Goal: Task Accomplishment & Management: Manage account settings

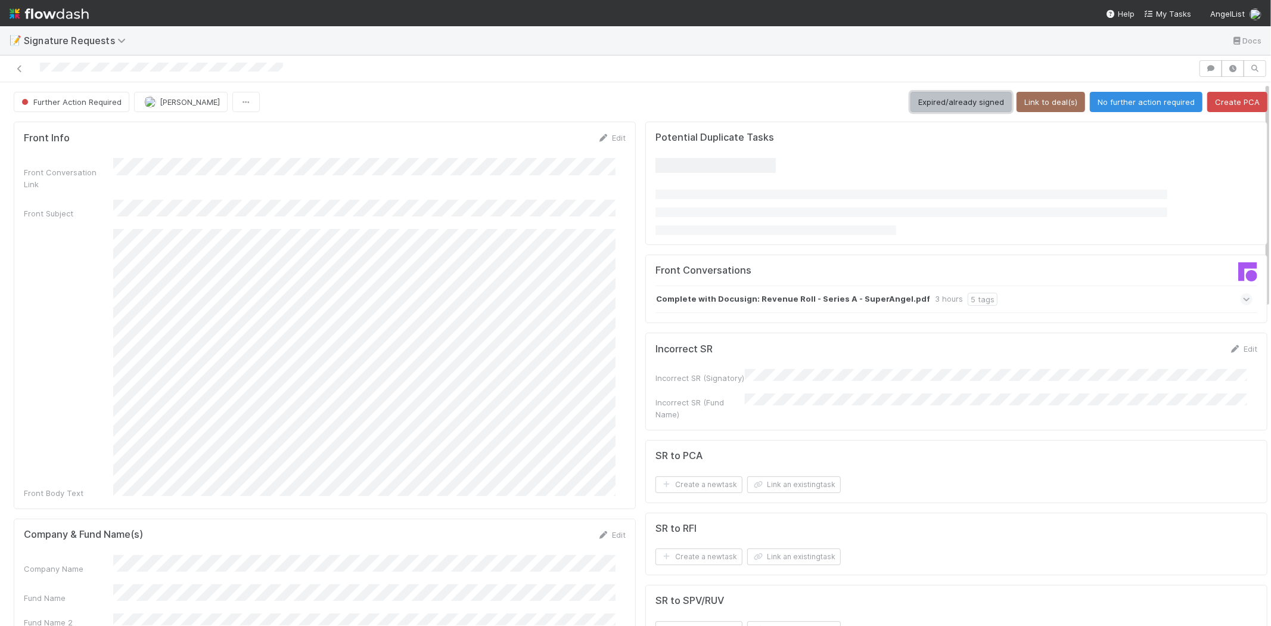
click at [930, 98] on button "Expired/already signed" at bounding box center [960, 102] width 101 height 20
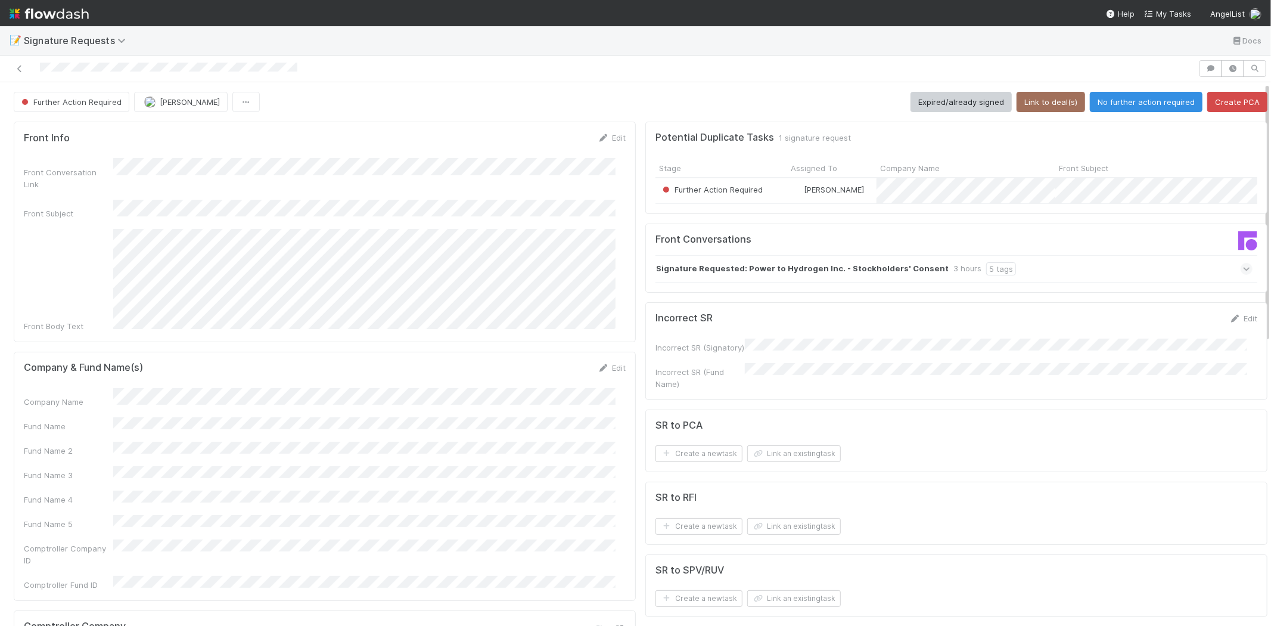
drag, startPoint x: 605, startPoint y: 346, endPoint x: 456, endPoint y: 372, distance: 151.7
click at [605, 363] on link "Edit" at bounding box center [612, 368] width 28 height 10
click at [32, 396] on div "Company Name" at bounding box center [325, 407] width 602 height 23
click at [547, 362] on button "Save" at bounding box center [562, 372] width 34 height 20
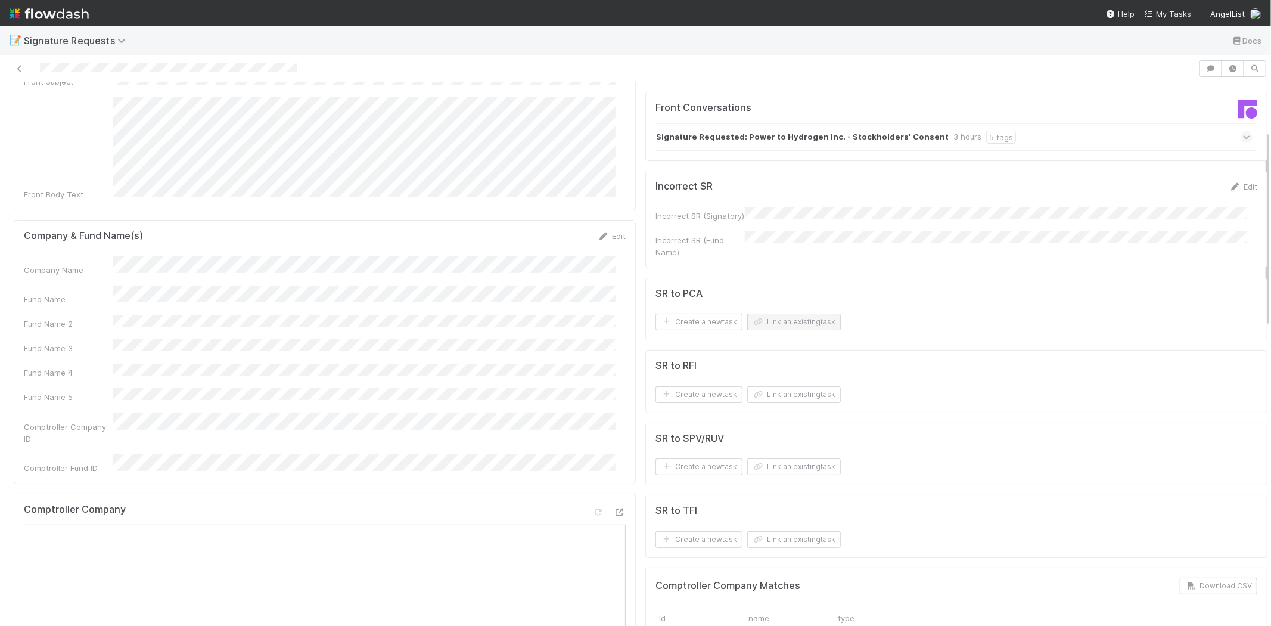
scroll to position [132, 0]
click at [775, 330] on button "Link an existing task" at bounding box center [794, 321] width 94 height 17
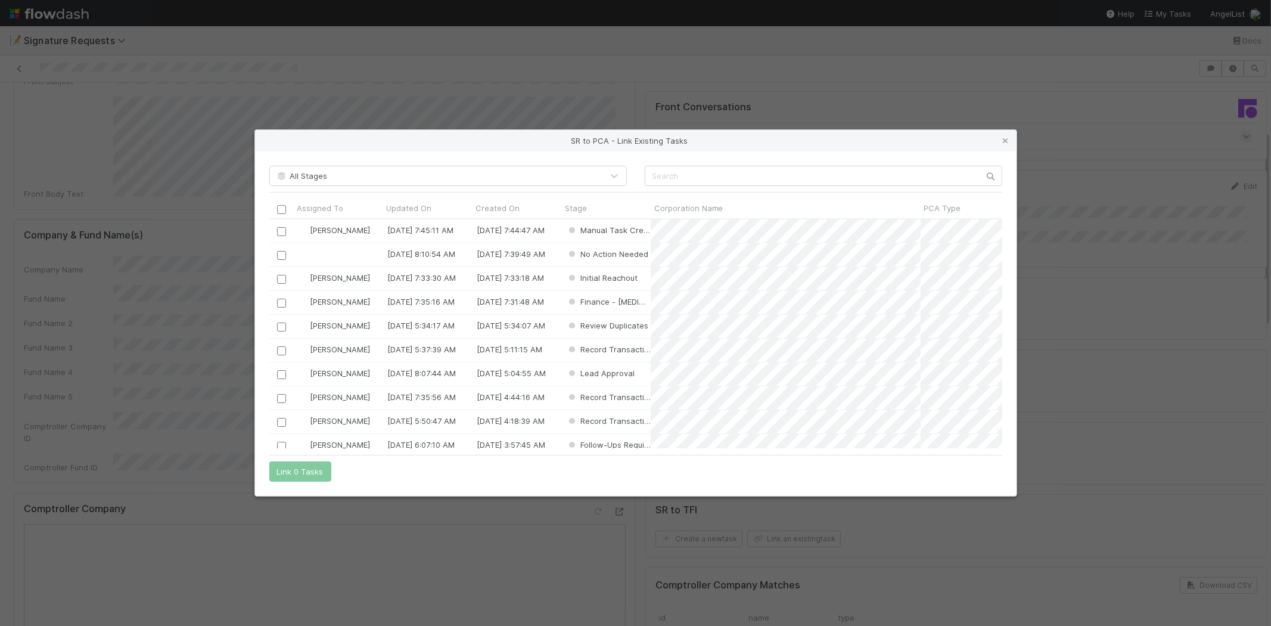
scroll to position [219, 723]
click at [672, 179] on input "text" at bounding box center [824, 176] width 358 height 20
paste input "Power to Hydrogen"
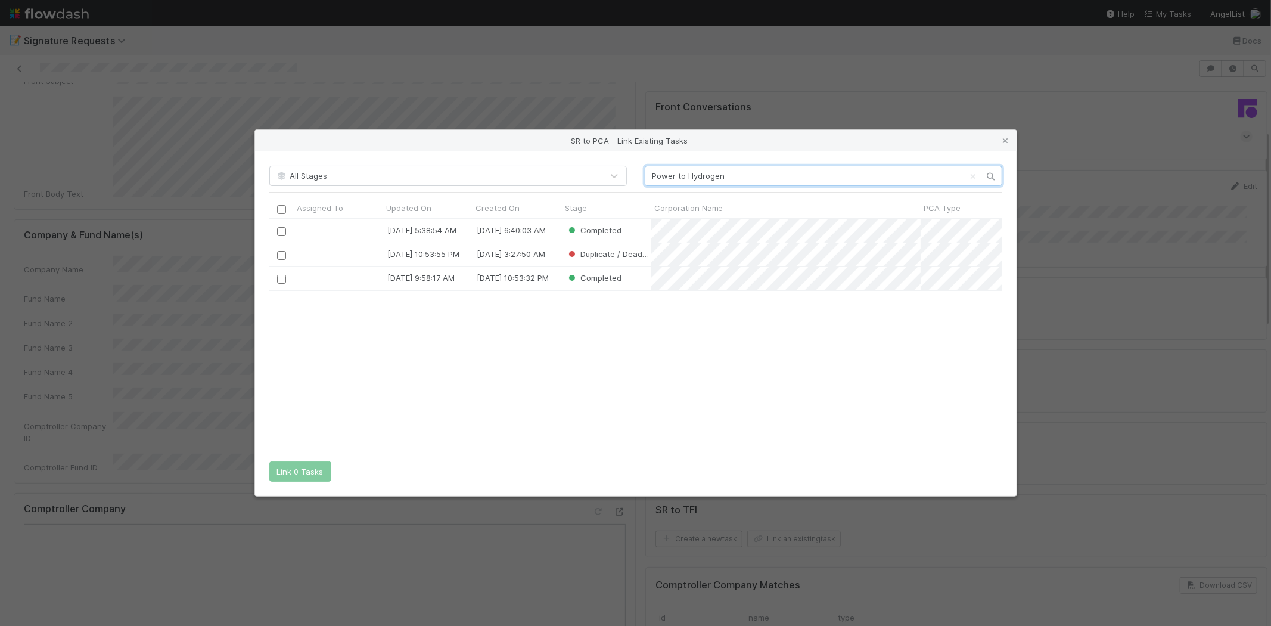
type input "Power to Hydrogen"
click at [524, 329] on div "2/11/25, 5:38:54 AM 1/14/25, 6:40:03 AM Completed 8/6/24, 10:53:55 PM 8/6/24, 3…" at bounding box center [635, 333] width 733 height 229
click at [1009, 137] on icon at bounding box center [1006, 141] width 12 height 8
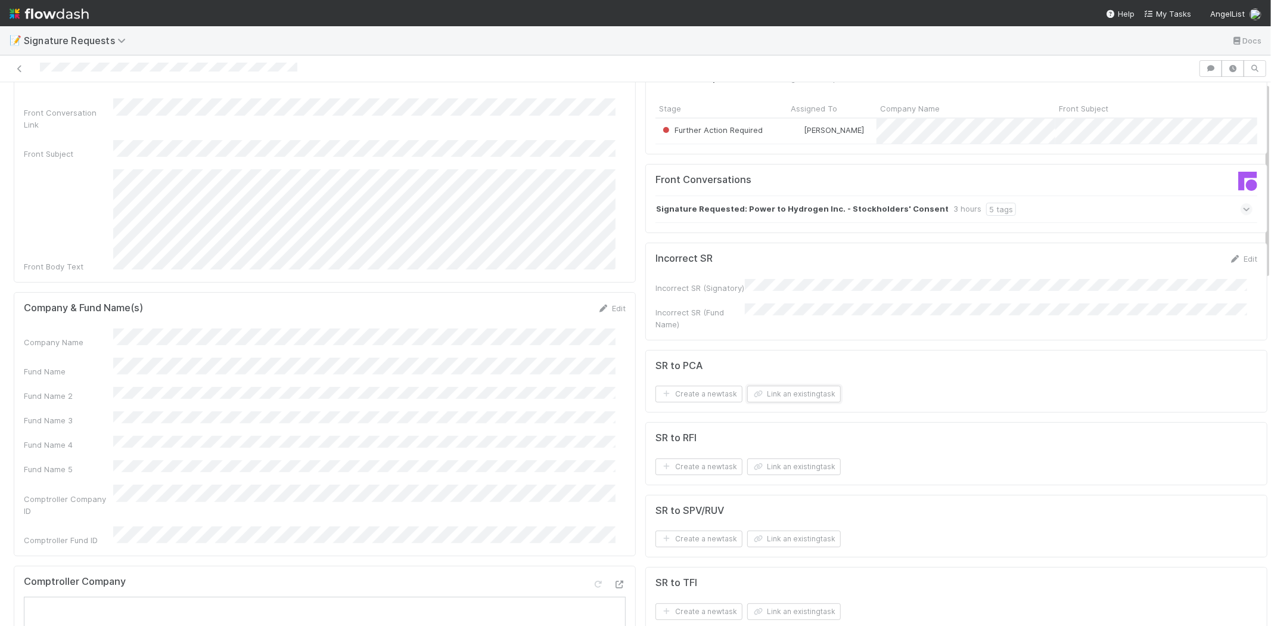
scroll to position [0, 0]
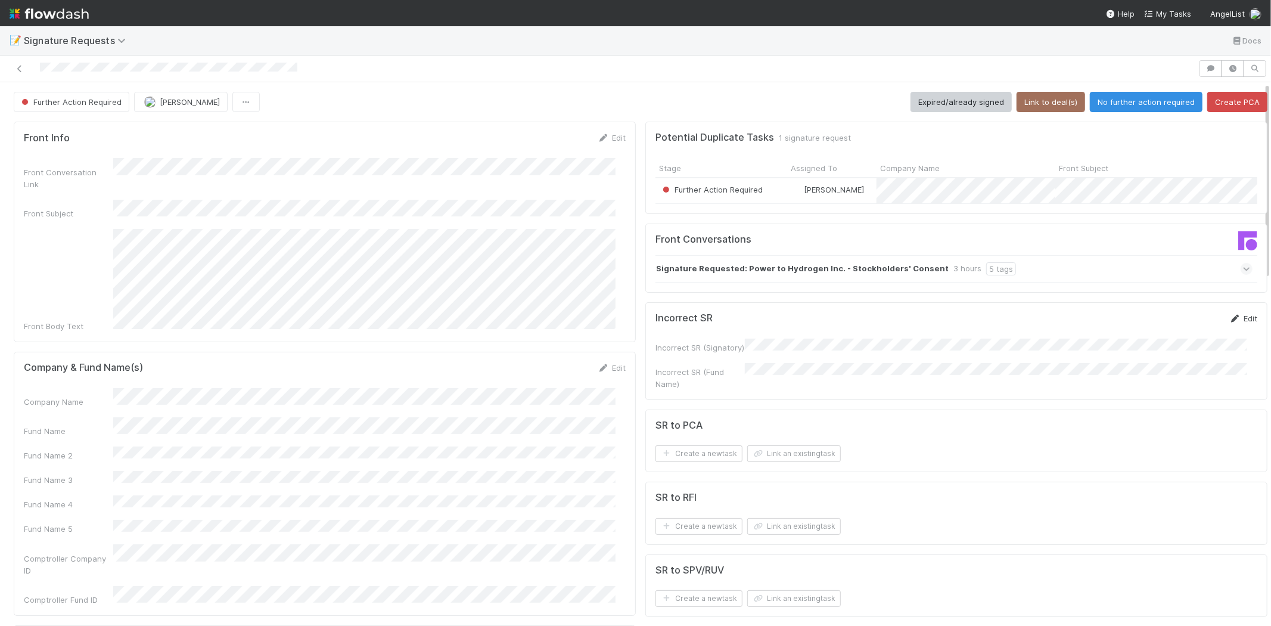
drag, startPoint x: 1232, startPoint y: 328, endPoint x: 945, endPoint y: 350, distance: 288.0
click at [1231, 323] on link "Edit" at bounding box center [1243, 318] width 28 height 10
click at [1179, 327] on button "Save" at bounding box center [1194, 322] width 34 height 20
click at [1230, 97] on button "Create PCA" at bounding box center [1237, 102] width 60 height 20
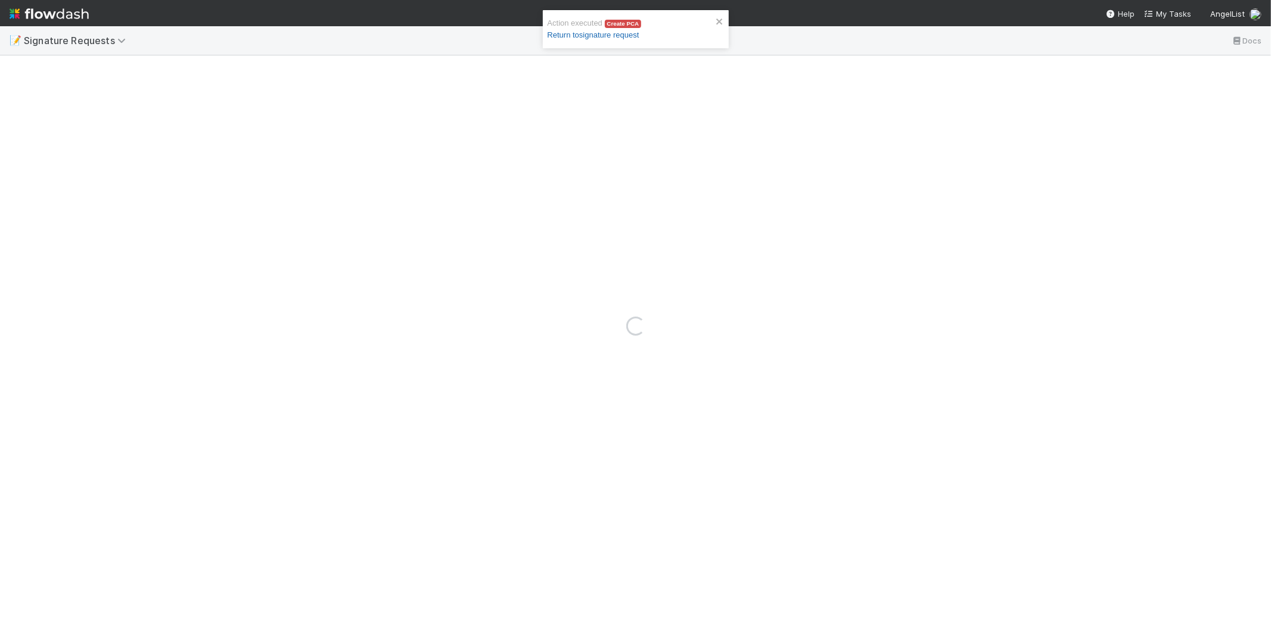
click at [614, 36] on link "Return to signature request" at bounding box center [594, 34] width 92 height 9
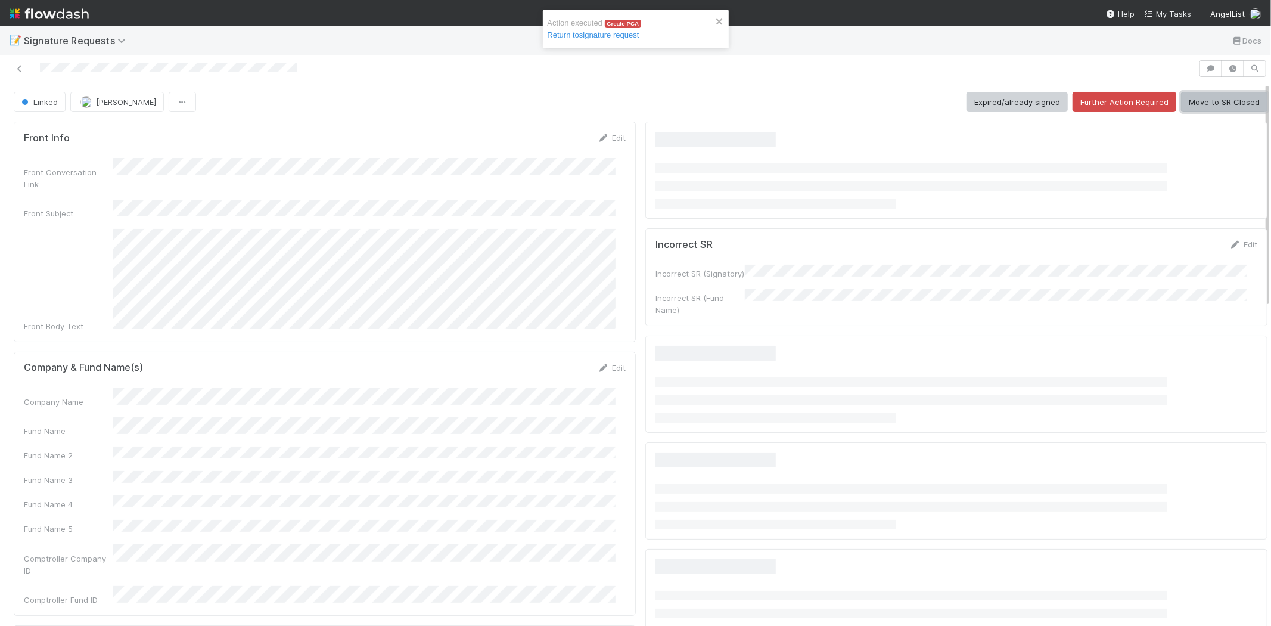
click at [1207, 108] on button "Move to SR Closed" at bounding box center [1224, 102] width 86 height 20
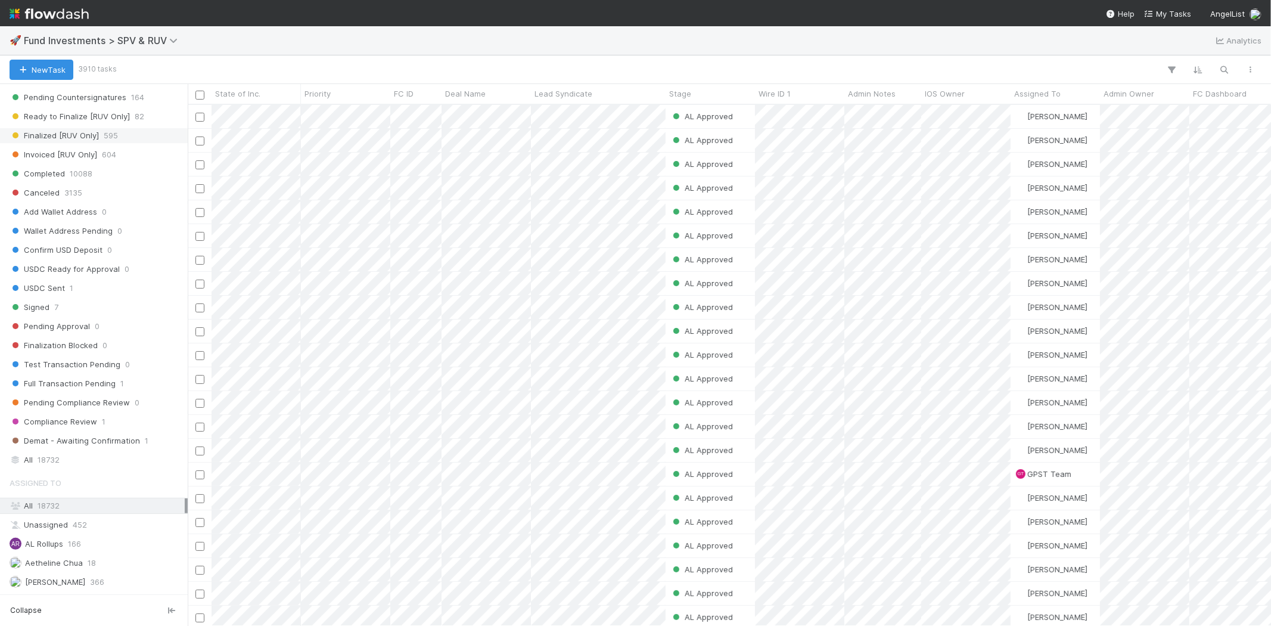
scroll to position [662, 0]
click at [63, 464] on div "All 18732" at bounding box center [97, 459] width 175 height 15
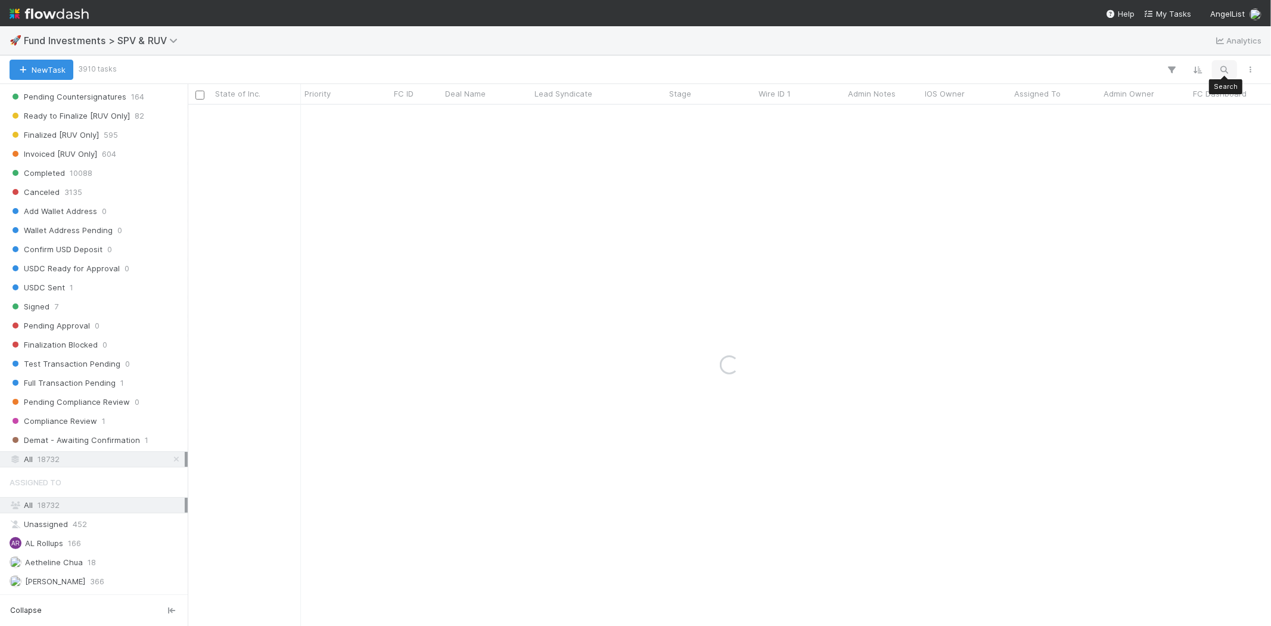
click at [1221, 70] on icon "button" at bounding box center [1225, 69] width 12 height 11
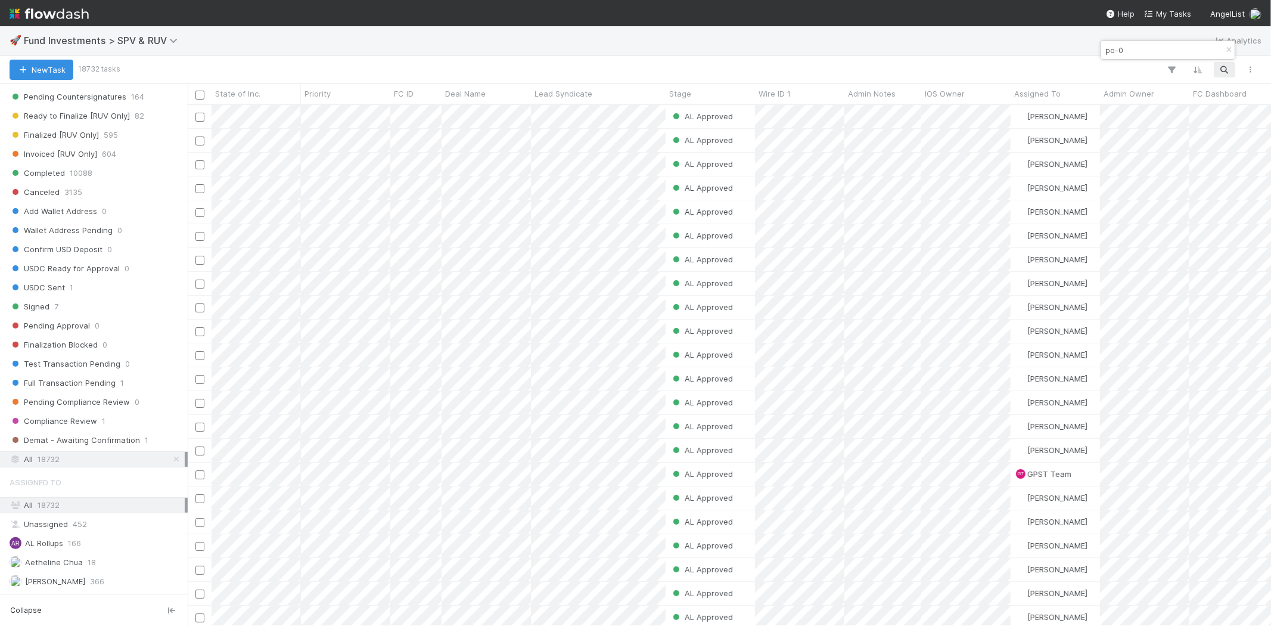
scroll to position [511, 1073]
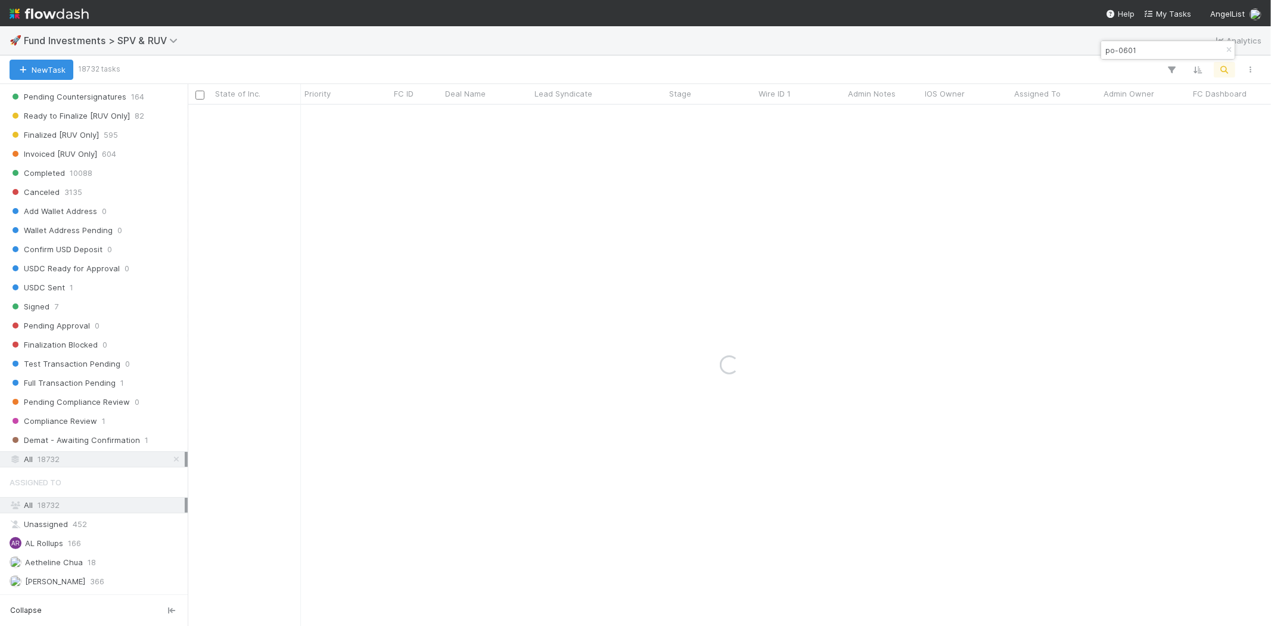
type input "po-0601"
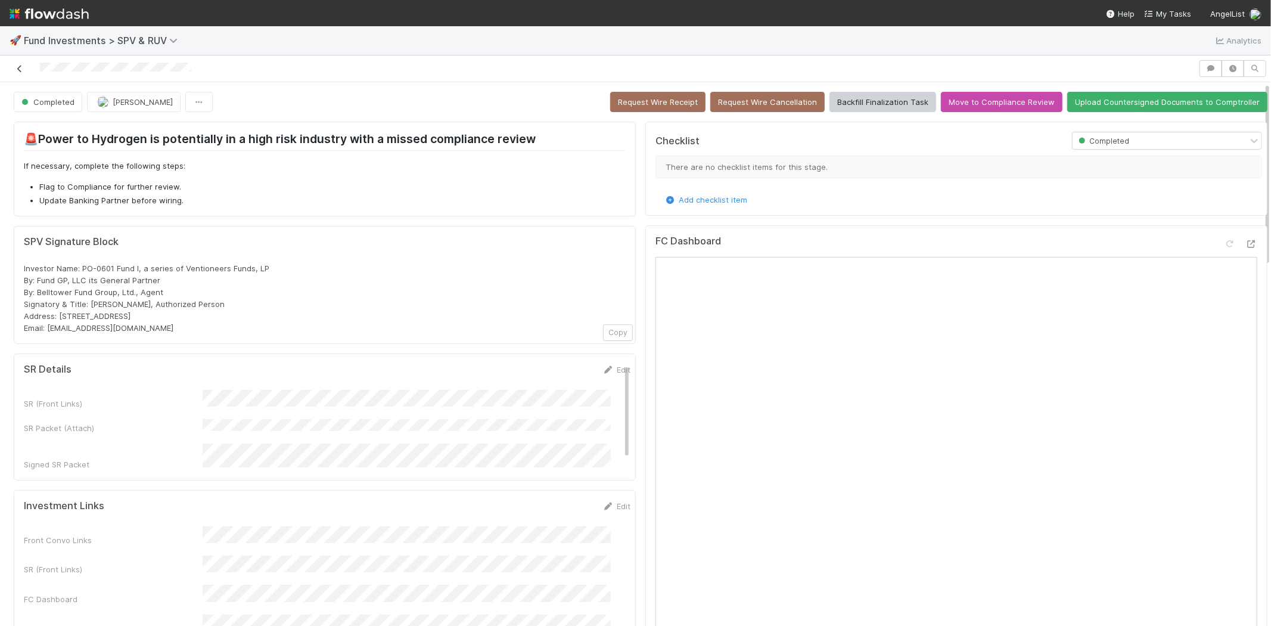
click at [20, 66] on icon at bounding box center [20, 69] width 12 height 8
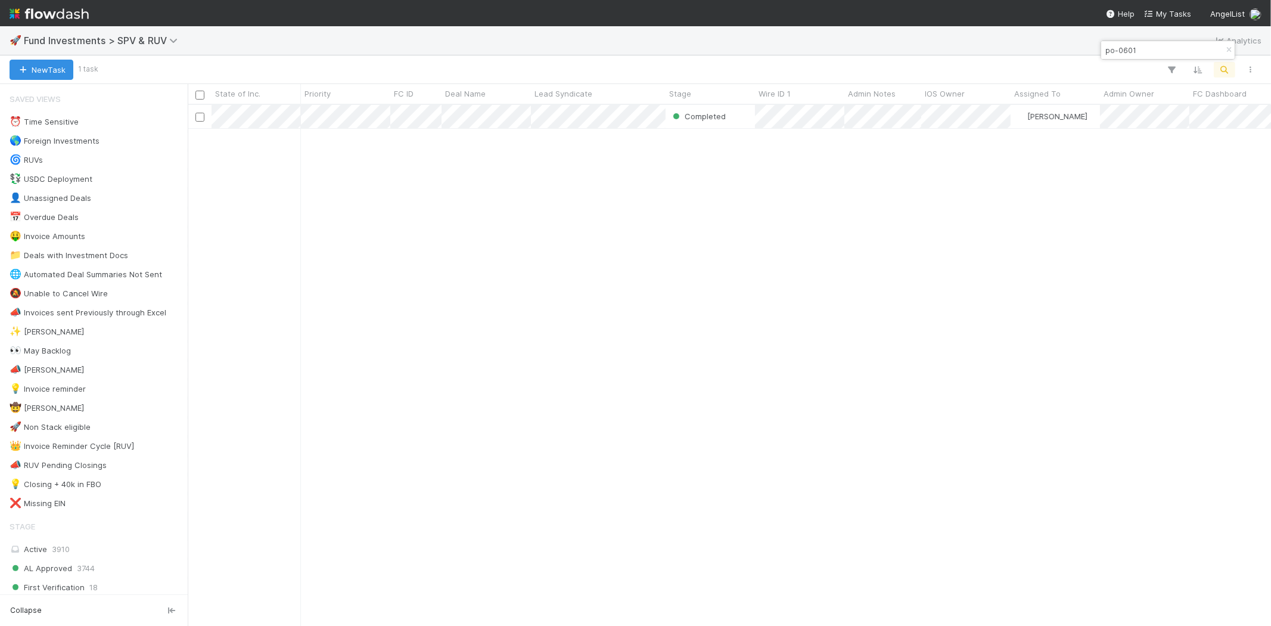
scroll to position [511, 1073]
click at [1139, 50] on input "po-0601" at bounding box center [1162, 50] width 119 height 14
type input "hu-0326"
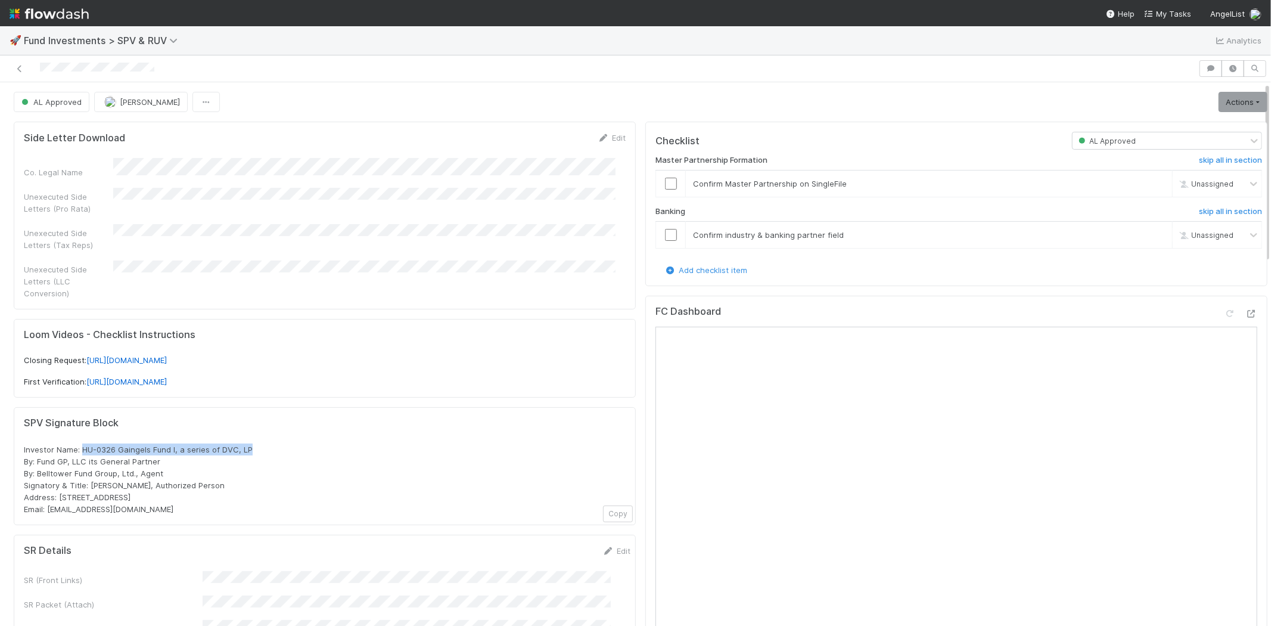
drag, startPoint x: 82, startPoint y: 440, endPoint x: 255, endPoint y: 438, distance: 172.8
click at [255, 443] on div "Investor Name: HU-0326 Gaingels Fund I, a series of DVC, LP By: Fund GP, LLC it…" at bounding box center [325, 479] width 602 height 72
copy span "HU-0326 Gaingels Fund I, a series of DVC, LP"
click at [395, 456] on div "Investor Name: HU-0326 Gaingels Fund I, a series of DVC, LP By: Fund GP, LLC it…" at bounding box center [325, 479] width 602 height 72
click at [20, 73] on link at bounding box center [20, 69] width 12 height 12
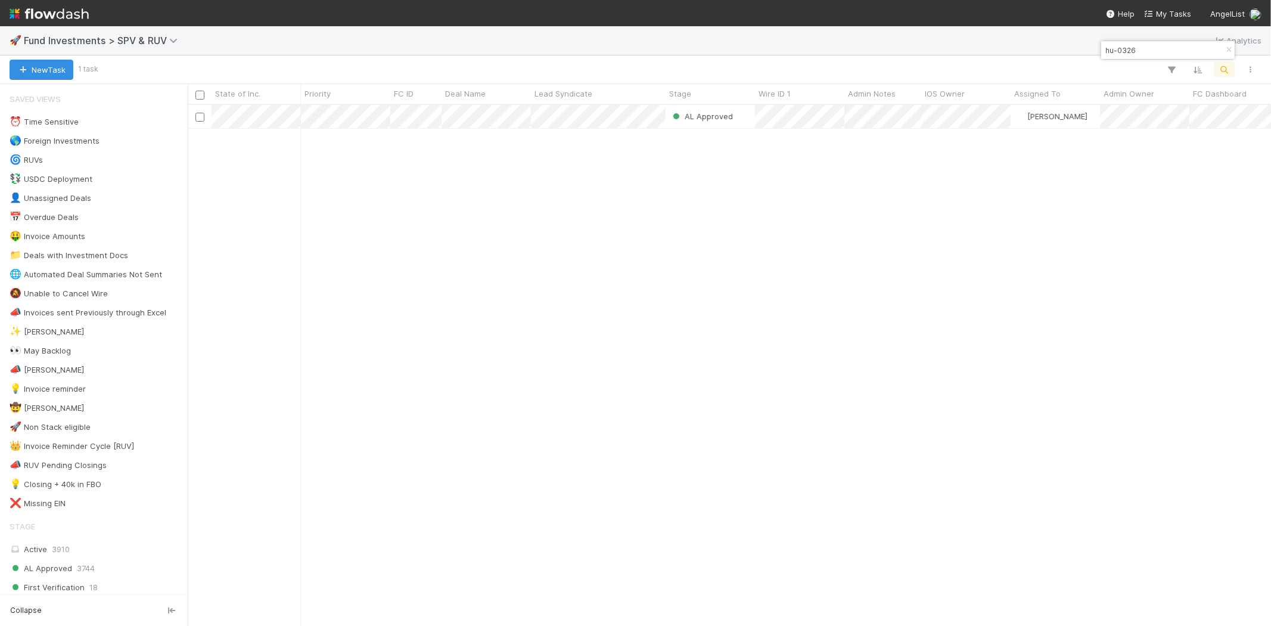
scroll to position [511, 1073]
click at [1140, 49] on input "hu-0326" at bounding box center [1162, 50] width 119 height 14
type input "va-0618"
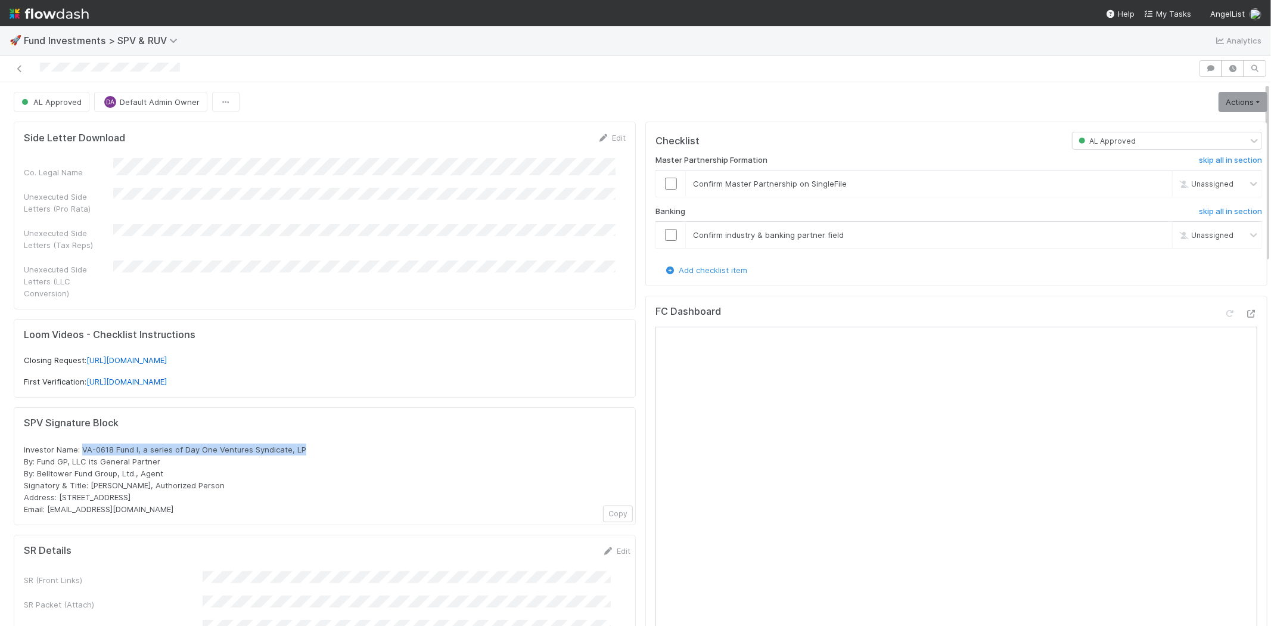
drag, startPoint x: 82, startPoint y: 437, endPoint x: 310, endPoint y: 432, distance: 227.7
click at [310, 443] on div "Investor Name: VA-0618 Fund I, a series of Day One Ventures Syndicate, LP By: F…" at bounding box center [325, 479] width 602 height 72
copy span "VA-0618 Fund I, a series of Day One Ventures Syndicate, LP"
click at [15, 66] on icon at bounding box center [20, 69] width 12 height 8
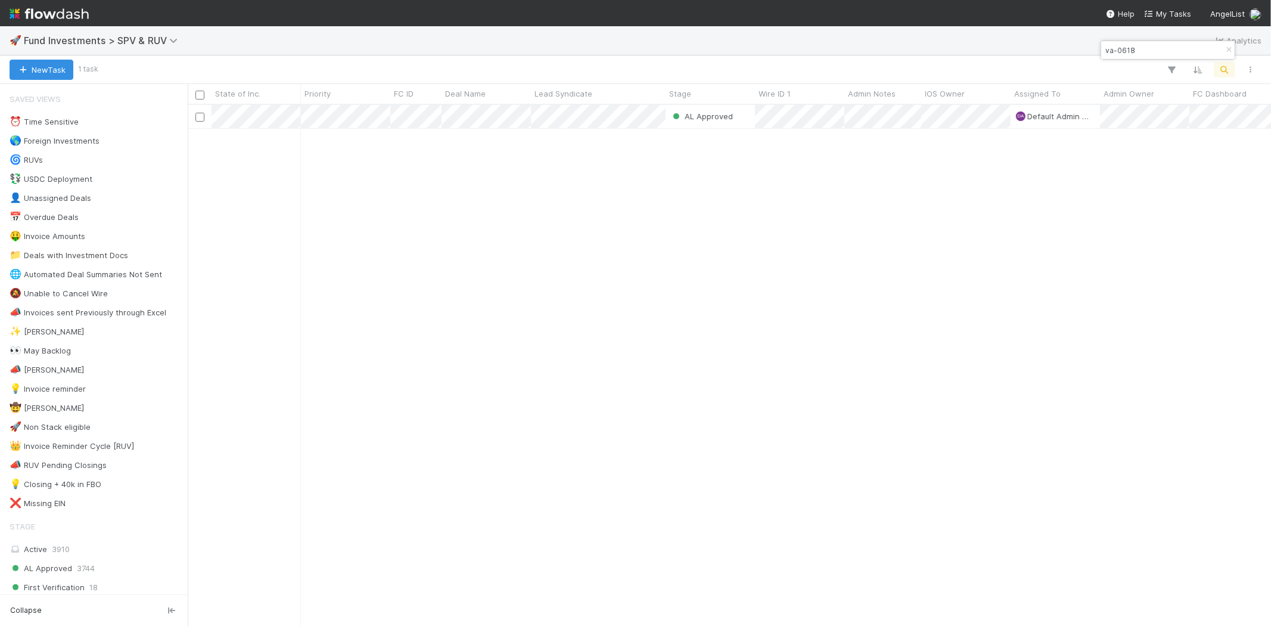
scroll to position [511, 1073]
click at [1140, 44] on input "va-0618" at bounding box center [1162, 50] width 119 height 14
type input "at-0616"
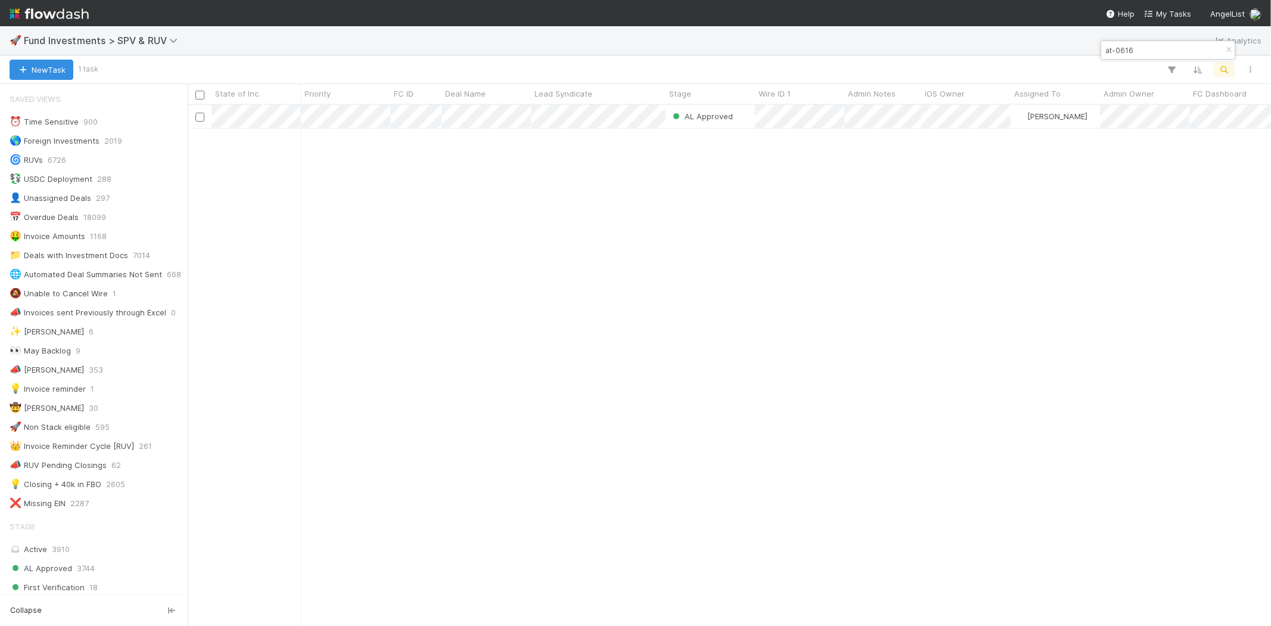
click at [554, 276] on div "AL Approved Leia Slosberg 6/17/25, 7:17:57 AM 6/17/25, 8:00:29 AM 0 0 0 0" at bounding box center [729, 365] width 1083 height 520
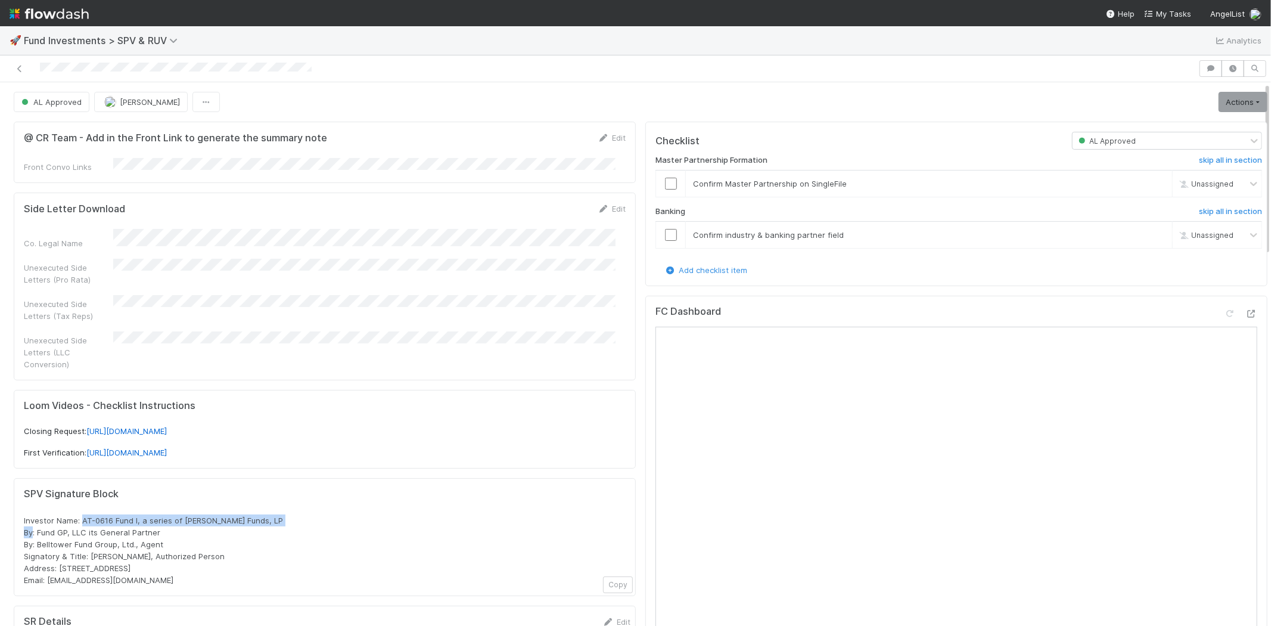
drag, startPoint x: 82, startPoint y: 506, endPoint x: 293, endPoint y: 504, distance: 210.3
click at [293, 514] on div "Investor Name: AT-0616 Fund I, a series of Zachary Ginsburg Funds, LP By: Fund …" at bounding box center [325, 550] width 602 height 72
copy span "AT-0616 Fund I, a series of Zachary Ginsburg Funds, LP"
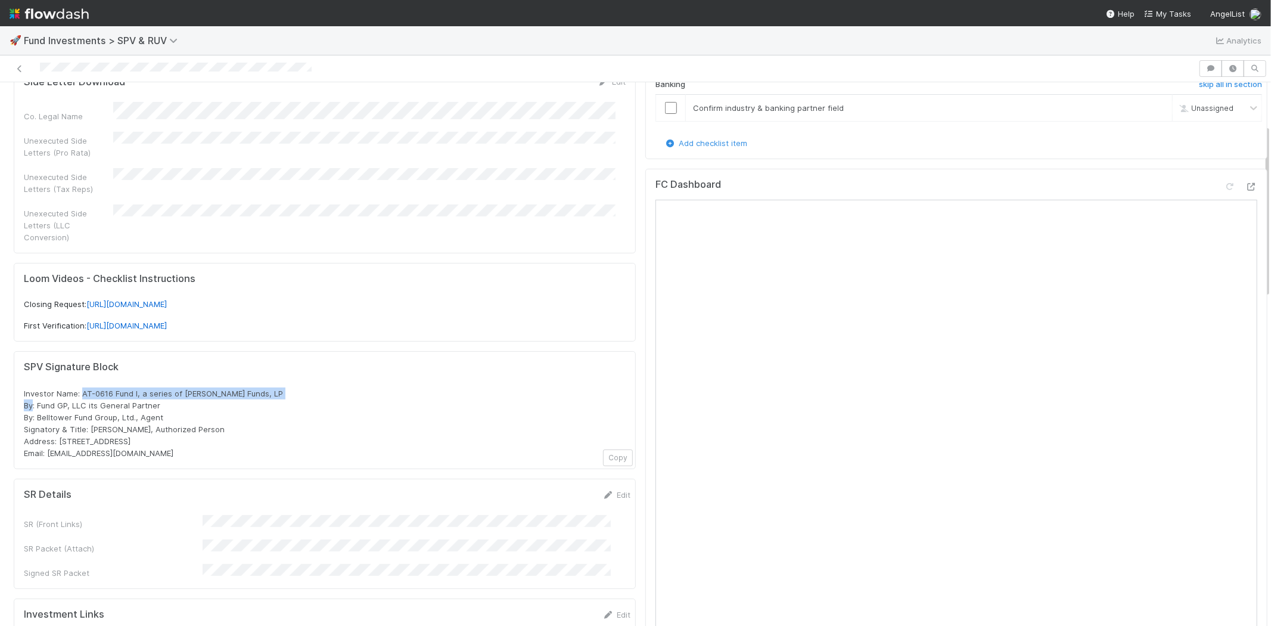
scroll to position [132, 0]
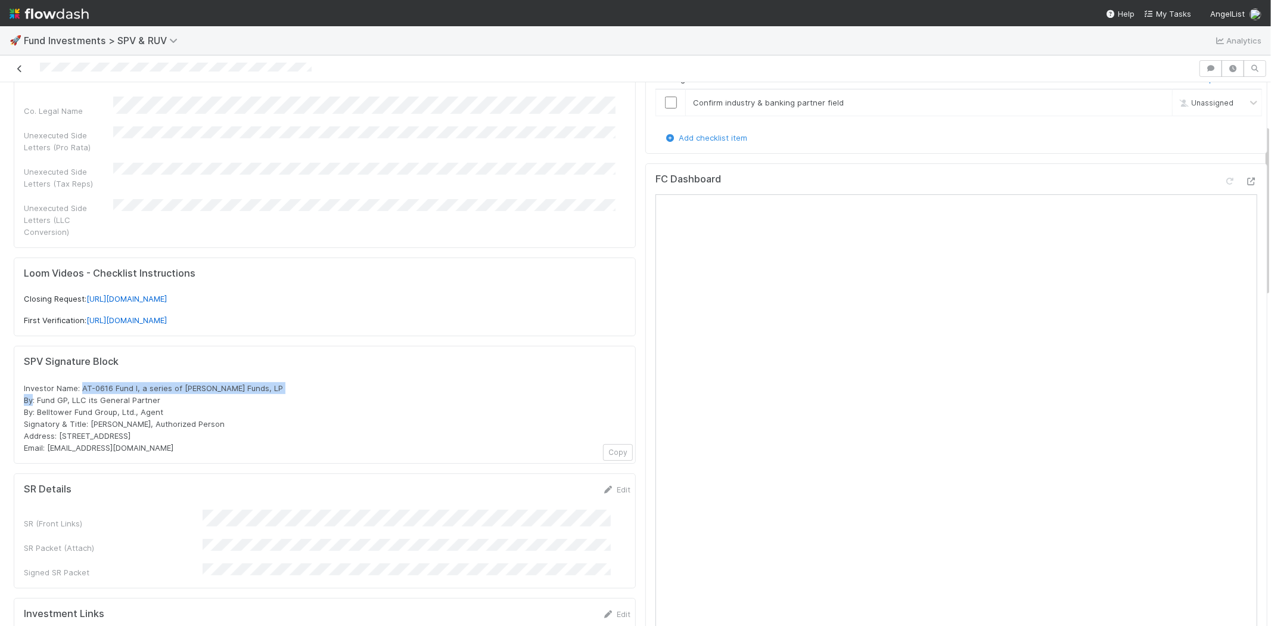
click at [17, 70] on icon at bounding box center [20, 69] width 12 height 8
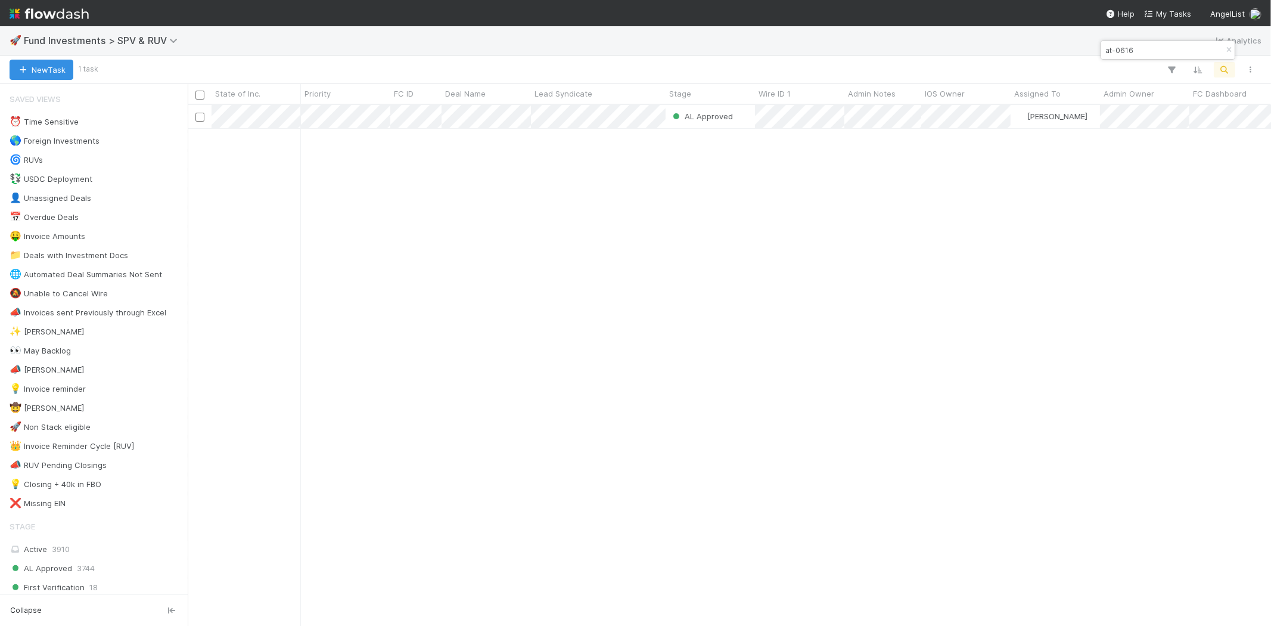
scroll to position [511, 1073]
click at [1141, 54] on input "at-0616" at bounding box center [1162, 50] width 119 height 14
click at [1142, 51] on input "at-0616" at bounding box center [1162, 50] width 119 height 14
drag, startPoint x: 1114, startPoint y: 50, endPoint x: 1144, endPoint y: 49, distance: 29.8
click at [1144, 49] on input "at-0616" at bounding box center [1162, 50] width 119 height 14
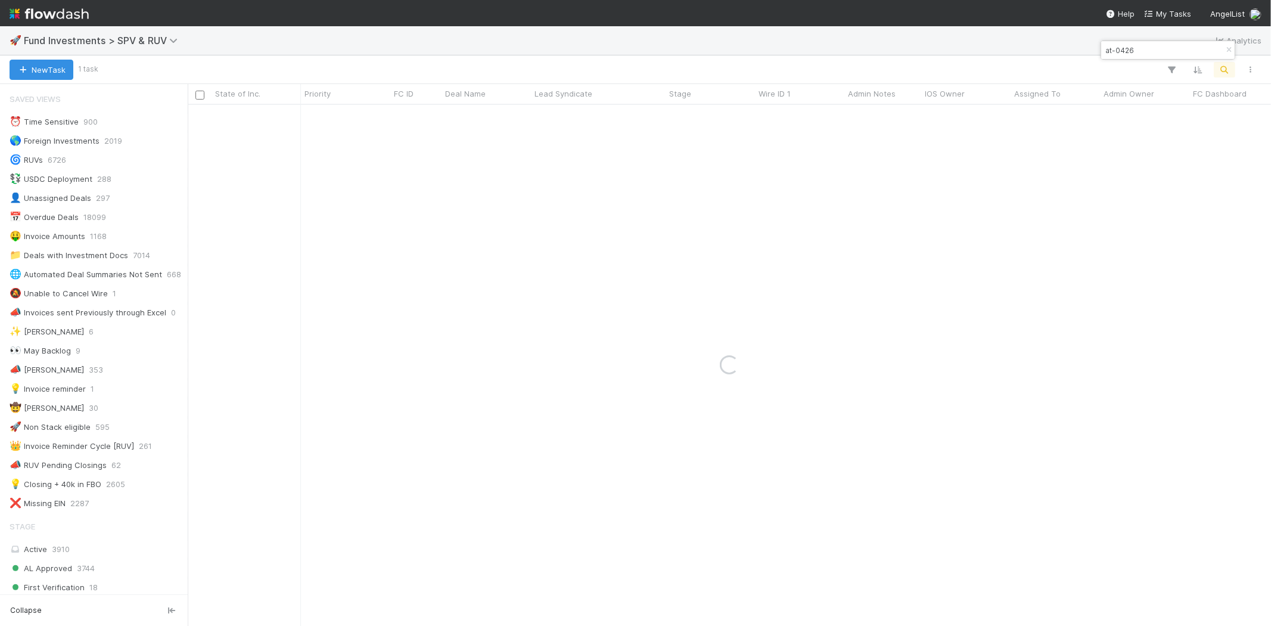
type input "at-0426"
click at [552, 263] on div "Completed Sarah Zheng 5/3/23, 1:11:34 AM 5/12/25, 9:33:42 PM 0 0 0 0" at bounding box center [729, 365] width 1083 height 520
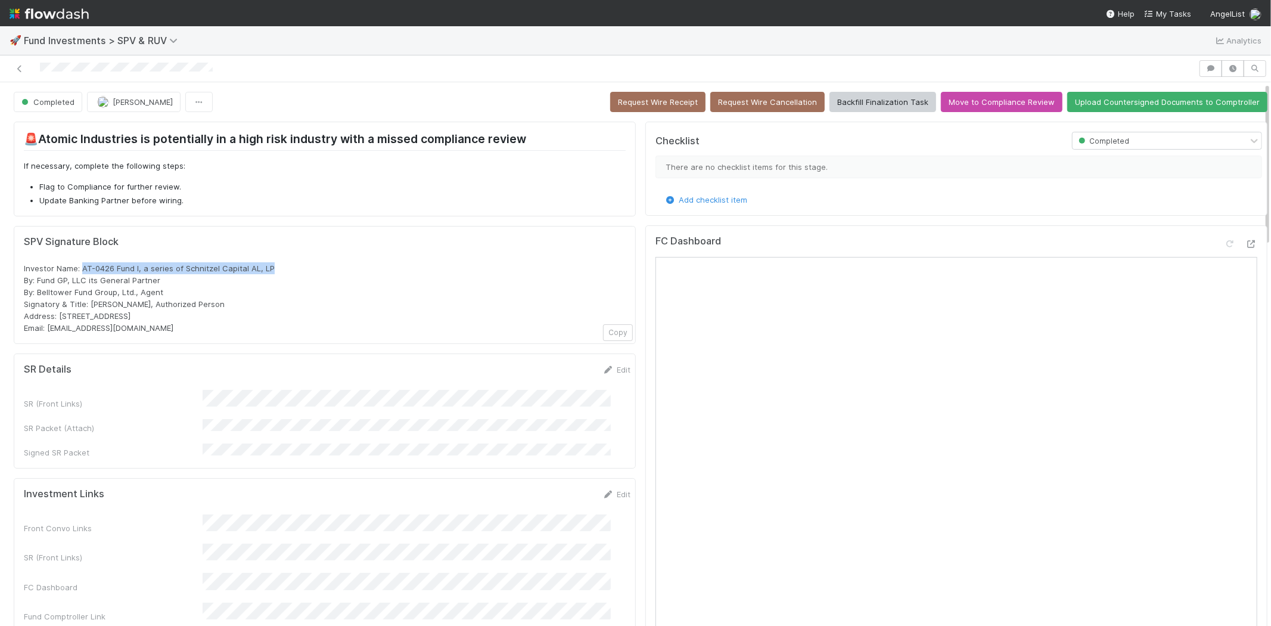
drag, startPoint x: 82, startPoint y: 264, endPoint x: 325, endPoint y: 263, distance: 243.1
click at [272, 263] on div "Investor Name: AT-0426 Fund I, a series of Schnitzel Capital AL, LP By: Fund GP…" at bounding box center [325, 298] width 602 height 72
copy span "AT-0426 Fund I, a series of Schnitzel Capital AL, LP"
click at [20, 72] on icon at bounding box center [20, 69] width 12 height 8
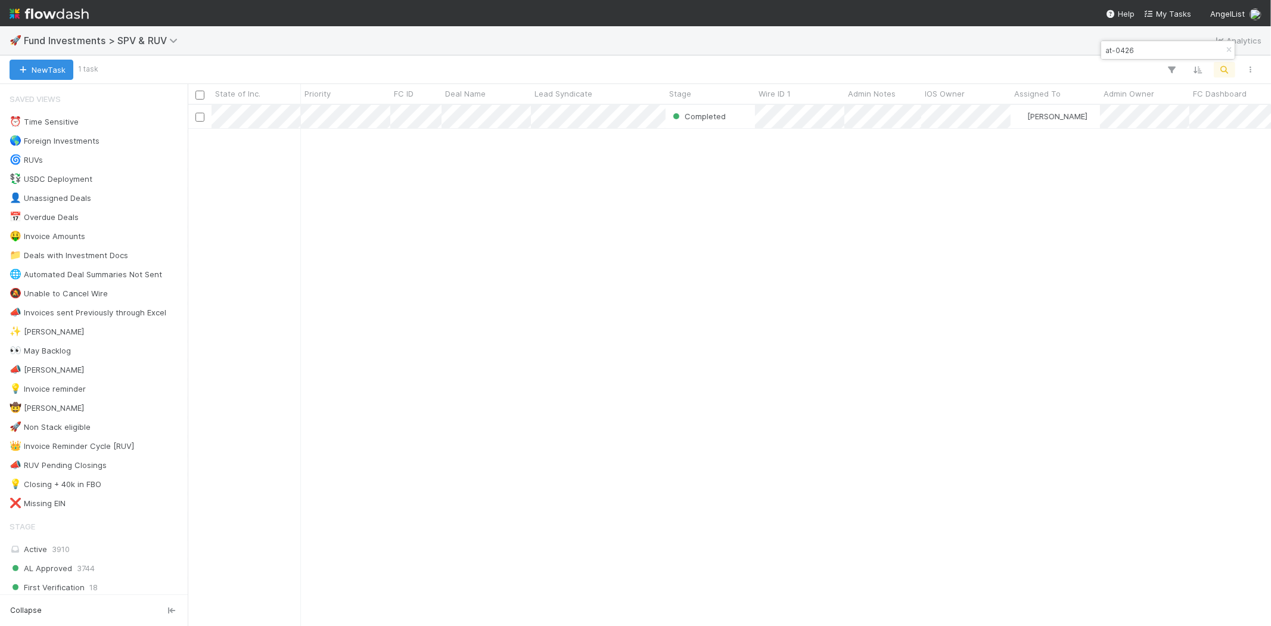
scroll to position [511, 1073]
click at [1136, 49] on input "at-0426" at bounding box center [1162, 50] width 119 height 14
type input "he-0728"
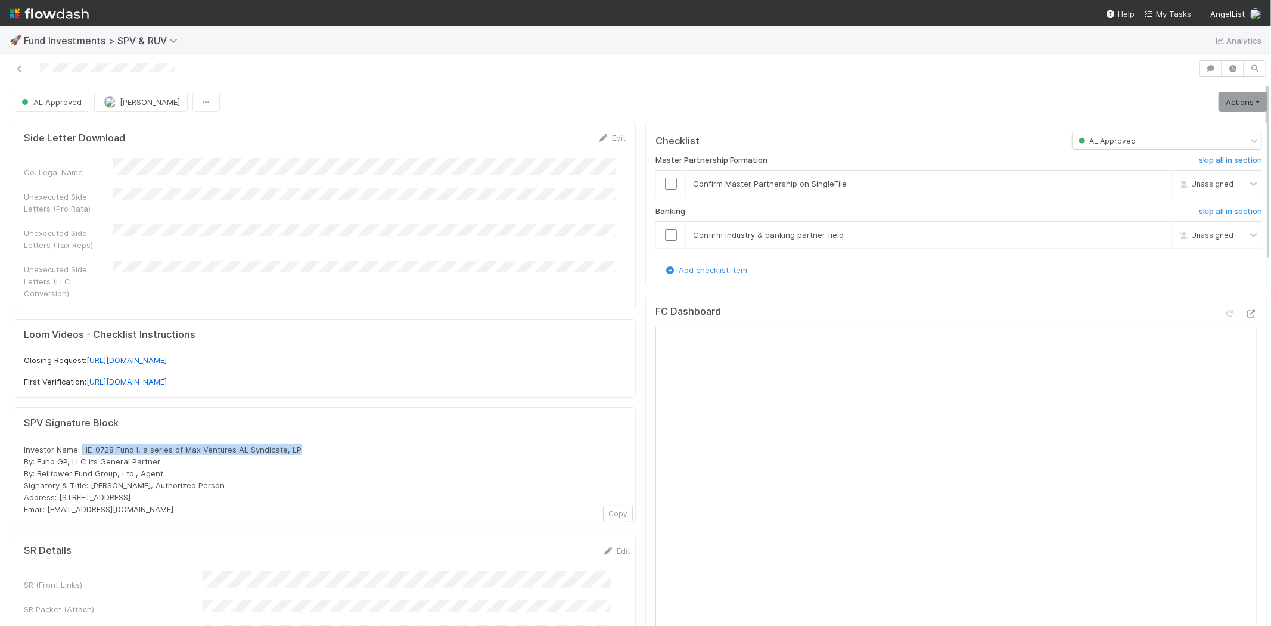
drag, startPoint x: 81, startPoint y: 435, endPoint x: 311, endPoint y: 436, distance: 230.0
click at [311, 443] on div "Investor Name: HE-0728 Fund I, a series of Max Ventures AL Syndicate, LP By: Fu…" at bounding box center [325, 479] width 602 height 72
copy span "HE-0728 Fund I, a series of Max Ventures AL Syndicate, LP"
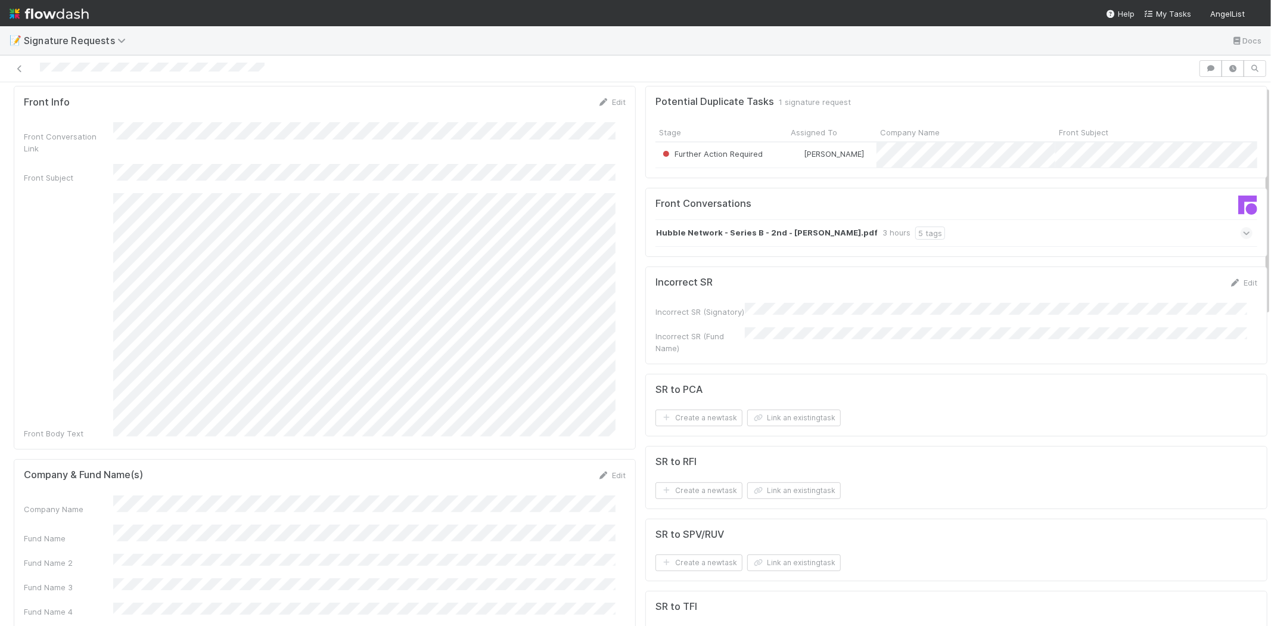
scroll to position [132, 0]
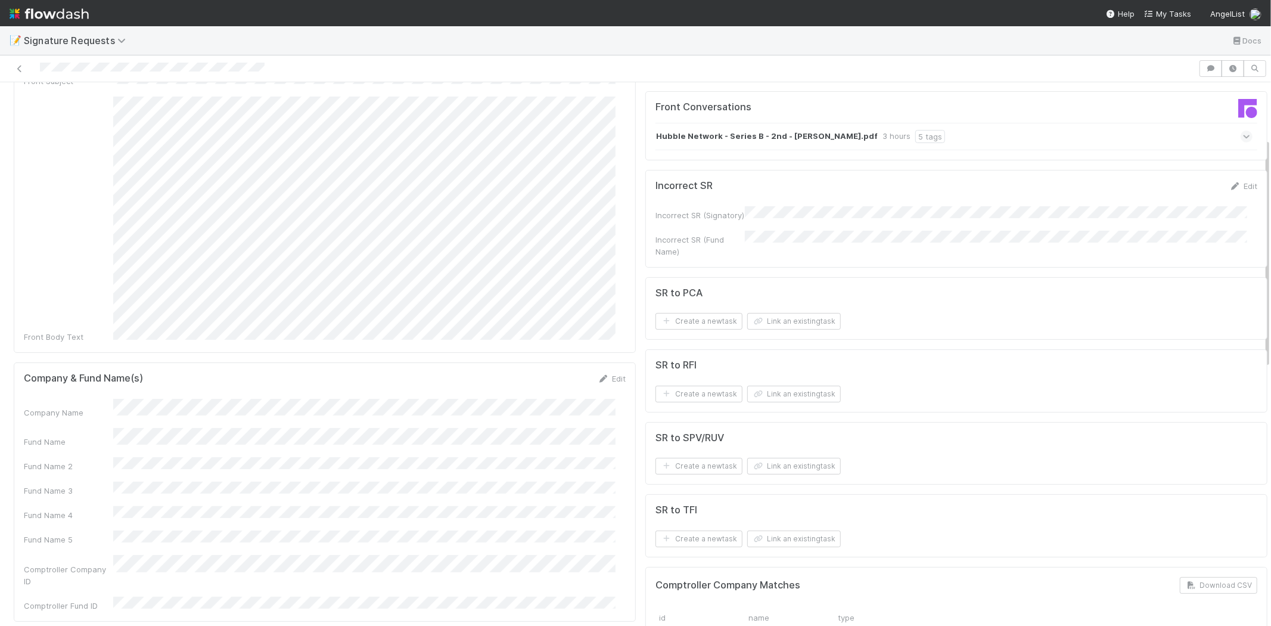
drag, startPoint x: 605, startPoint y: 358, endPoint x: 544, endPoint y: 381, distance: 65.6
click at [605, 374] on link "Edit" at bounding box center [612, 379] width 28 height 10
click at [77, 440] on div "Fund Name" at bounding box center [325, 451] width 602 height 23
click at [552, 372] on button "Save" at bounding box center [562, 382] width 34 height 20
click at [793, 398] on button "Link an existing task" at bounding box center [794, 394] width 94 height 17
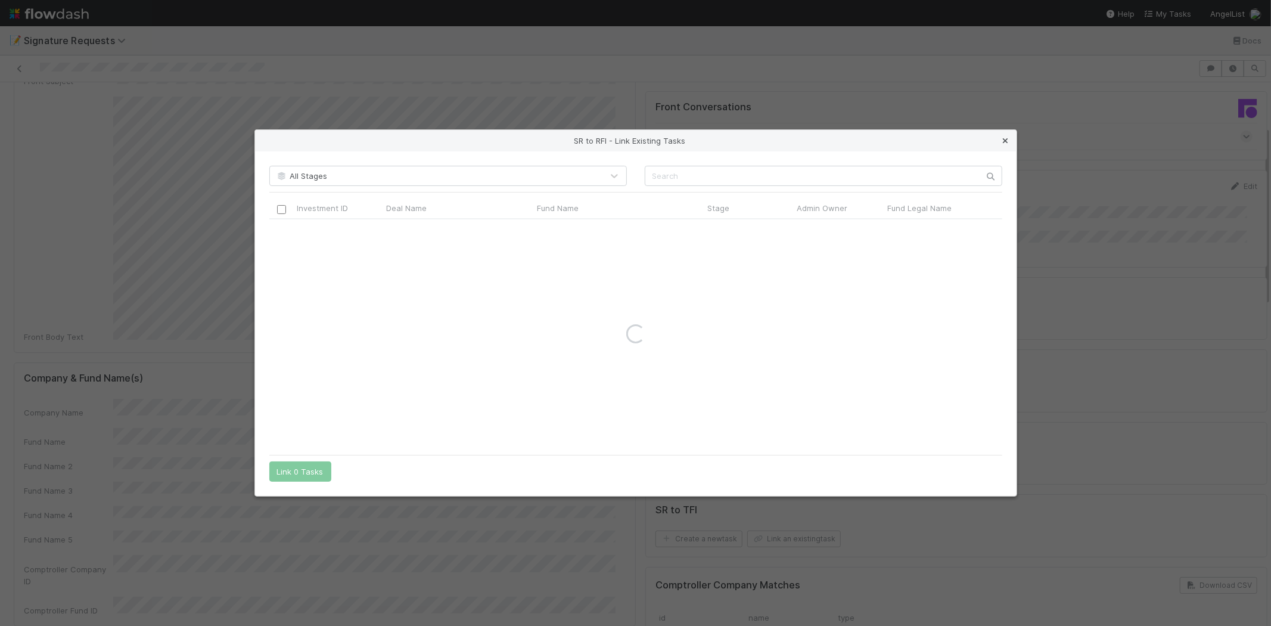
click at [1003, 137] on icon at bounding box center [1006, 141] width 12 height 8
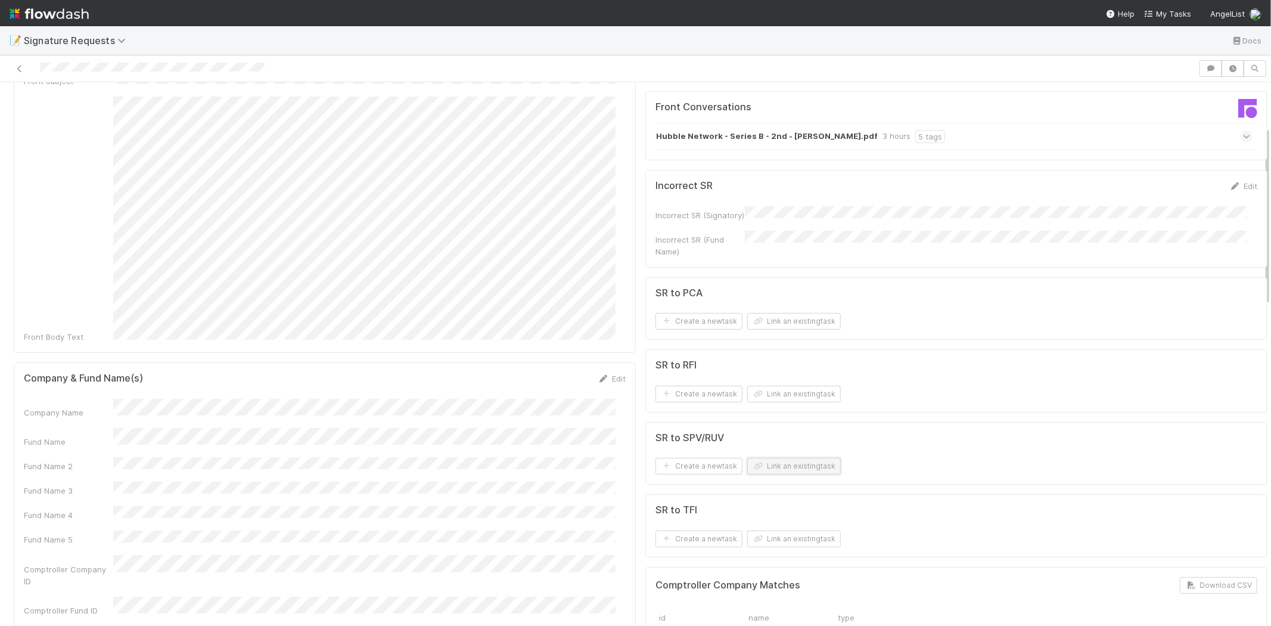
click at [778, 462] on button "Link an existing task" at bounding box center [794, 466] width 94 height 17
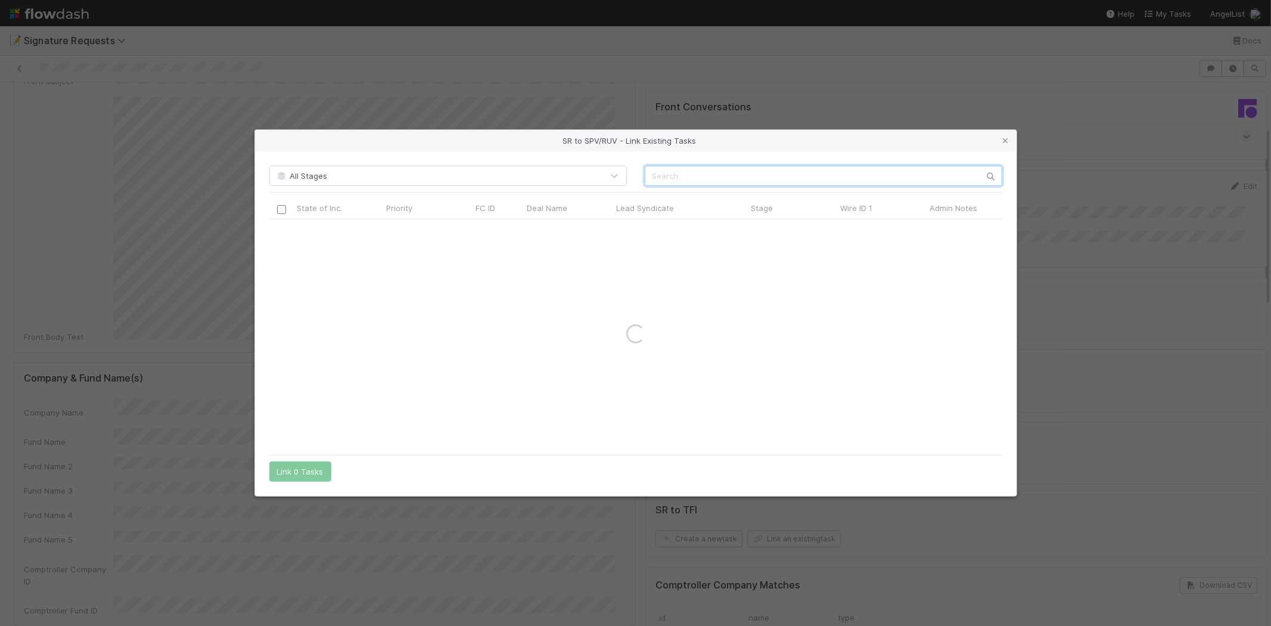
click at [701, 170] on input "text" at bounding box center [824, 176] width 358 height 20
paste input "54977"
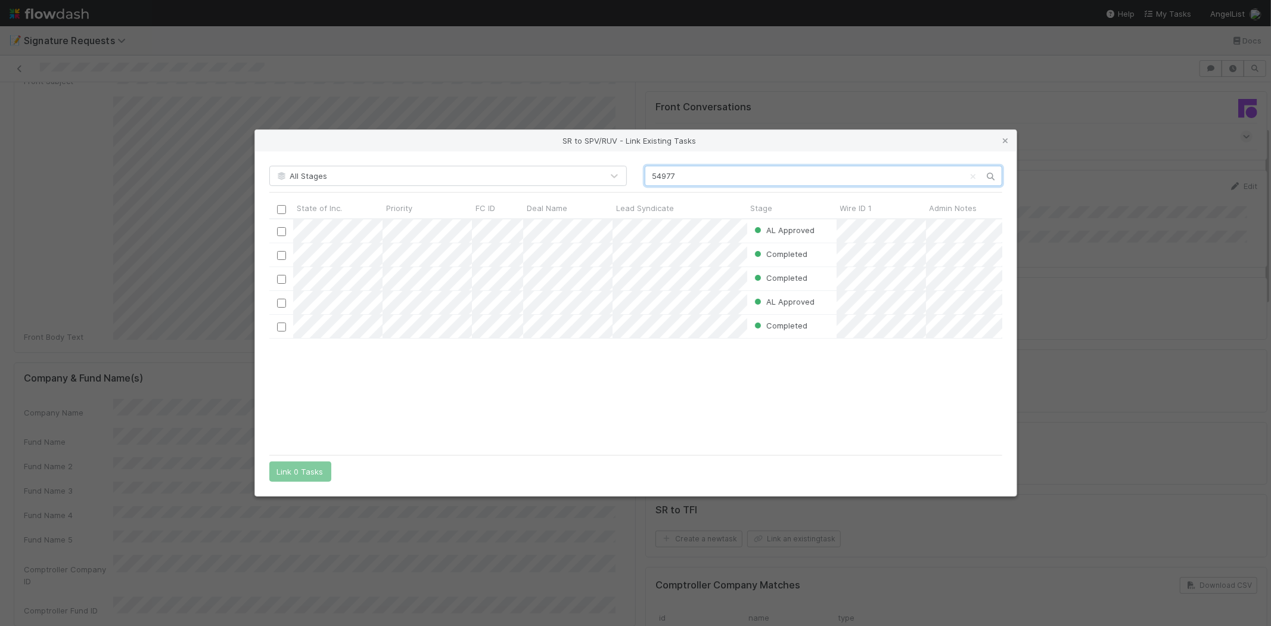
scroll to position [219, 723]
type input "54977"
click at [511, 397] on div "AL Approved Quyen Nguyen 3/28/25, 12:30:39 AM 8/14/25, 10:34:44 PM Completed Na…" at bounding box center [635, 333] width 733 height 229
click at [278, 231] on input "checkbox" at bounding box center [280, 231] width 9 height 9
click at [301, 467] on button "Link 1 Task" at bounding box center [297, 471] width 57 height 20
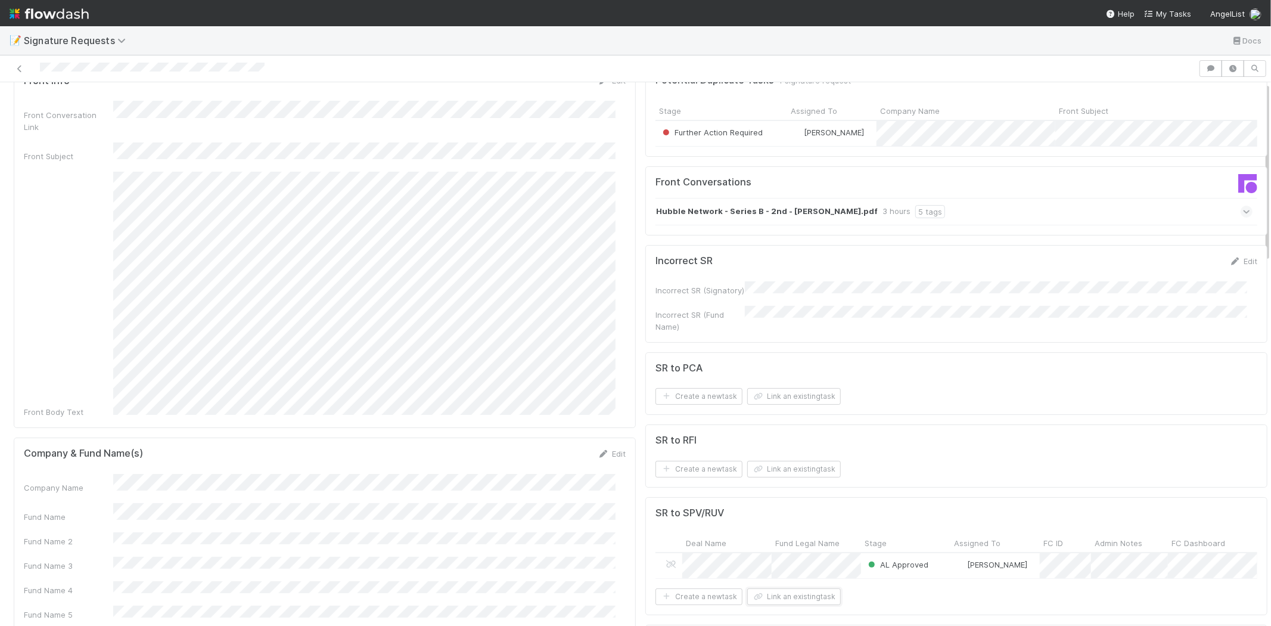
scroll to position [0, 0]
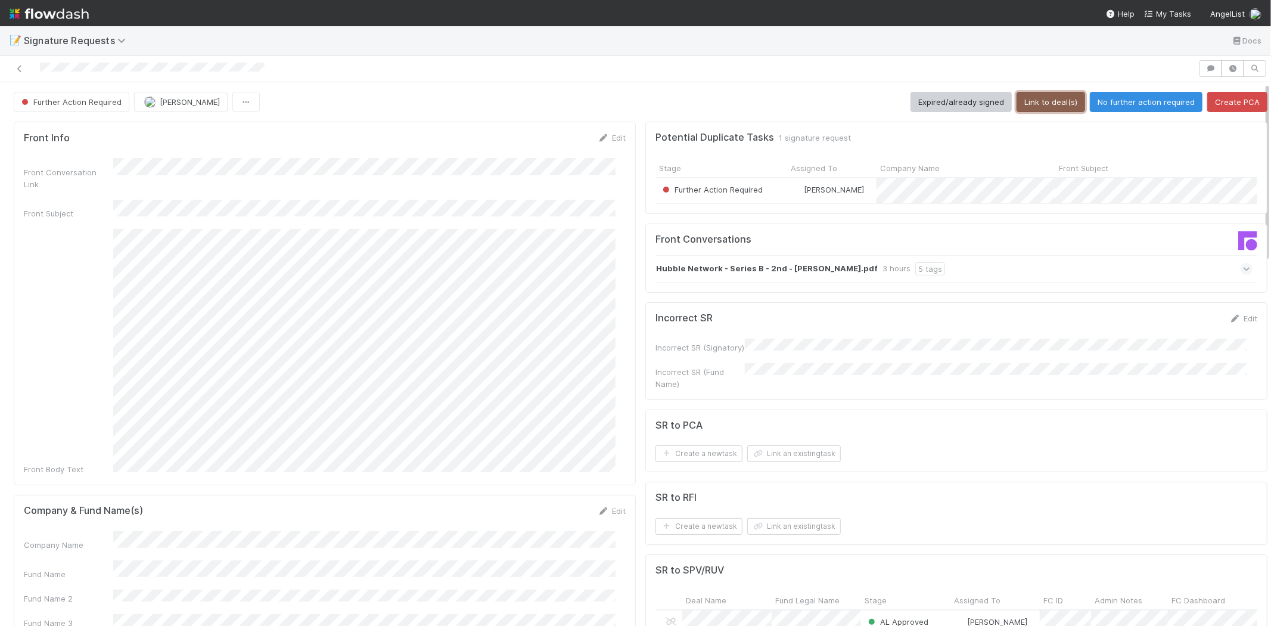
click at [1030, 100] on button "Link to deal(s)" at bounding box center [1051, 102] width 69 height 20
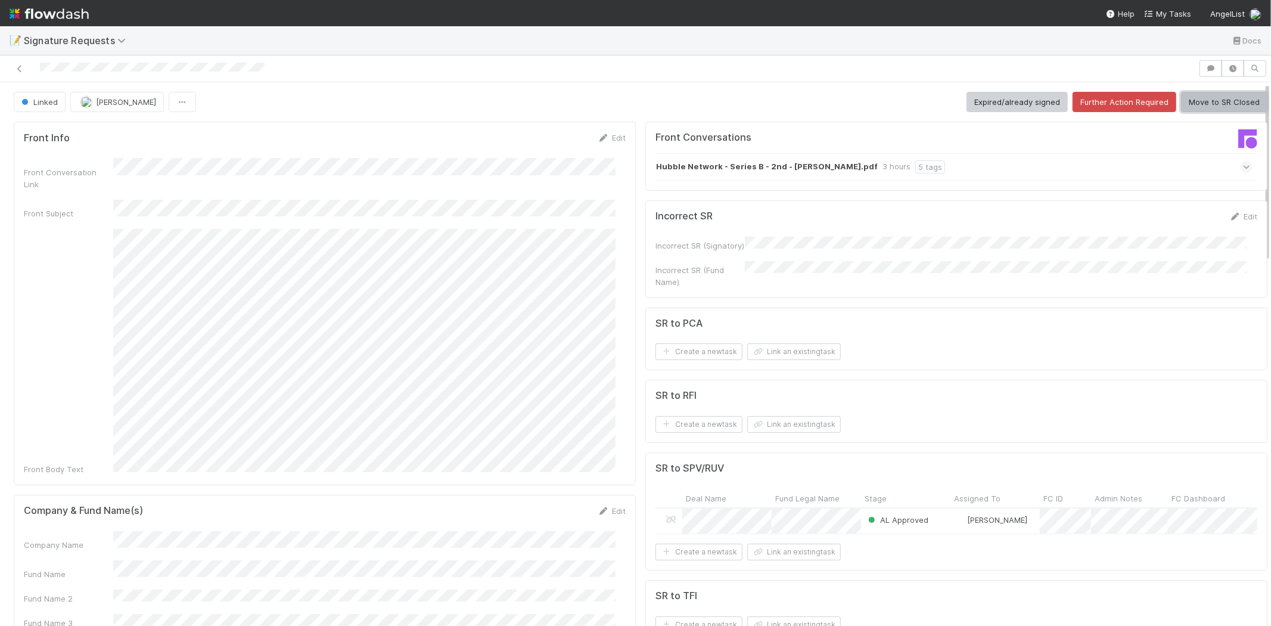
click at [1200, 104] on button "Move to SR Closed" at bounding box center [1224, 102] width 86 height 20
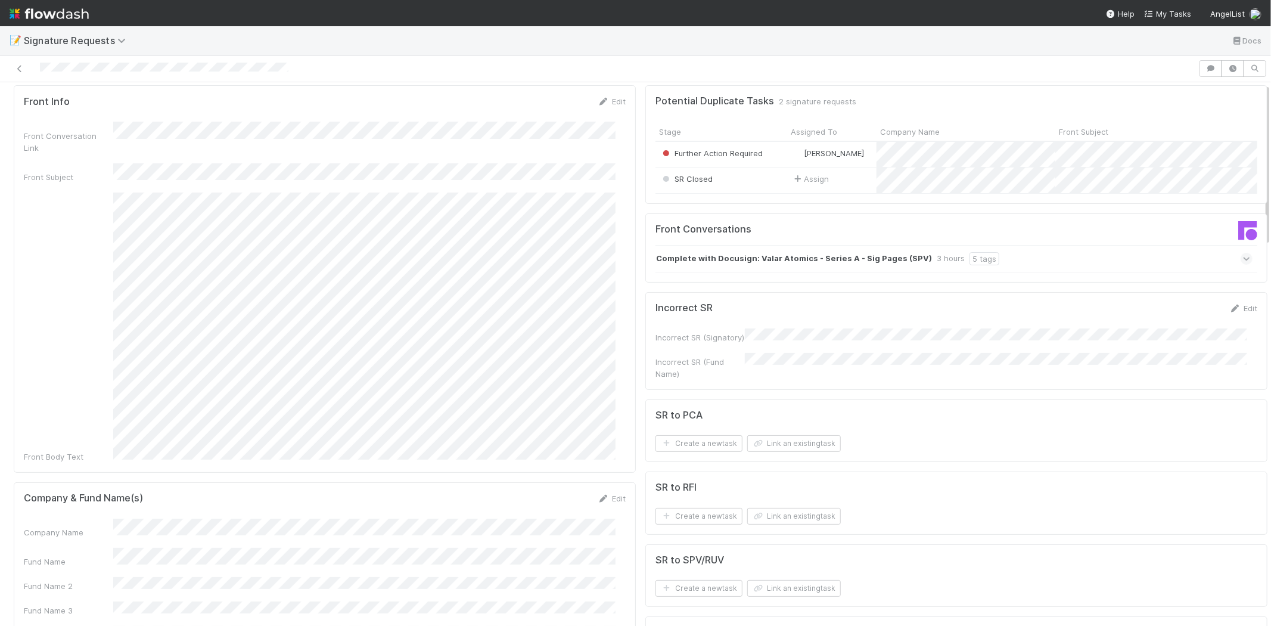
scroll to position [198, 0]
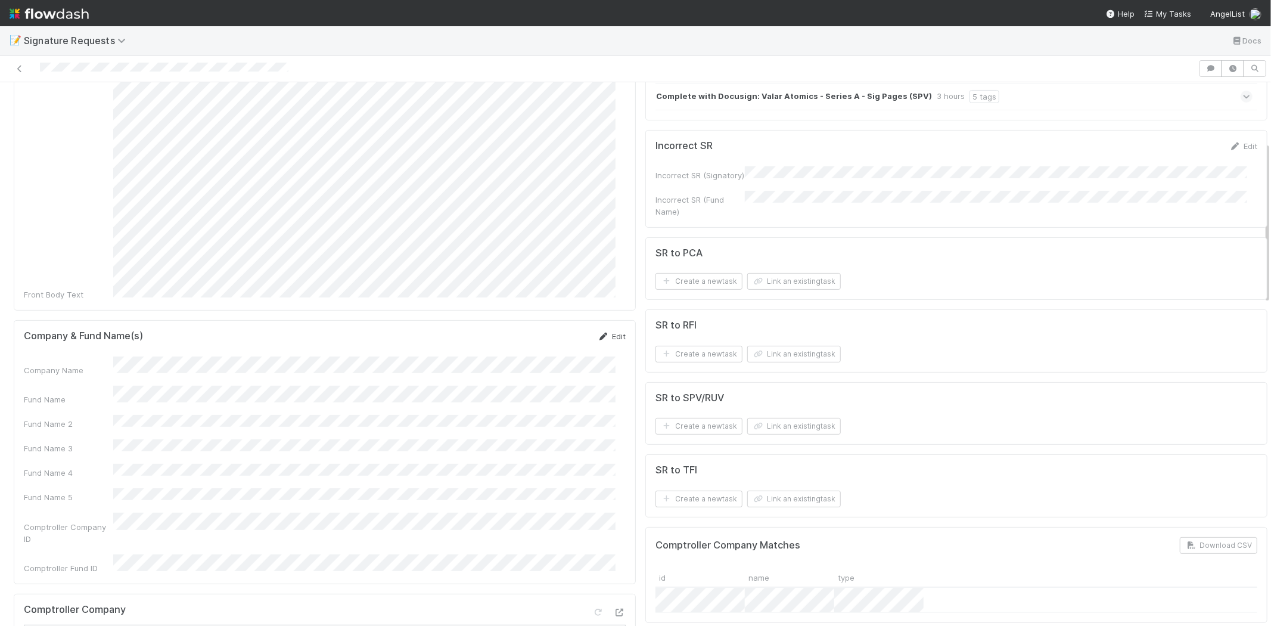
click at [601, 331] on link "Edit" at bounding box center [612, 336] width 28 height 10
click at [78, 397] on div "Fund Name" at bounding box center [325, 408] width 602 height 23
click at [546, 330] on button "Save" at bounding box center [562, 340] width 34 height 20
click at [783, 423] on button "Link an existing task" at bounding box center [794, 426] width 94 height 17
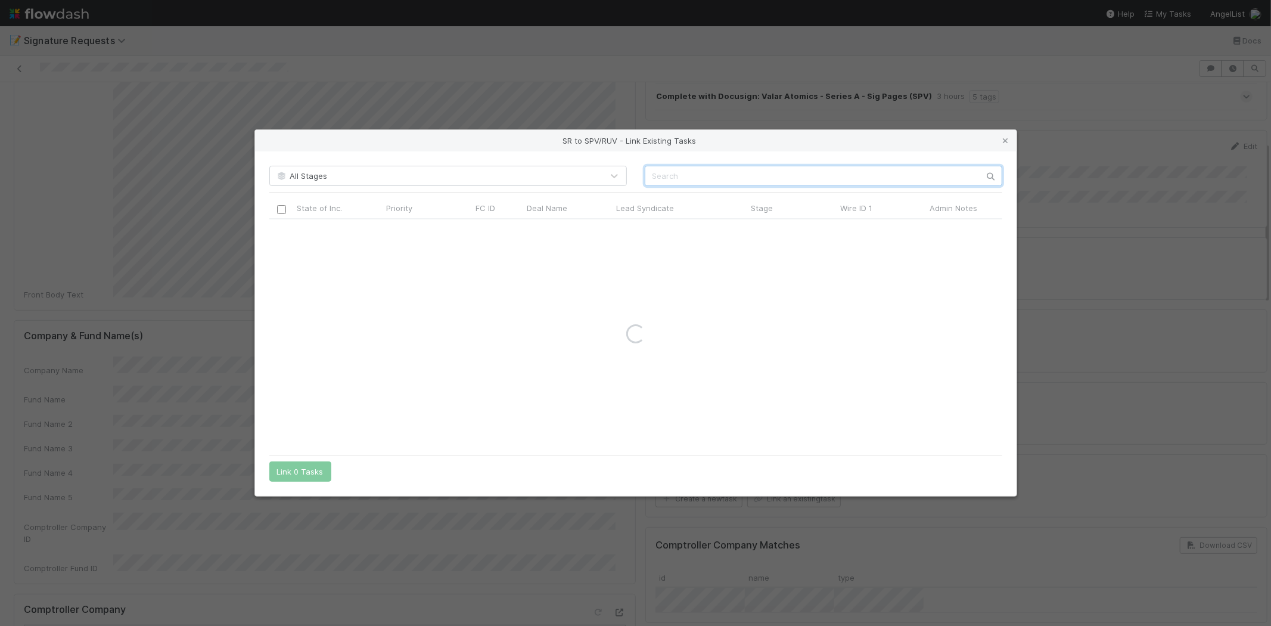
click at [699, 181] on input "text" at bounding box center [824, 176] width 358 height 20
paste input "56721"
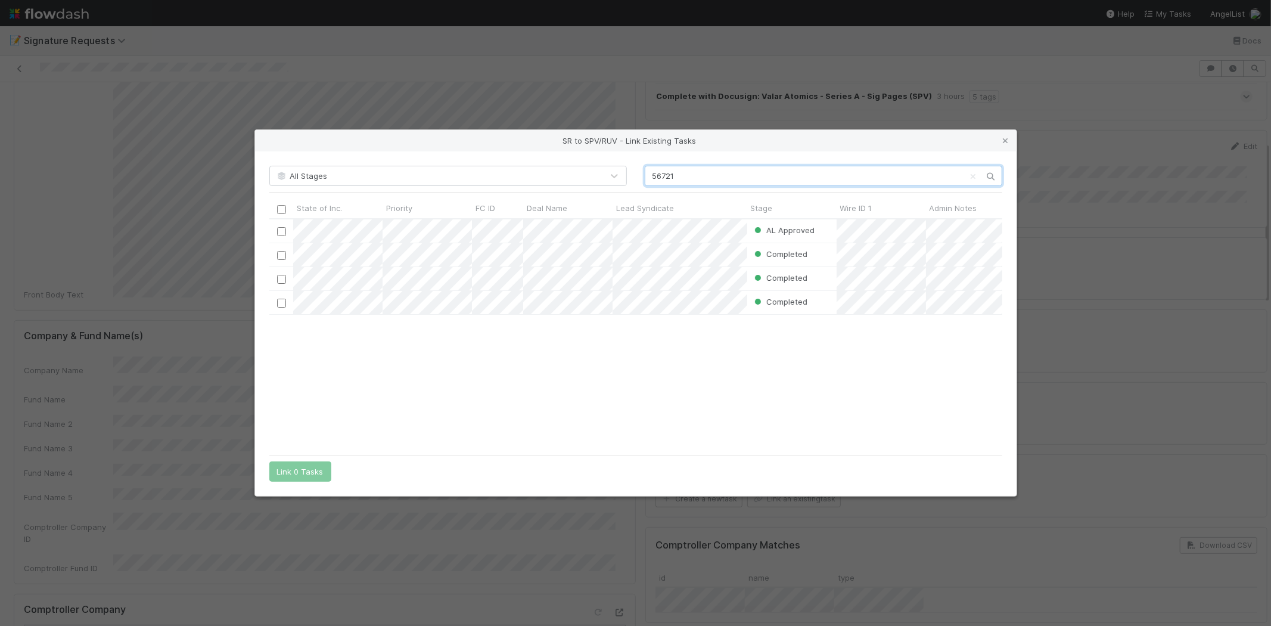
scroll to position [219, 723]
type input "56721"
click at [283, 232] on input "checkbox" at bounding box center [280, 231] width 9 height 9
click at [298, 468] on button "Link 1 Task" at bounding box center [297, 471] width 57 height 20
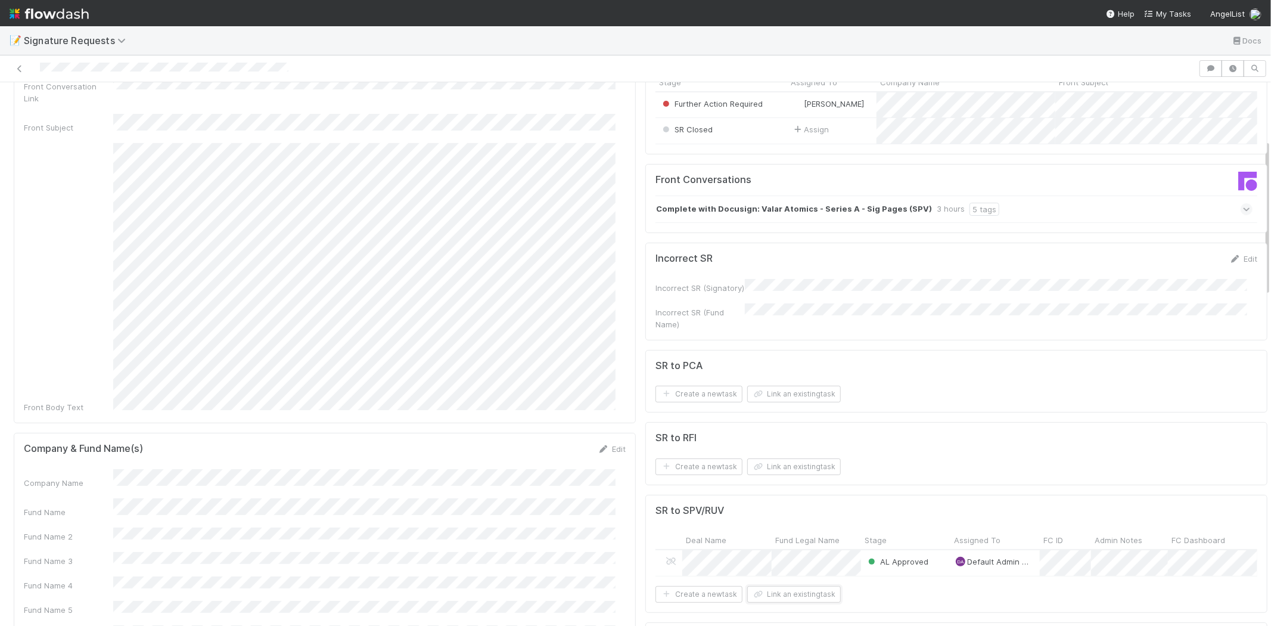
scroll to position [0, 0]
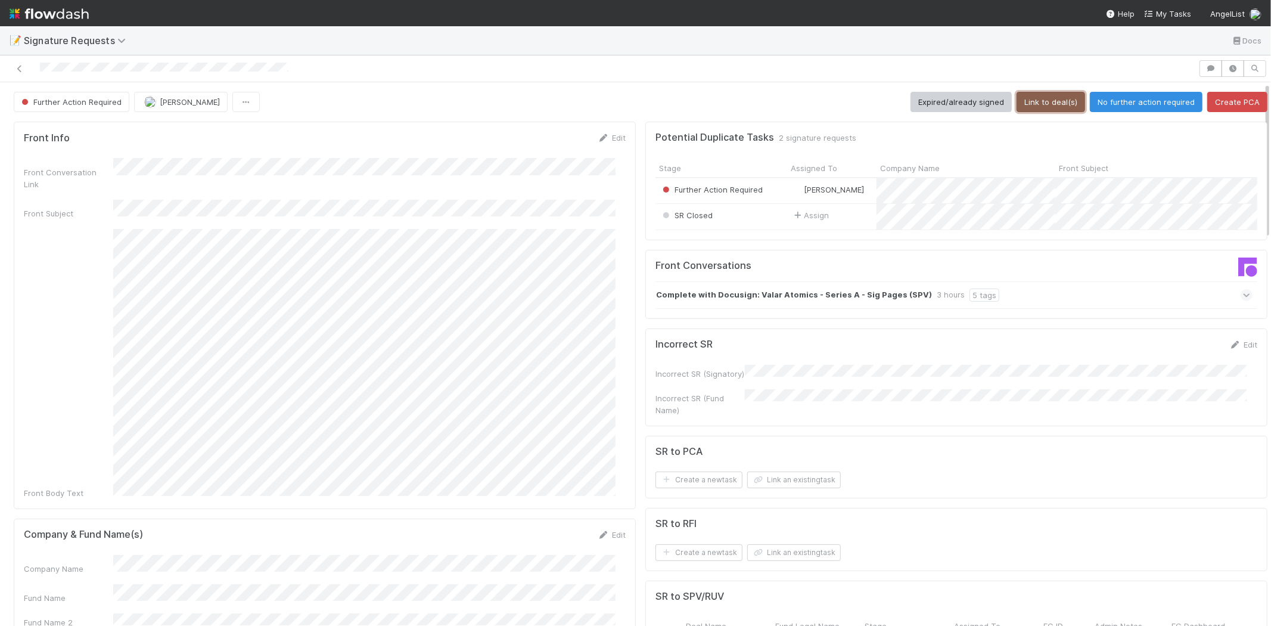
click at [1037, 98] on button "Link to deal(s)" at bounding box center [1051, 102] width 69 height 20
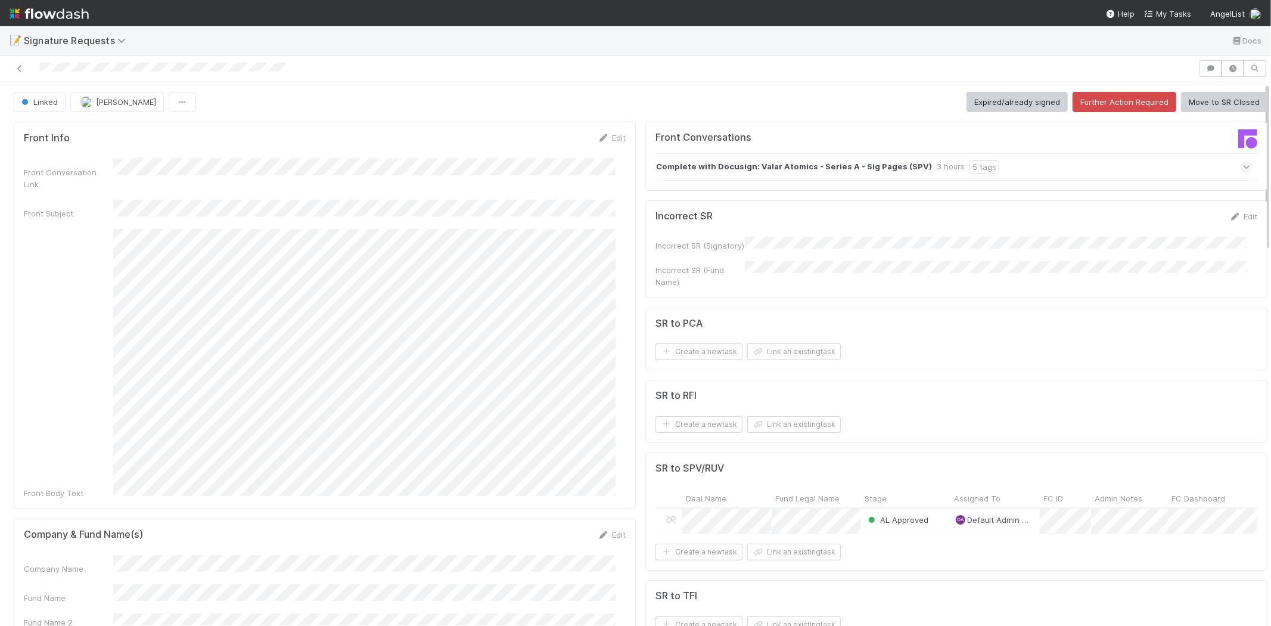
click at [1207, 102] on button "Move to SR Closed" at bounding box center [1224, 102] width 86 height 20
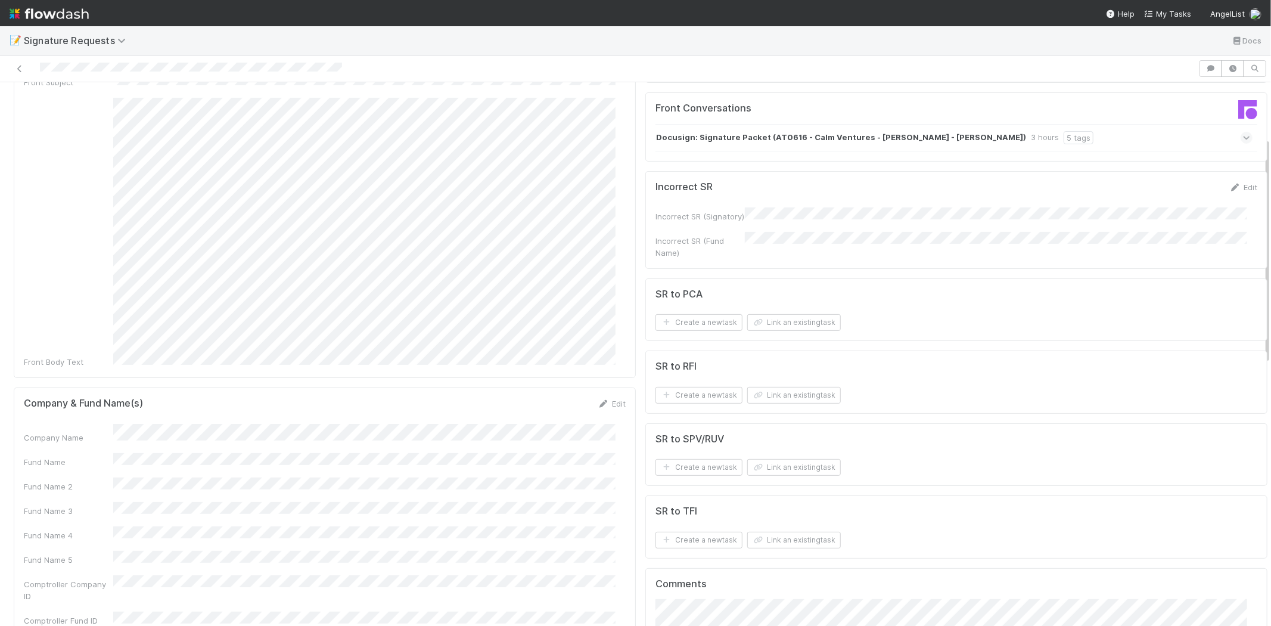
scroll to position [132, 0]
click at [600, 397] on link "Edit" at bounding box center [612, 402] width 28 height 10
click at [551, 396] on button "Save" at bounding box center [562, 406] width 34 height 20
click at [782, 466] on button "Link an existing task" at bounding box center [794, 466] width 94 height 17
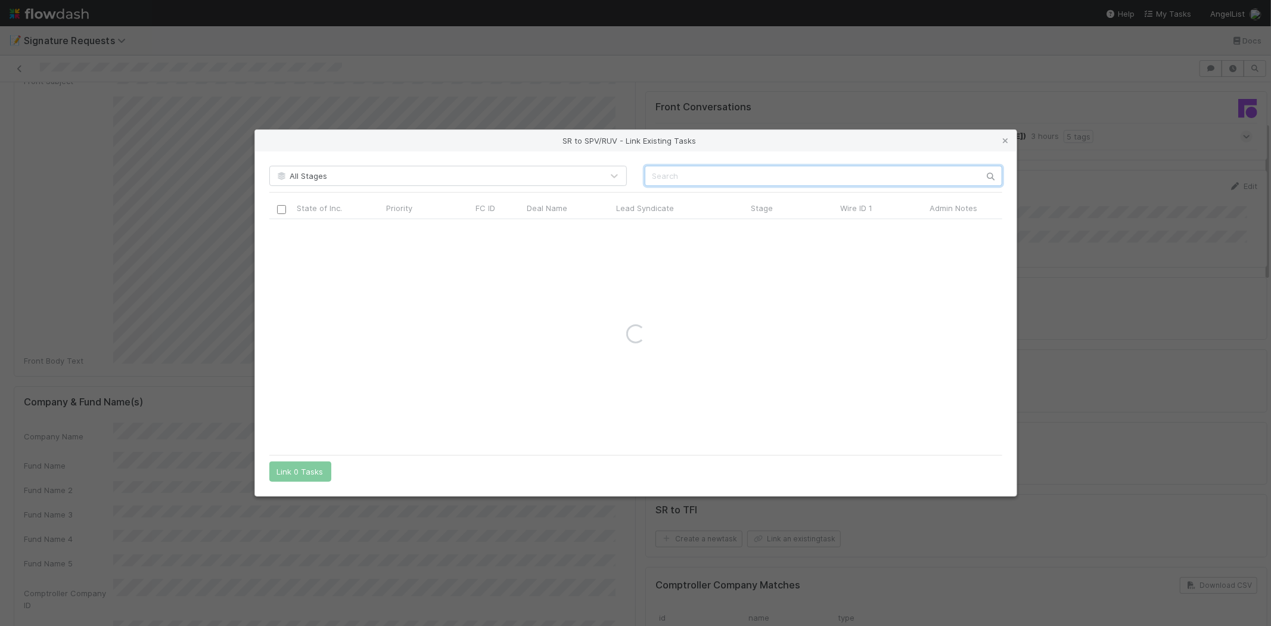
click at [723, 181] on input "text" at bounding box center [824, 176] width 358 height 20
paste input "56648"
type input "56648"
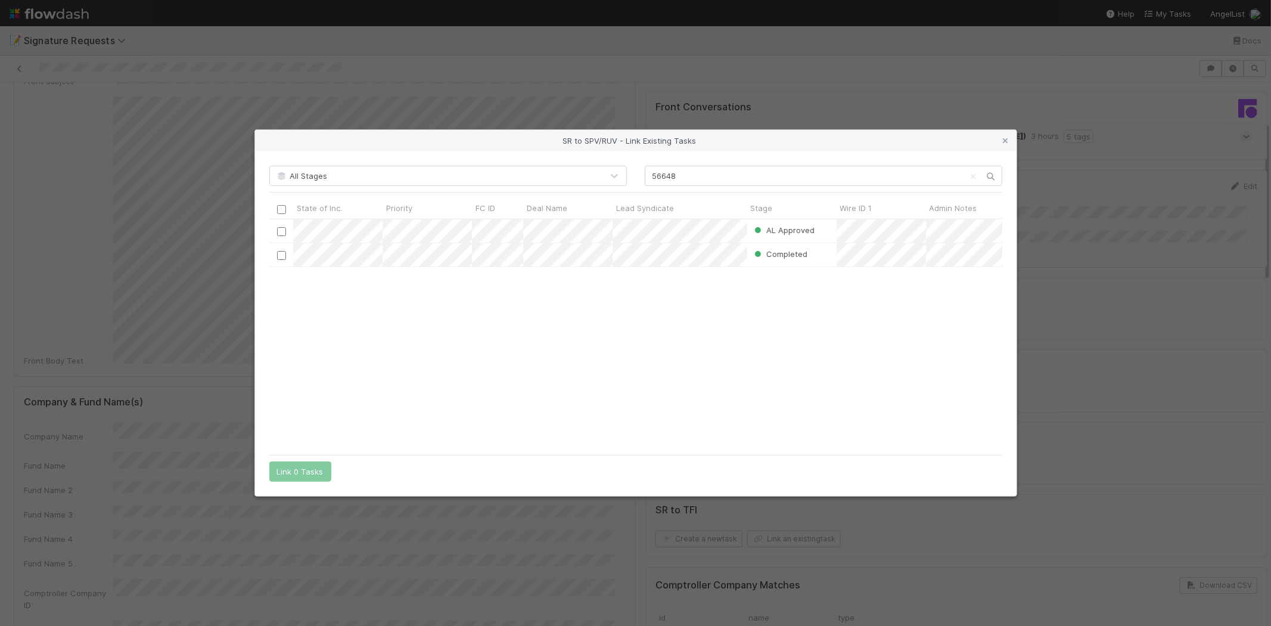
click at [634, 332] on div "AL Approved Leia Slosberg 6/17/25, 7:17:57 AM 6/17/25, 8:00:29 AM Completed 4/1…" at bounding box center [635, 333] width 733 height 229
click at [279, 231] on input "checkbox" at bounding box center [280, 231] width 9 height 9
click at [318, 326] on div "AL Approved Leia Slosberg 6/17/25, 7:17:57 AM 6/17/25, 8:00:29 AM Completed 4/1…" at bounding box center [635, 333] width 733 height 229
click at [300, 478] on button "Link 1 Task" at bounding box center [297, 471] width 57 height 20
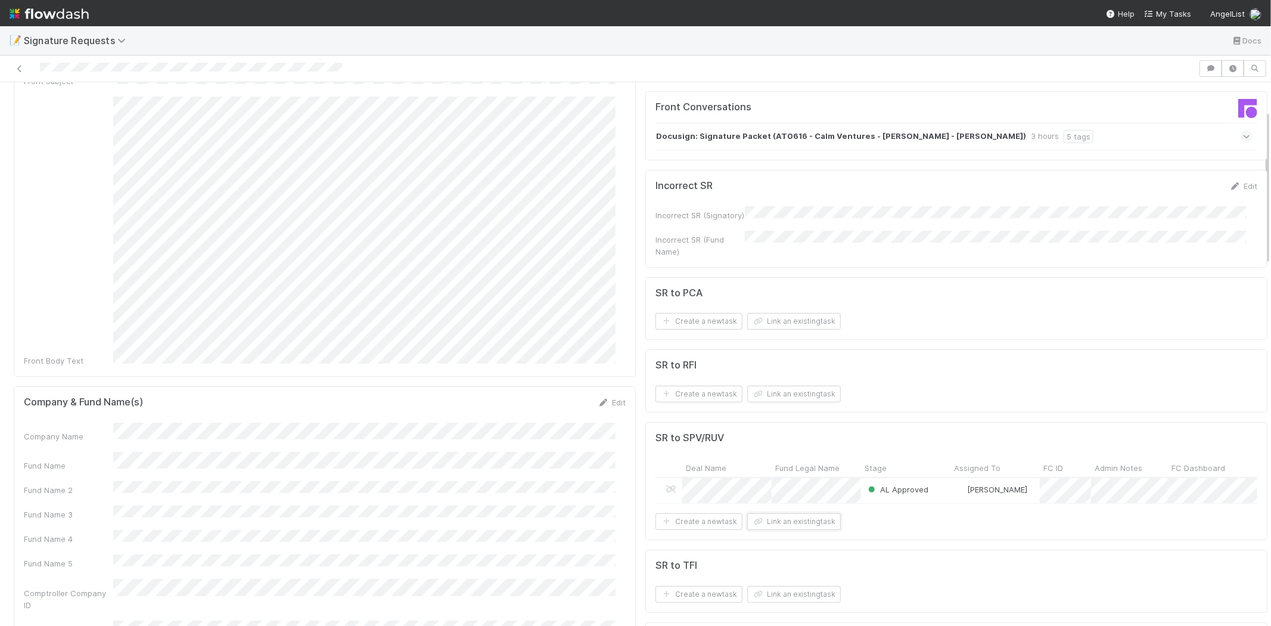
scroll to position [0, 0]
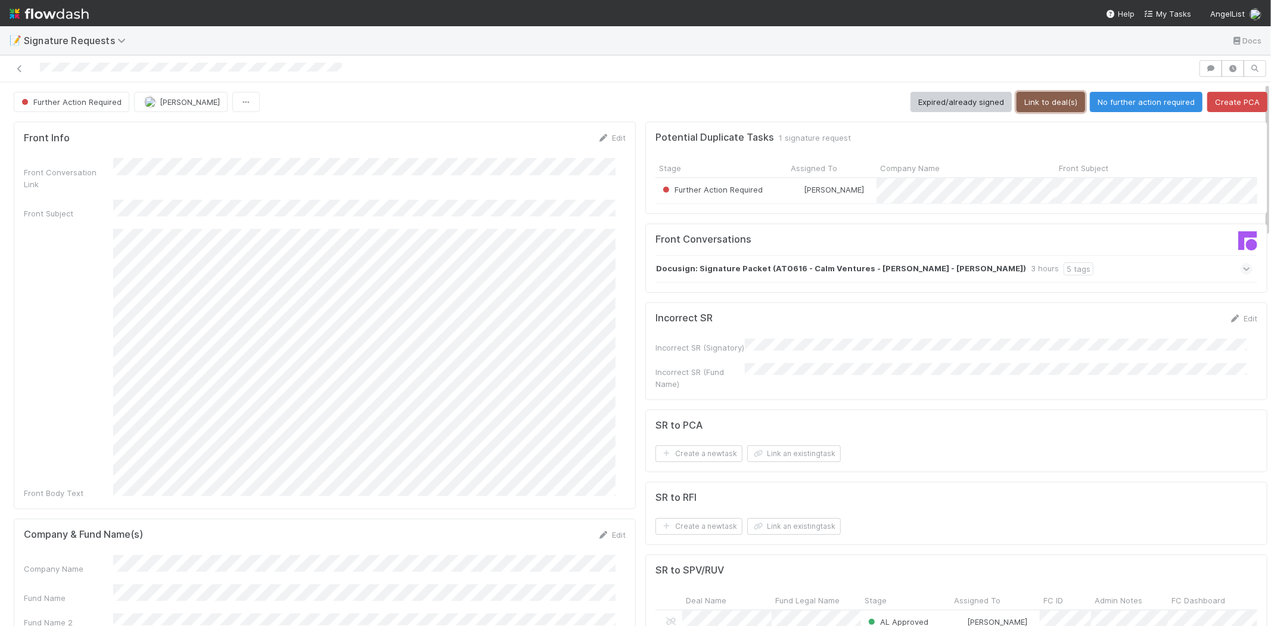
click at [1031, 102] on button "Link to deal(s)" at bounding box center [1051, 102] width 69 height 20
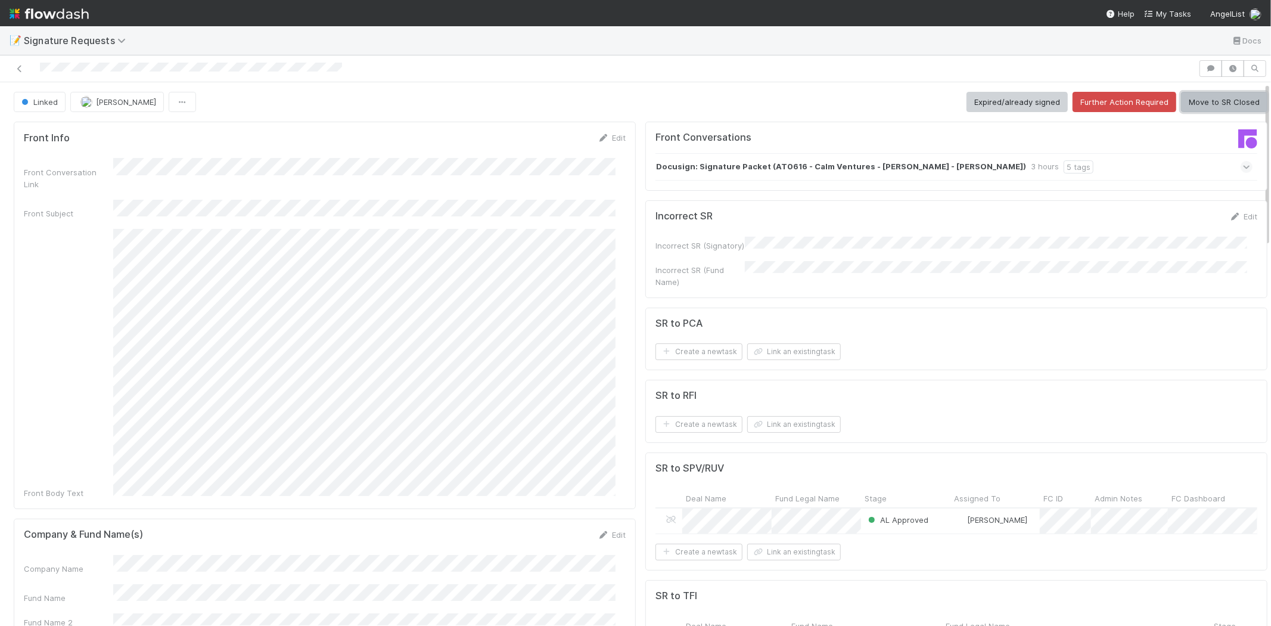
click at [1196, 103] on button "Move to SR Closed" at bounding box center [1224, 102] width 86 height 20
click at [1205, 97] on button "Move to SR Closed" at bounding box center [1224, 102] width 86 height 20
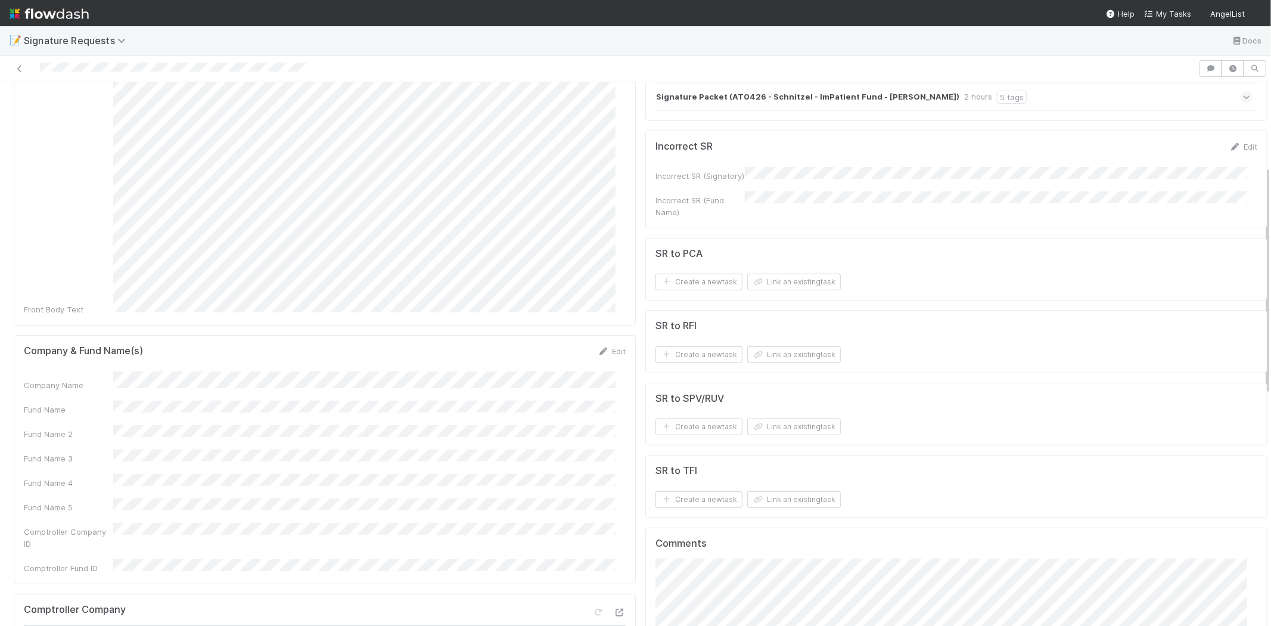
scroll to position [198, 0]
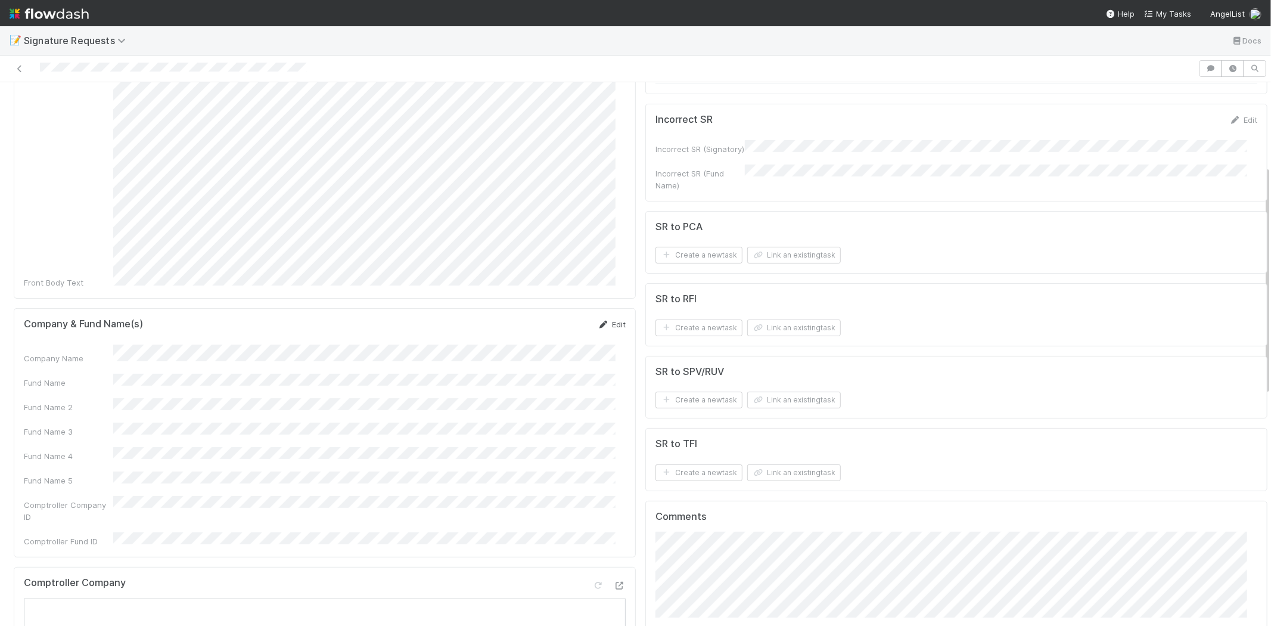
click at [610, 319] on link "Edit" at bounding box center [612, 324] width 28 height 10
click at [546, 318] on button "Save" at bounding box center [562, 328] width 34 height 20
click at [791, 260] on button "Link an existing task" at bounding box center [794, 255] width 94 height 17
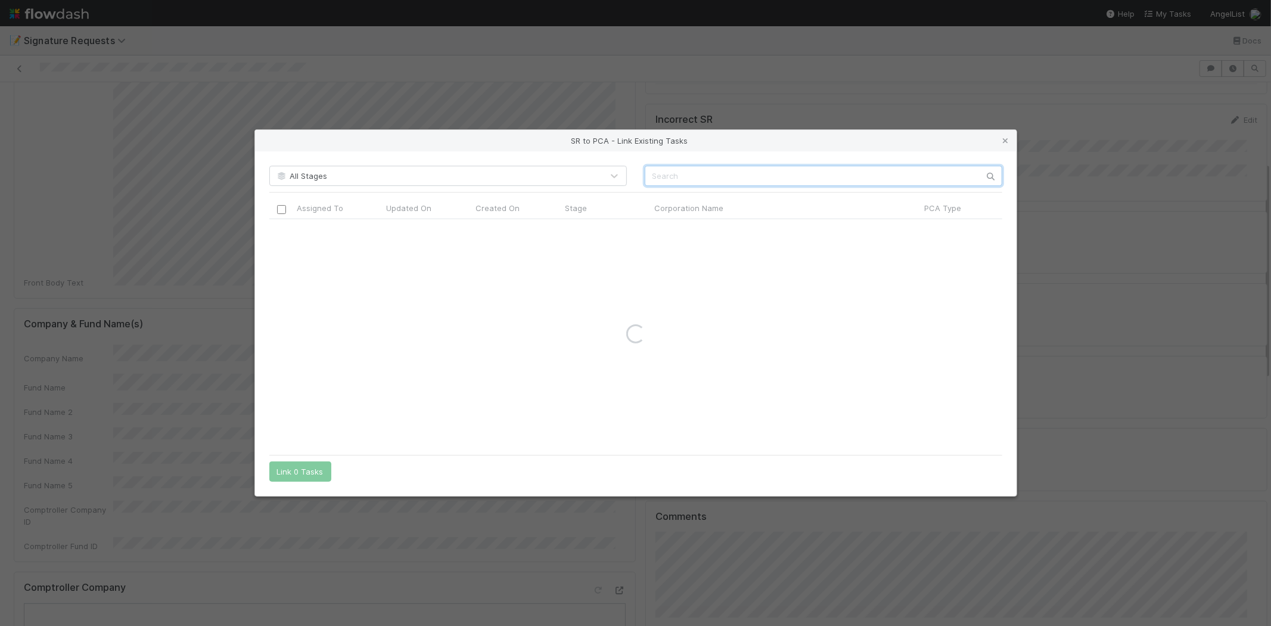
click at [710, 172] on input "text" at bounding box center [824, 176] width 358 height 20
paste input "Atomic Industries, Inc."
type input "Atomic Industries, Inc."
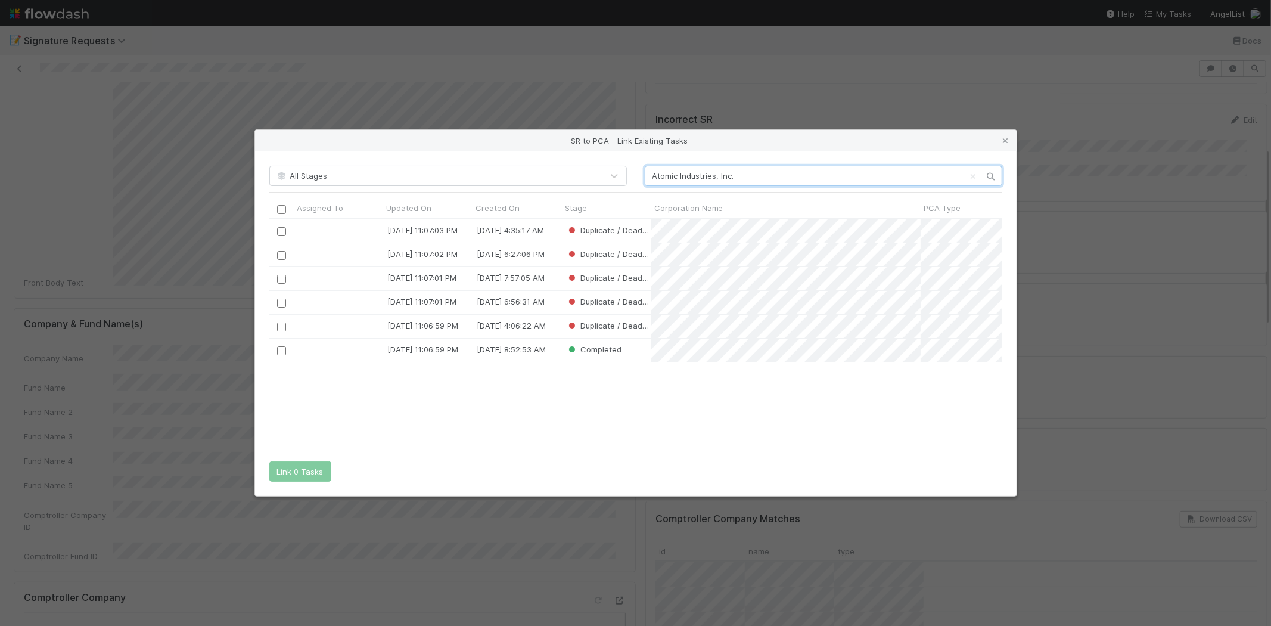
scroll to position [219, 723]
drag, startPoint x: 1005, startPoint y: 138, endPoint x: 1002, endPoint y: 148, distance: 10.2
click at [1005, 138] on icon at bounding box center [1006, 141] width 12 height 8
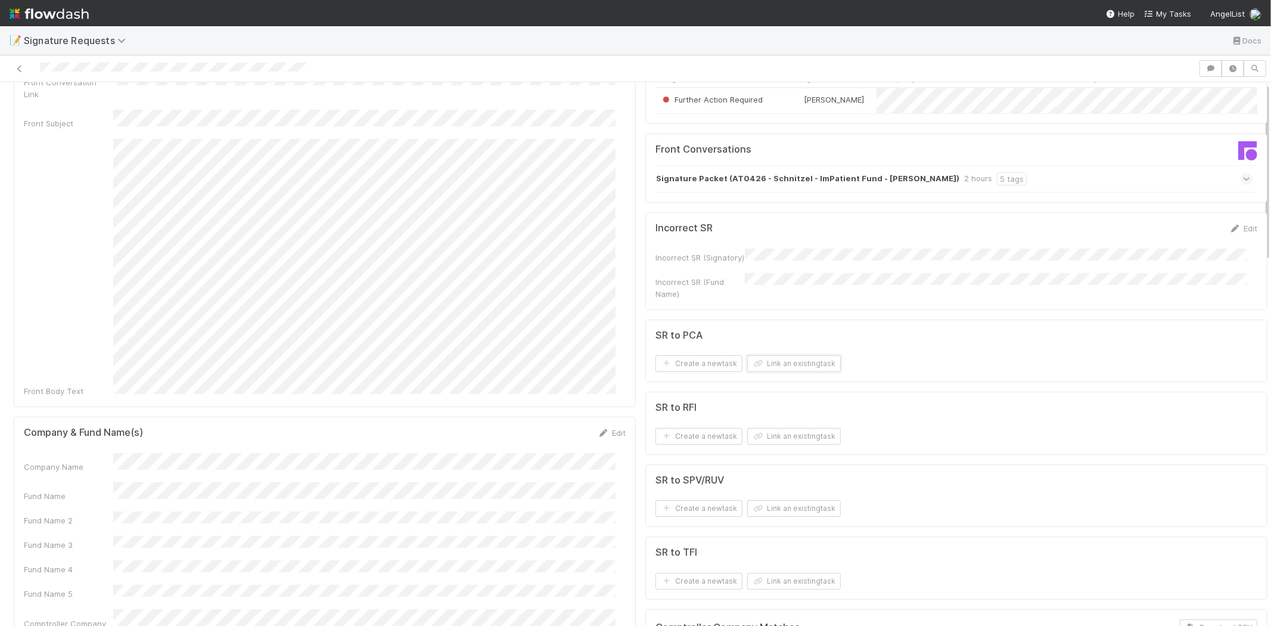
scroll to position [0, 0]
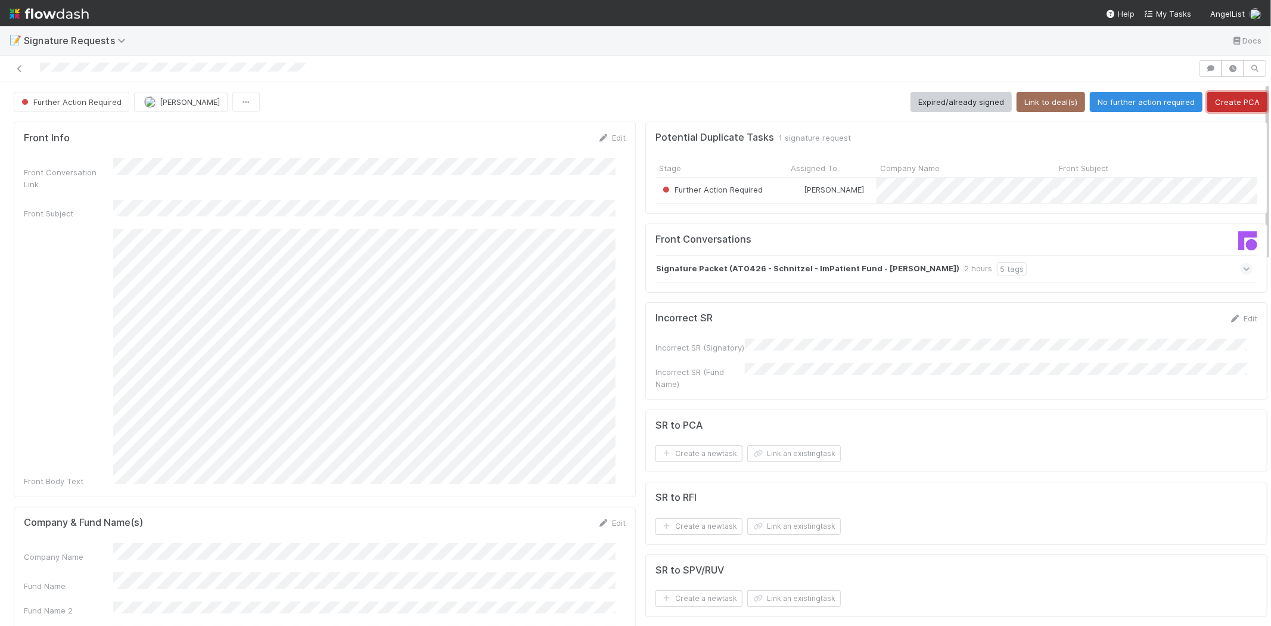
click at [1230, 98] on button "Create PCA" at bounding box center [1237, 102] width 60 height 20
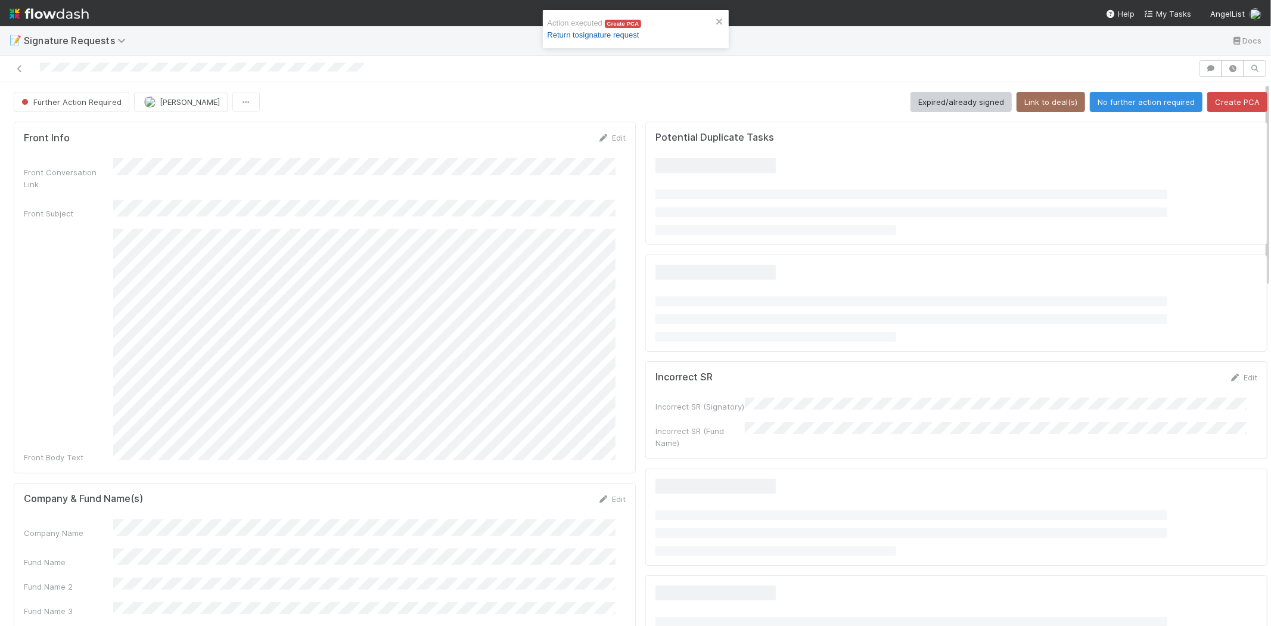
click at [593, 37] on link "Return to signature request" at bounding box center [594, 34] width 92 height 9
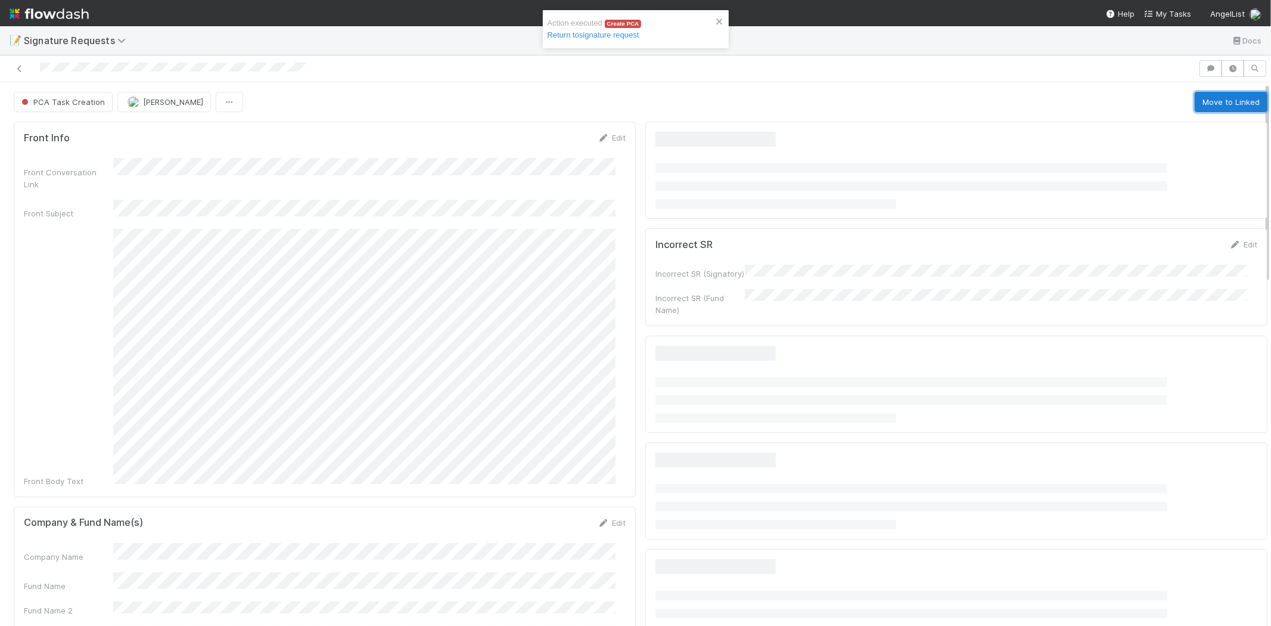
click at [1202, 102] on button "Move to Linked" at bounding box center [1231, 102] width 73 height 20
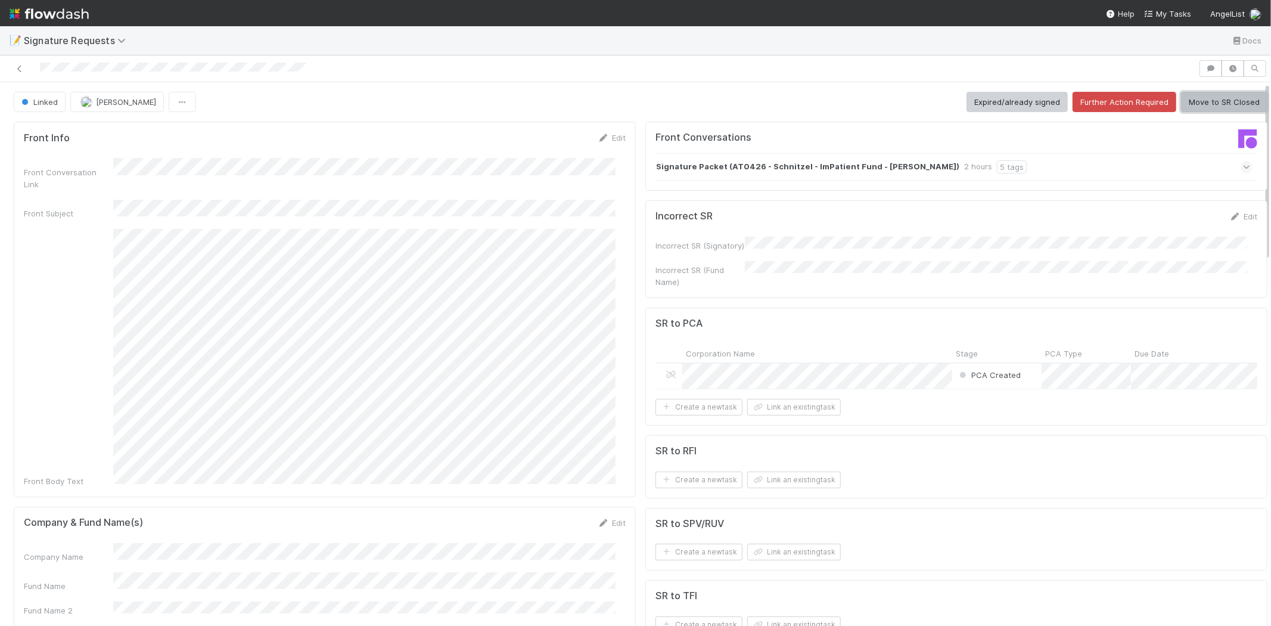
click at [1200, 104] on button "Move to SR Closed" at bounding box center [1224, 102] width 86 height 20
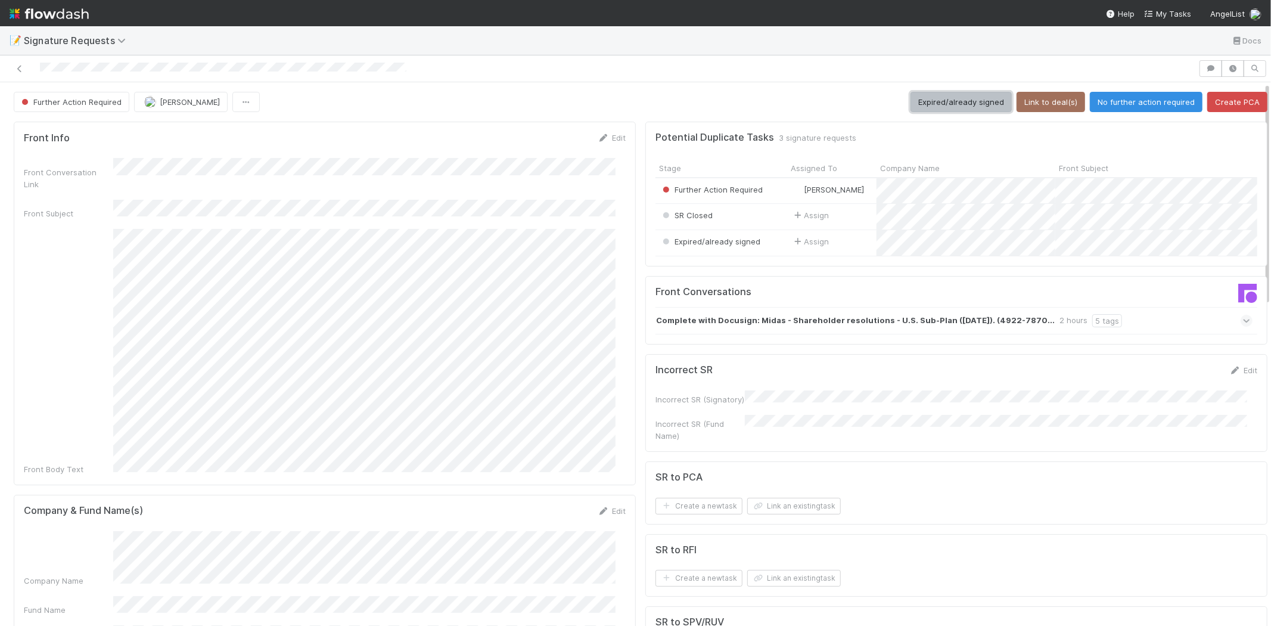
click at [919, 105] on button "Expired/already signed" at bounding box center [960, 102] width 101 height 20
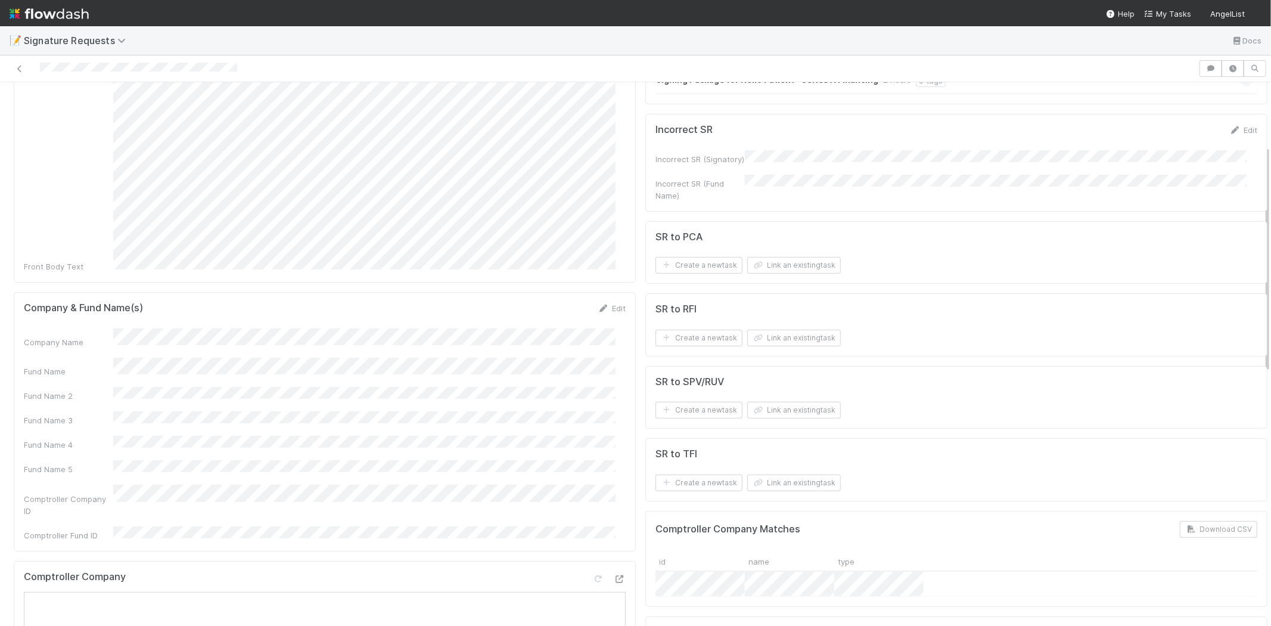
scroll to position [265, 0]
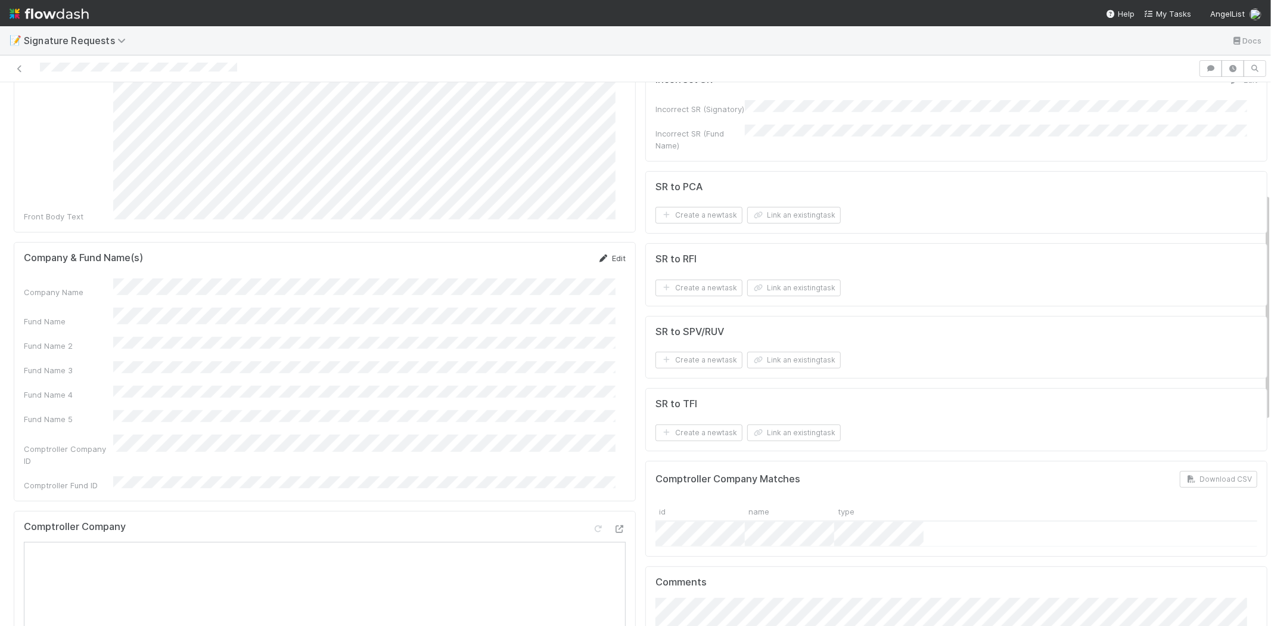
click at [599, 253] on link "Edit" at bounding box center [612, 258] width 28 height 10
click at [107, 319] on div "Fund Name" at bounding box center [325, 330] width 602 height 23
click at [79, 287] on div "Company Name" at bounding box center [325, 298] width 602 height 23
click at [545, 252] on button "Save" at bounding box center [562, 262] width 34 height 20
click at [766, 368] on button "Link an existing task" at bounding box center [794, 360] width 94 height 17
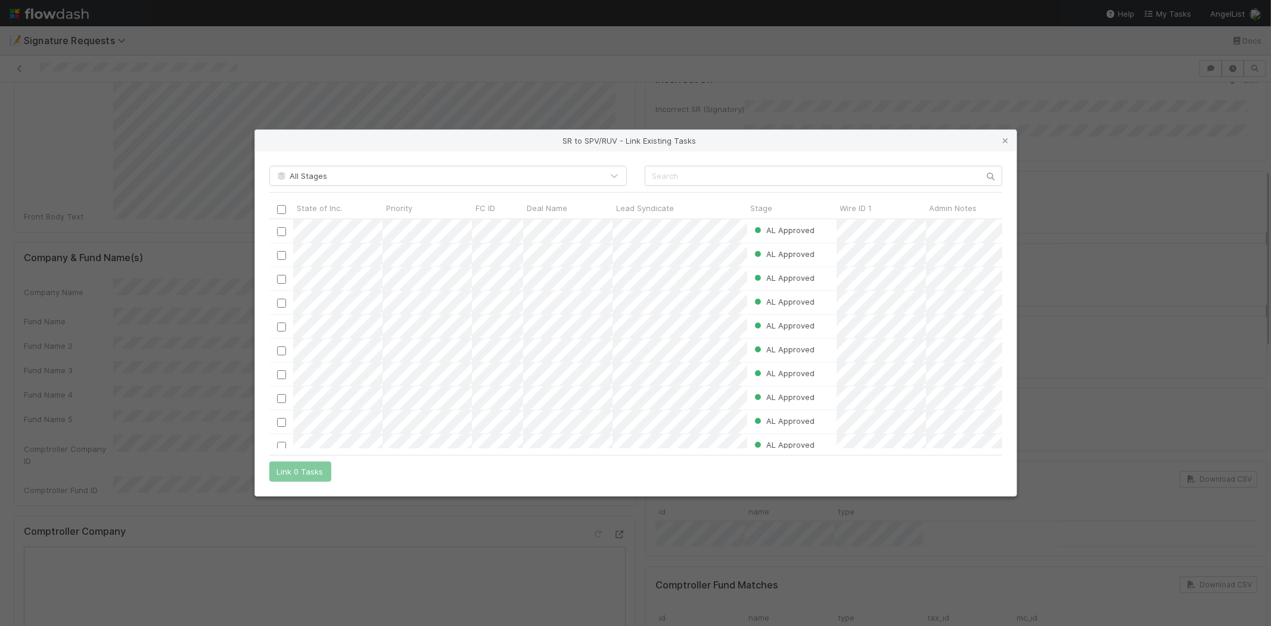
scroll to position [10, 10]
click at [671, 174] on input "text" at bounding box center [824, 176] width 358 height 20
paste input "57537"
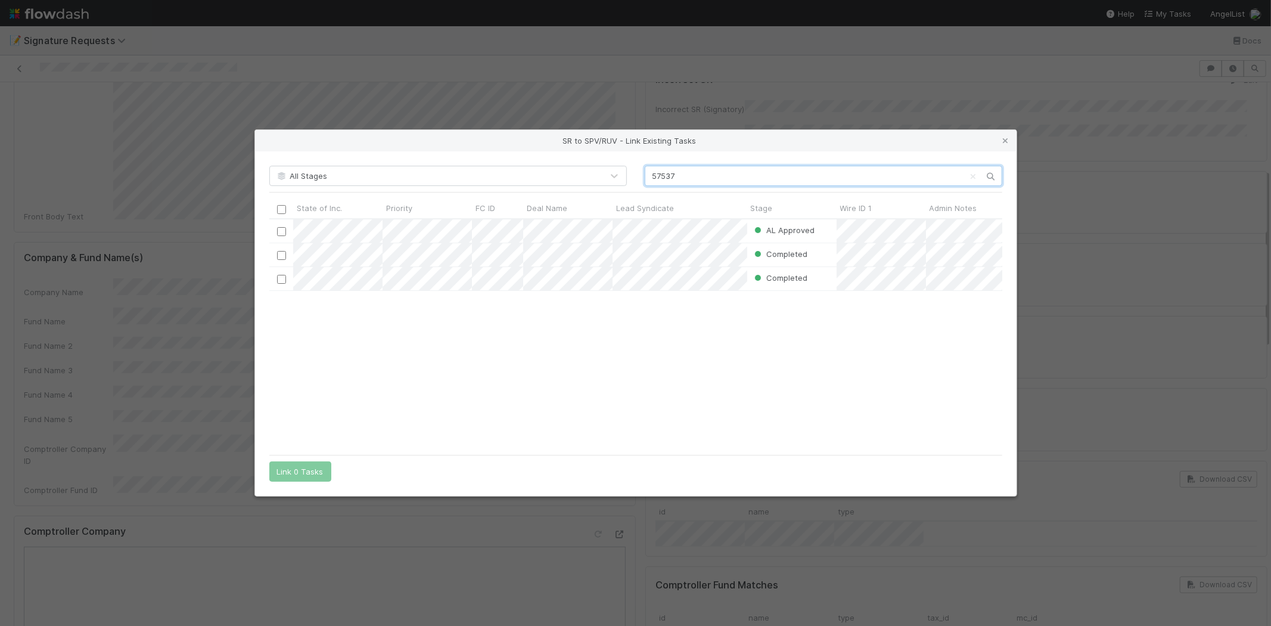
scroll to position [219, 723]
type input "57537"
click at [283, 232] on input "checkbox" at bounding box center [280, 231] width 9 height 9
click at [296, 468] on button "Link 1 Task" at bounding box center [297, 471] width 57 height 20
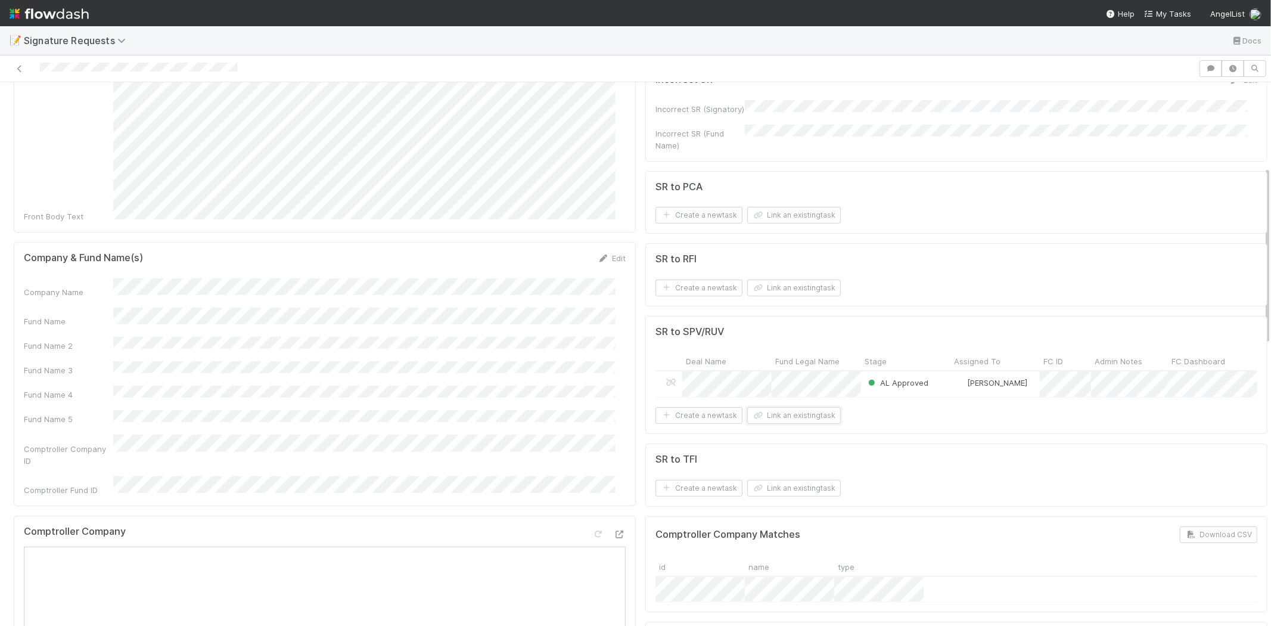
scroll to position [0, 0]
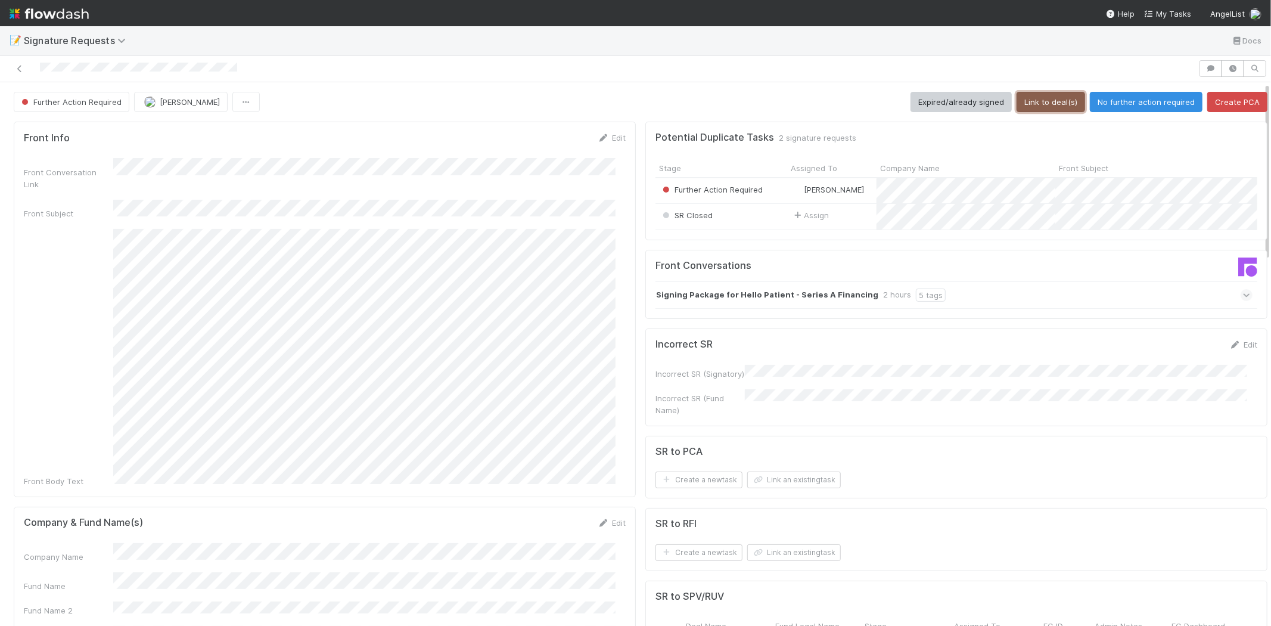
click at [1045, 98] on button "Link to deal(s)" at bounding box center [1051, 102] width 69 height 20
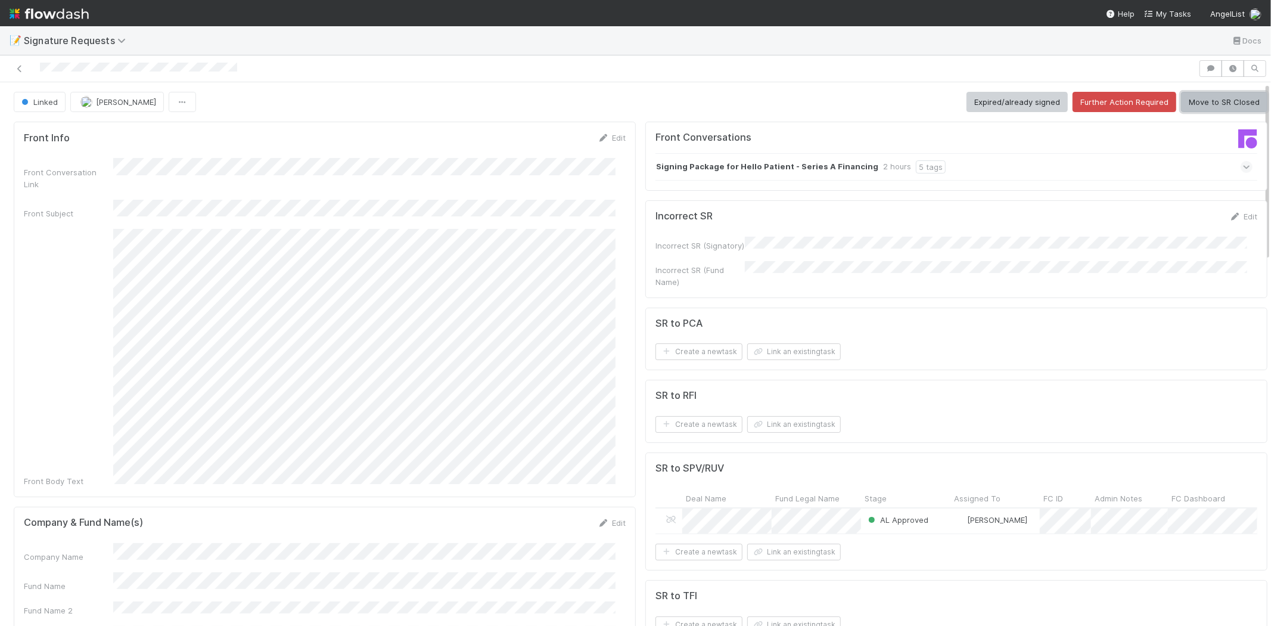
click at [1219, 93] on button "Move to SR Closed" at bounding box center [1224, 102] width 86 height 20
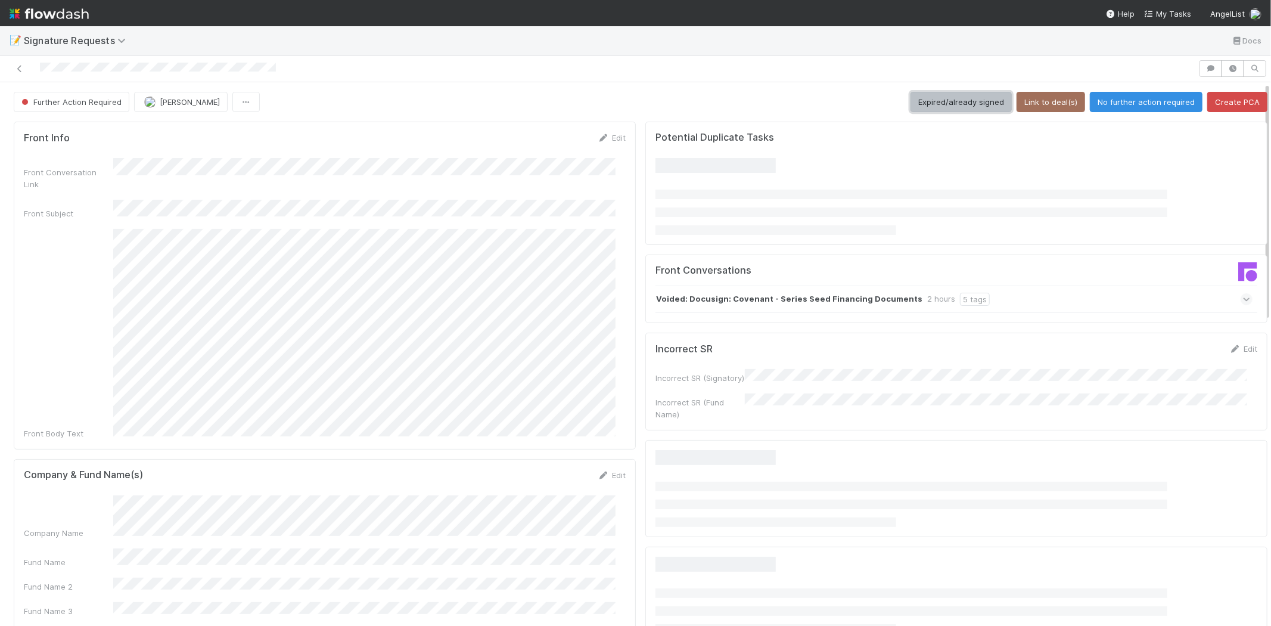
click at [927, 98] on button "Expired/already signed" at bounding box center [960, 102] width 101 height 20
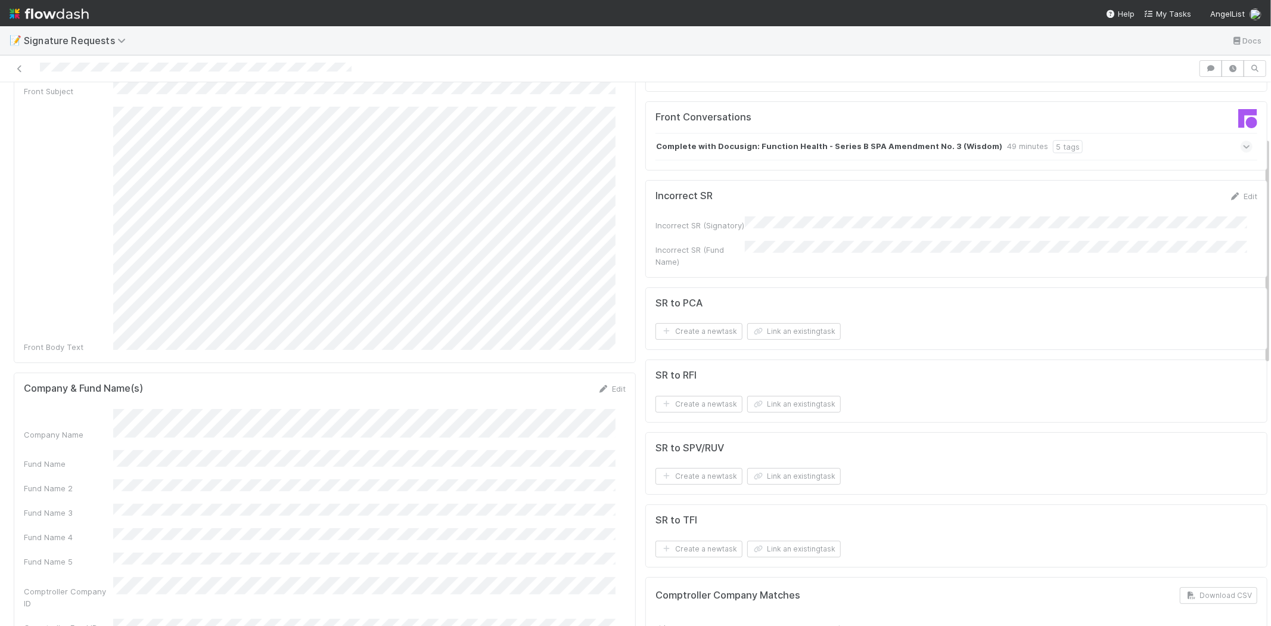
scroll to position [132, 0]
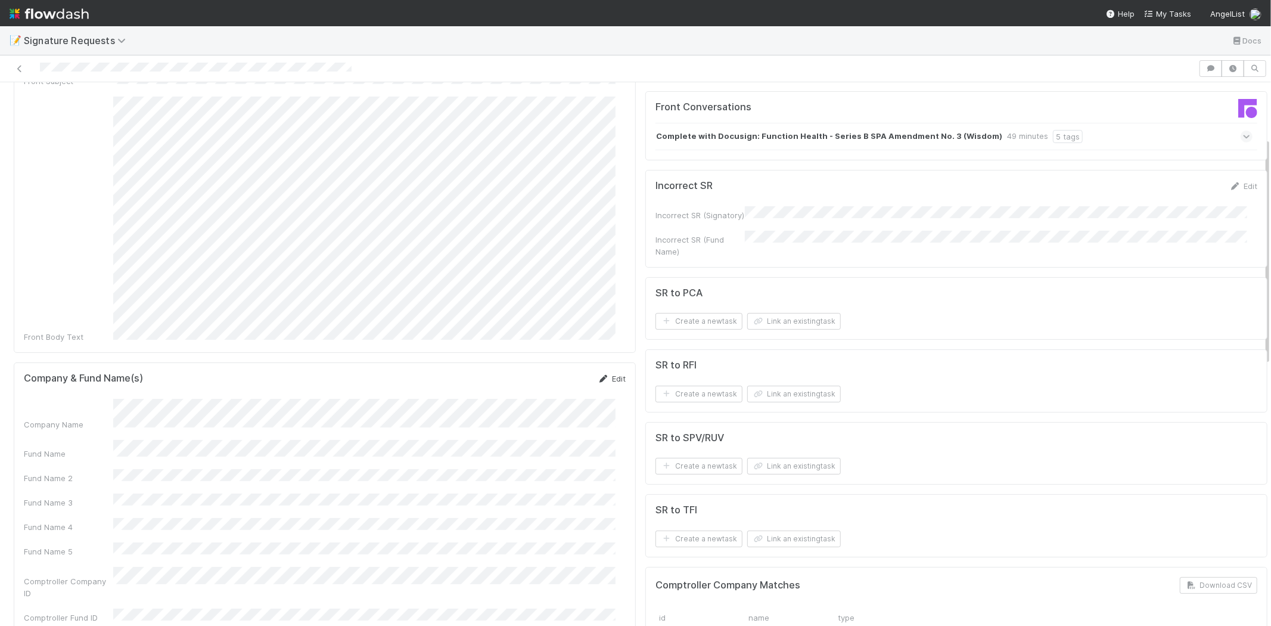
click at [599, 375] on icon at bounding box center [604, 379] width 12 height 8
click at [204, 459] on div "Company Name Fund Name Fund Name 2 Fund Name 3 Fund Name 4 Fund Name 5 Comptrol…" at bounding box center [325, 539] width 602 height 265
click at [198, 442] on div "Company Name Fund Name Fund Name 2 Fund Name 3 Fund Name 4 Fund Name 5 Comptrol…" at bounding box center [325, 539] width 602 height 265
click at [89, 440] on div "Fund Name" at bounding box center [325, 451] width 602 height 23
click at [555, 372] on button "Save" at bounding box center [562, 382] width 34 height 20
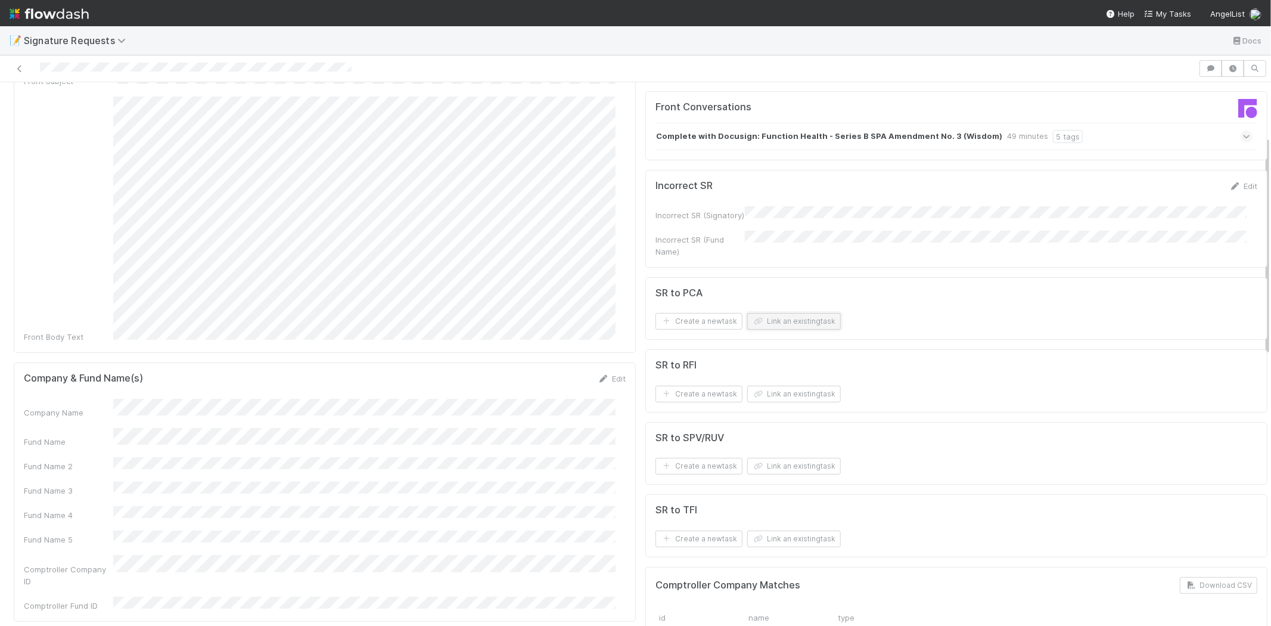
click at [796, 322] on button "Link an existing task" at bounding box center [794, 321] width 94 height 17
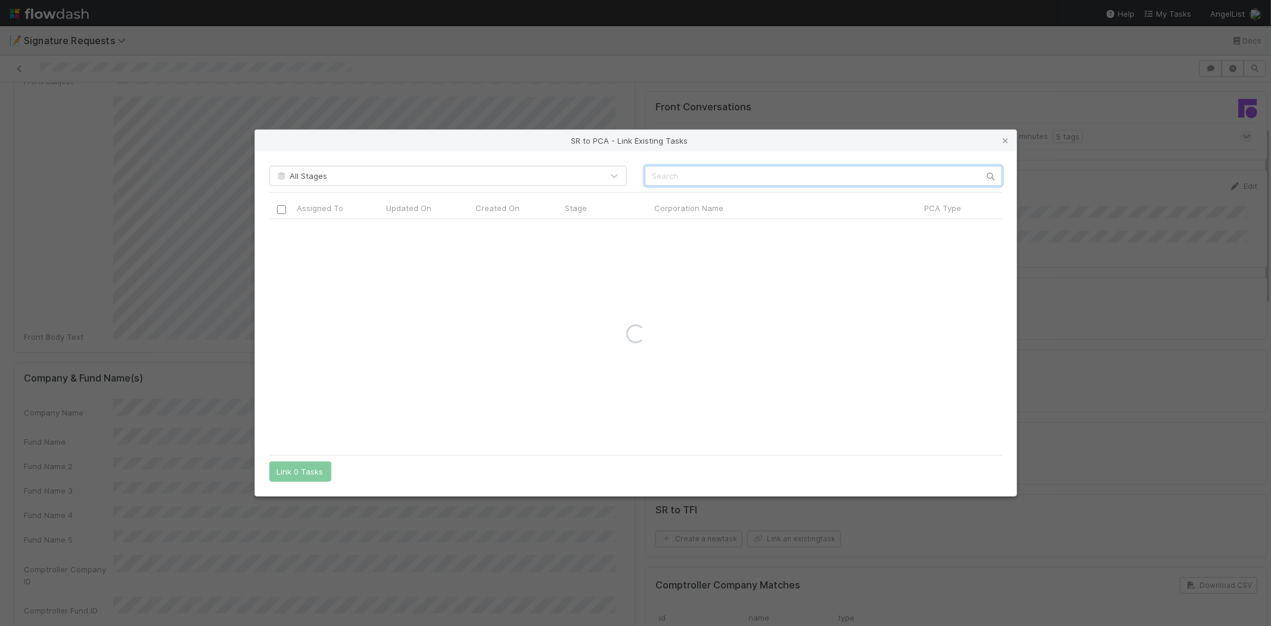
click at [686, 173] on input "text" at bounding box center [824, 176] width 358 height 20
paste input "Function Health, Inc."
type input "Function Health, Inc."
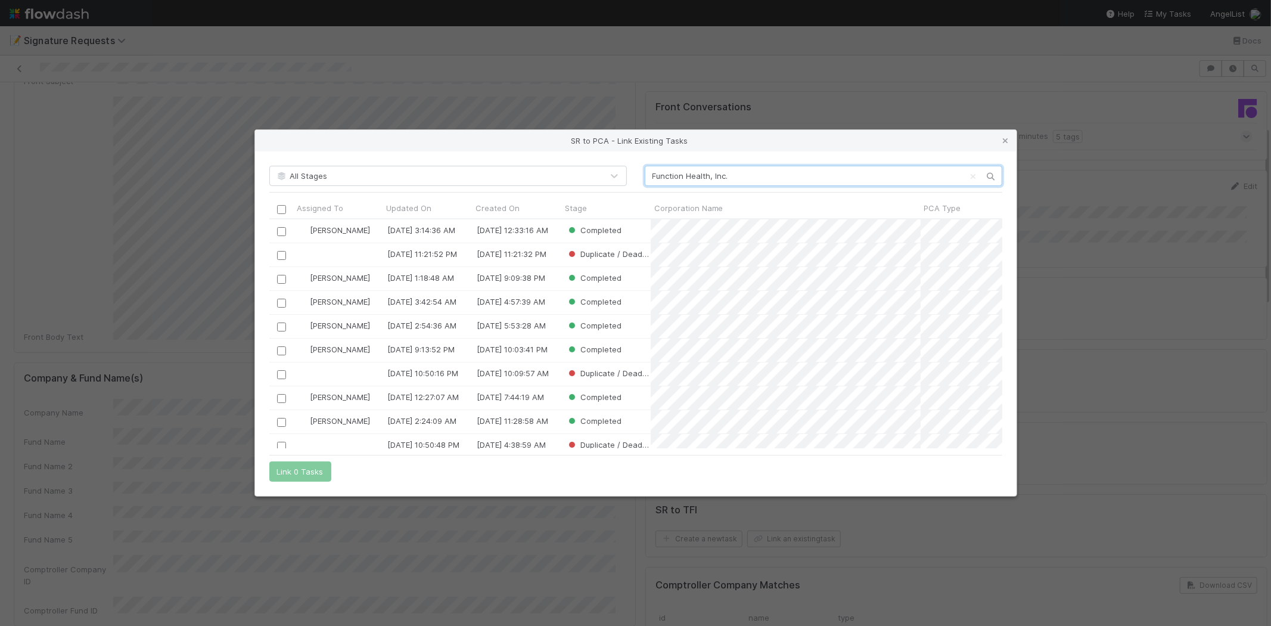
scroll to position [219, 723]
drag, startPoint x: 1009, startPoint y: 143, endPoint x: 1009, endPoint y: 171, distance: 28.0
click at [1009, 143] on icon at bounding box center [1006, 141] width 12 height 8
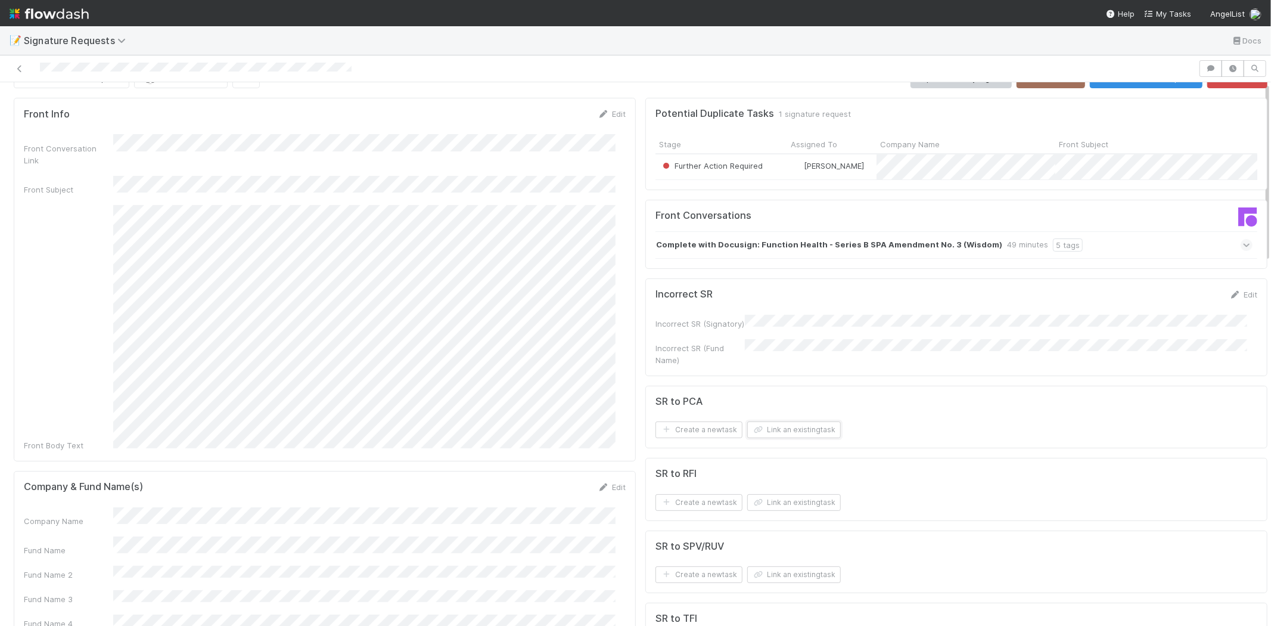
scroll to position [0, 0]
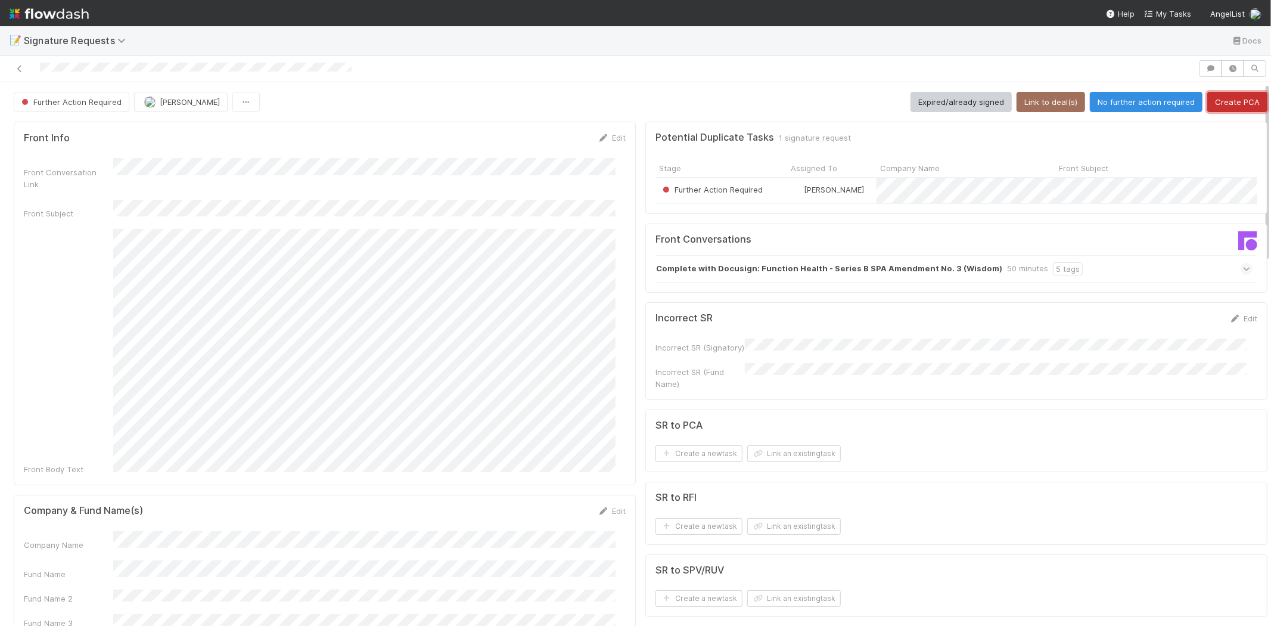
click at [1211, 103] on button "Create PCA" at bounding box center [1237, 102] width 60 height 20
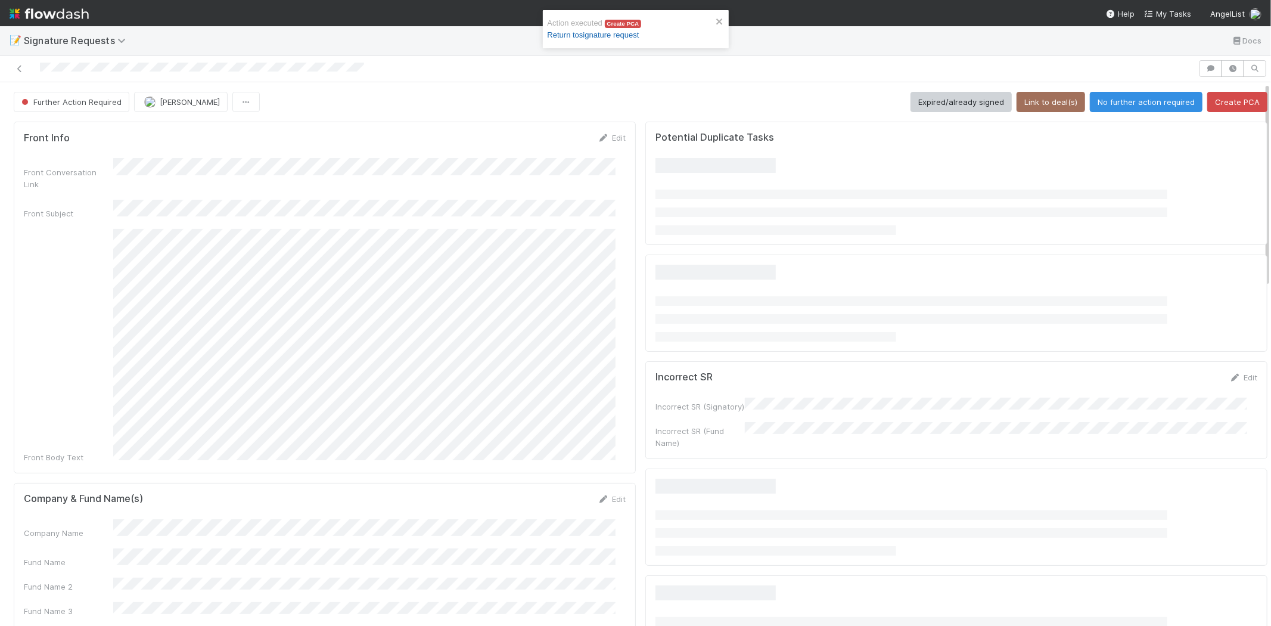
click at [599, 34] on link "Return to signature request" at bounding box center [594, 34] width 92 height 9
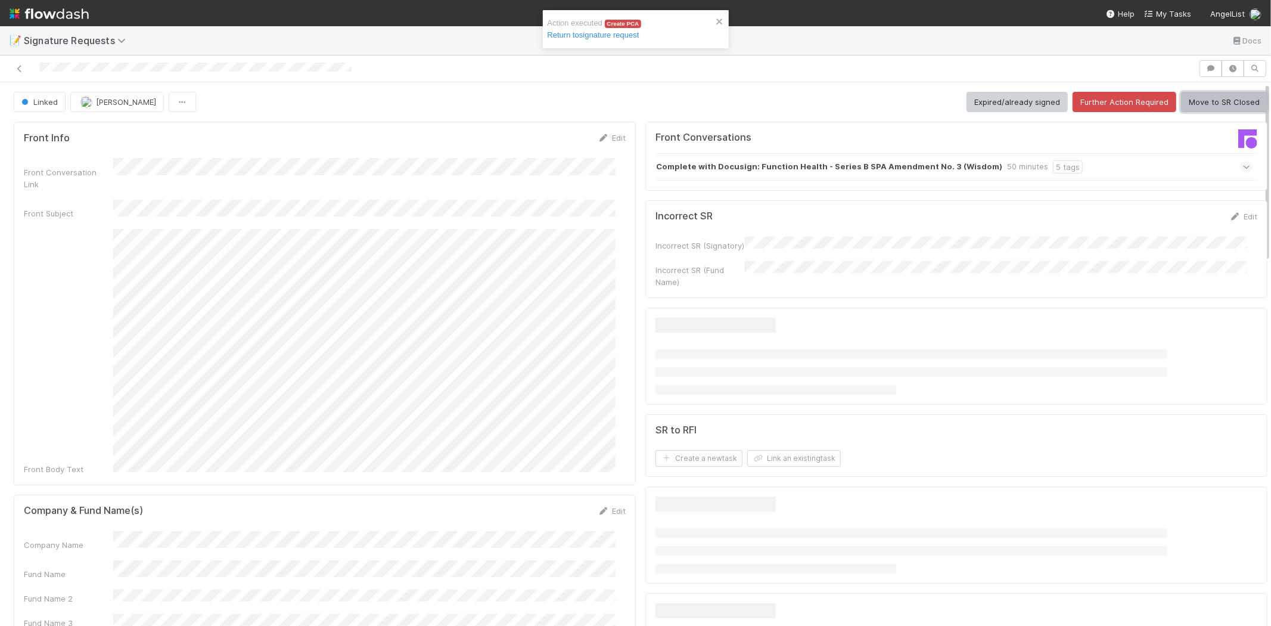
click at [1195, 96] on button "Move to SR Closed" at bounding box center [1224, 102] width 86 height 20
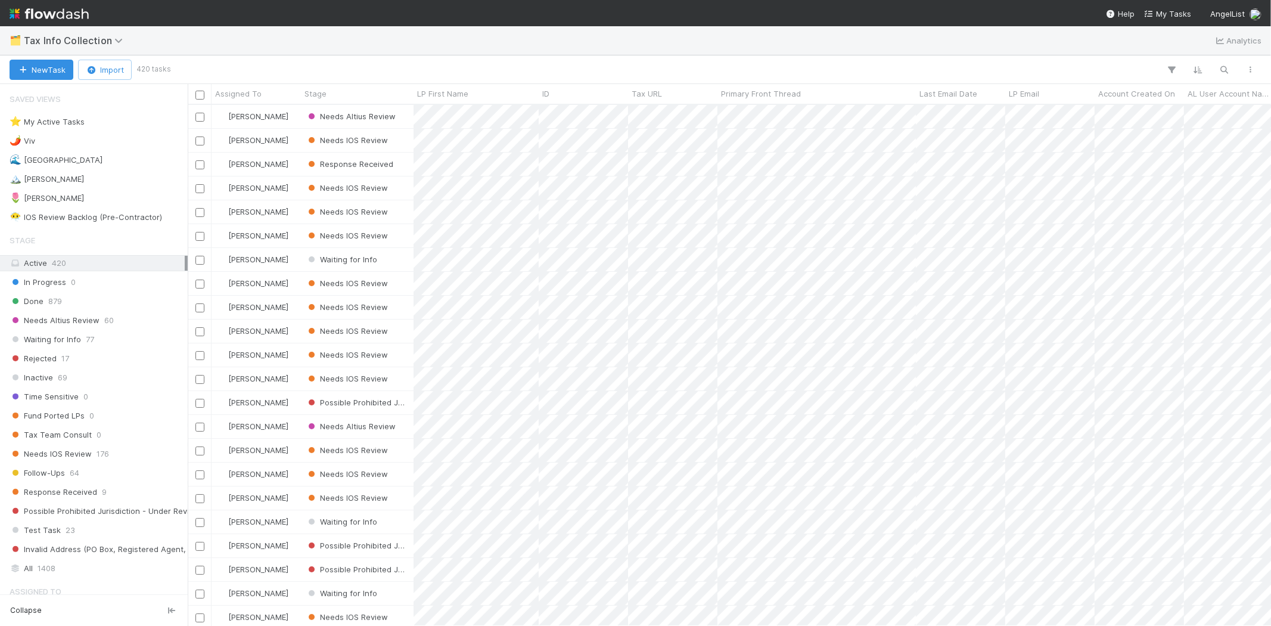
scroll to position [511, 1073]
click at [44, 177] on div "🏔️ Karen" at bounding box center [47, 179] width 74 height 15
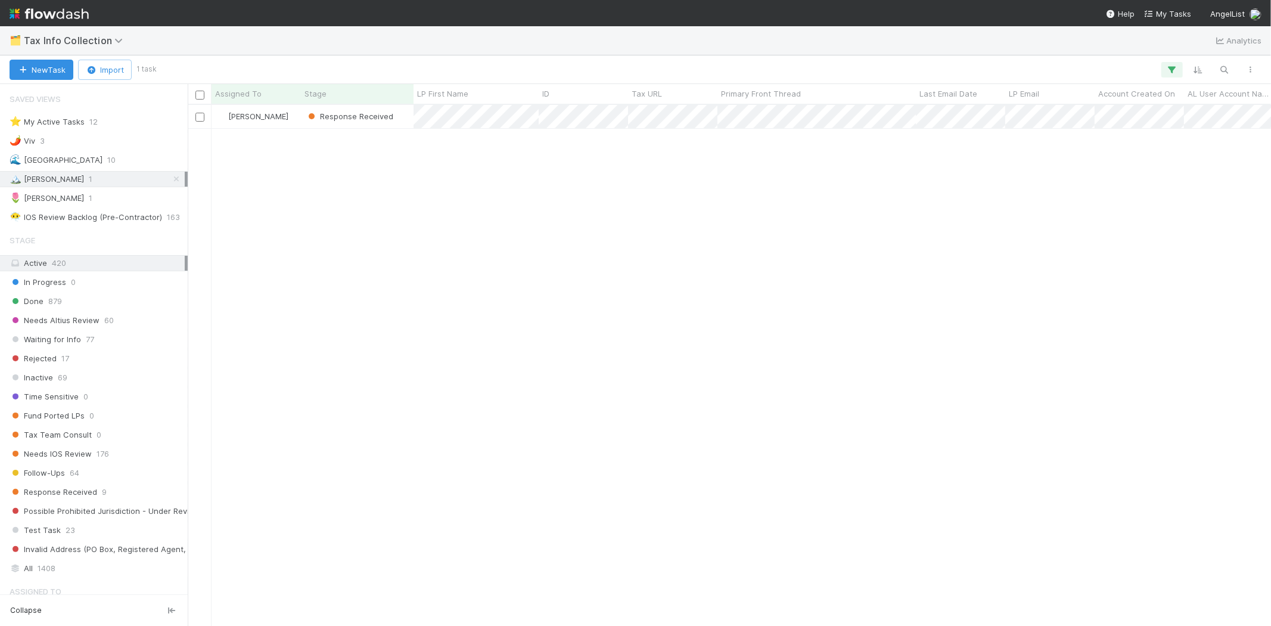
scroll to position [511, 1073]
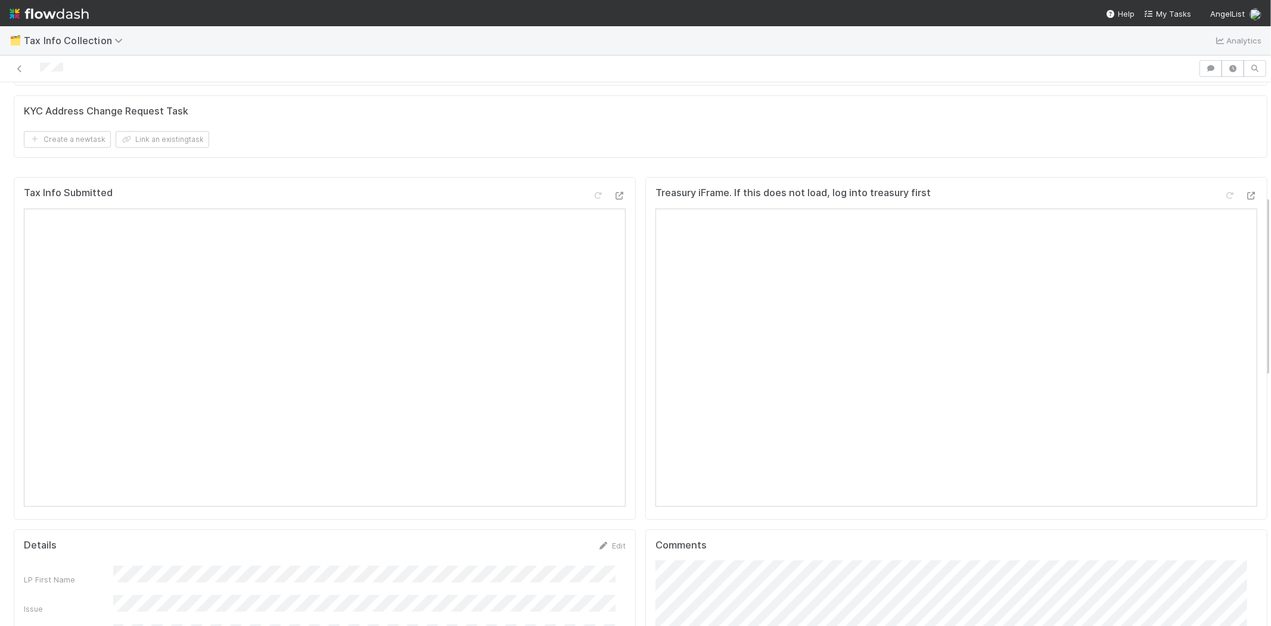
scroll to position [397, 0]
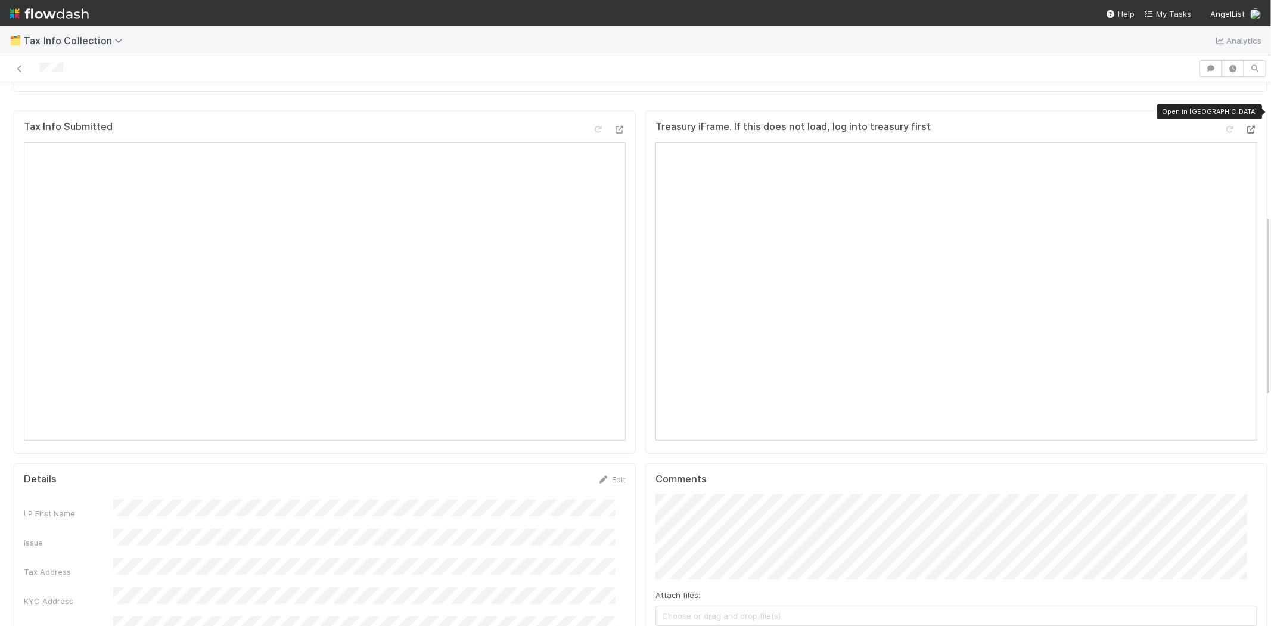
click at [1245, 126] on icon at bounding box center [1251, 130] width 12 height 8
click at [105, 595] on div "KYC Address" at bounding box center [68, 601] width 89 height 12
click at [274, 587] on div "KYC Address" at bounding box center [325, 597] width 602 height 20
copy div
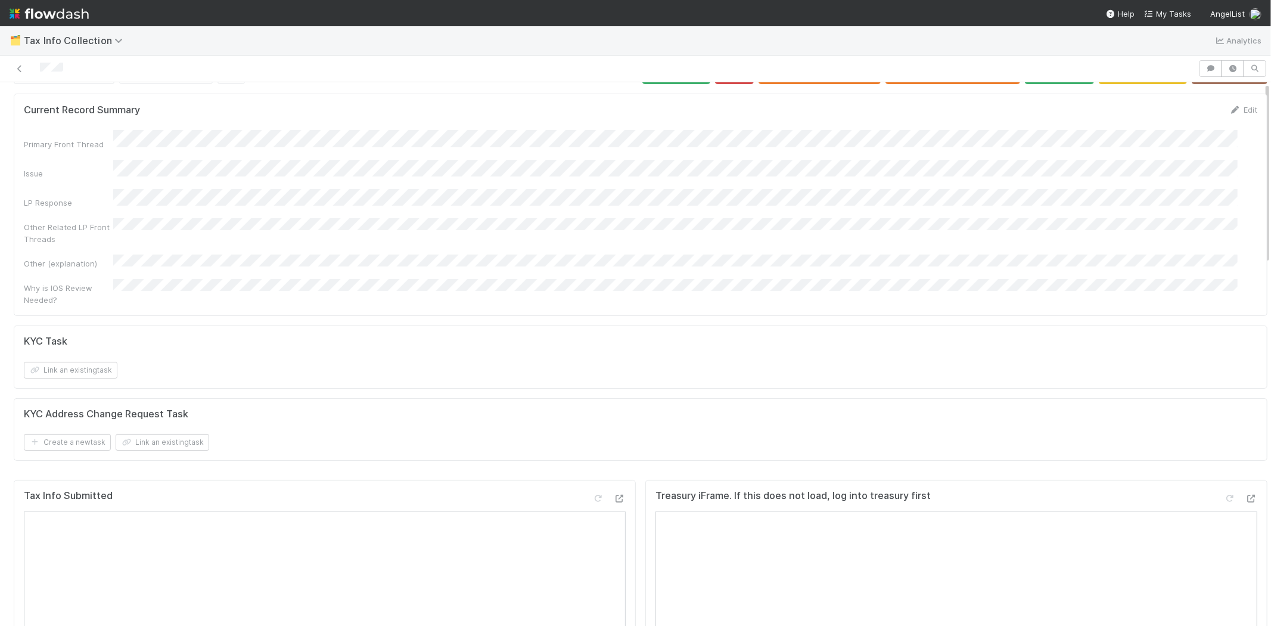
scroll to position [0, 0]
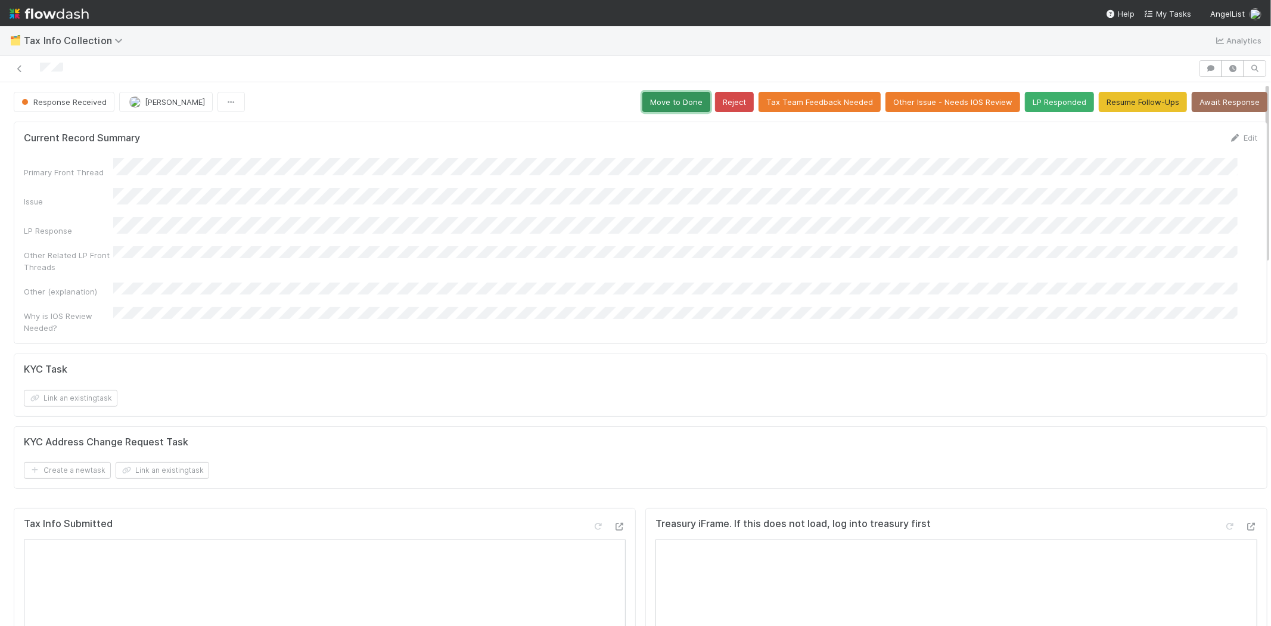
click at [660, 105] on button "Move to Done" at bounding box center [676, 102] width 68 height 20
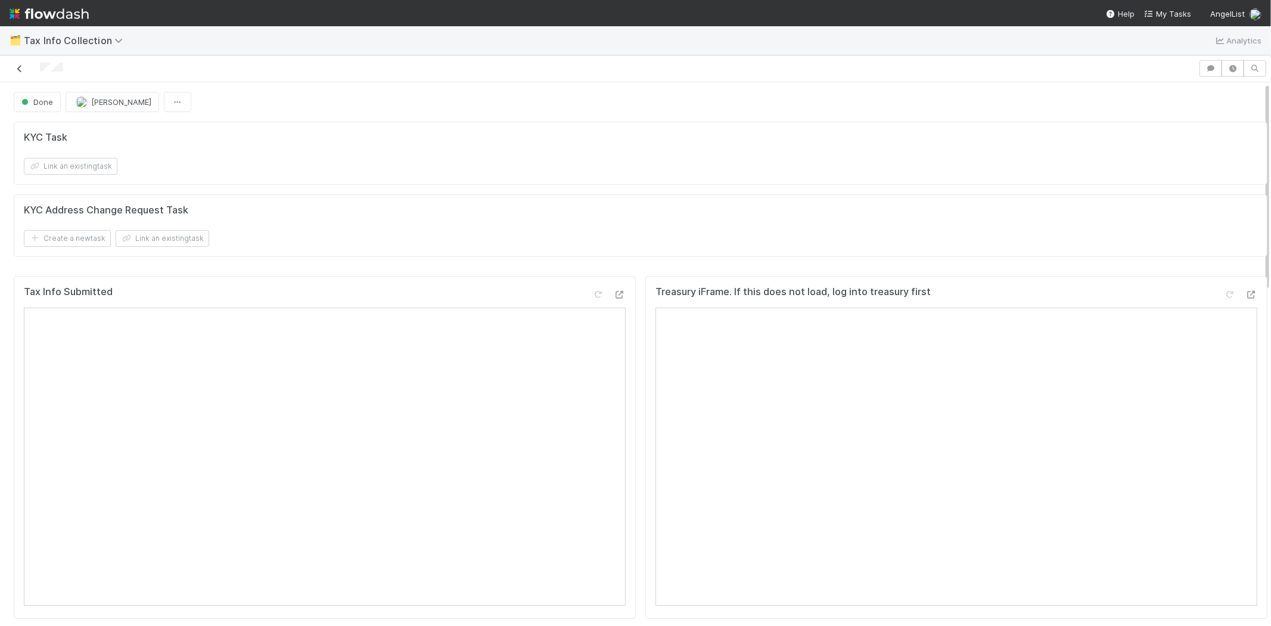
click at [23, 70] on icon at bounding box center [20, 69] width 12 height 8
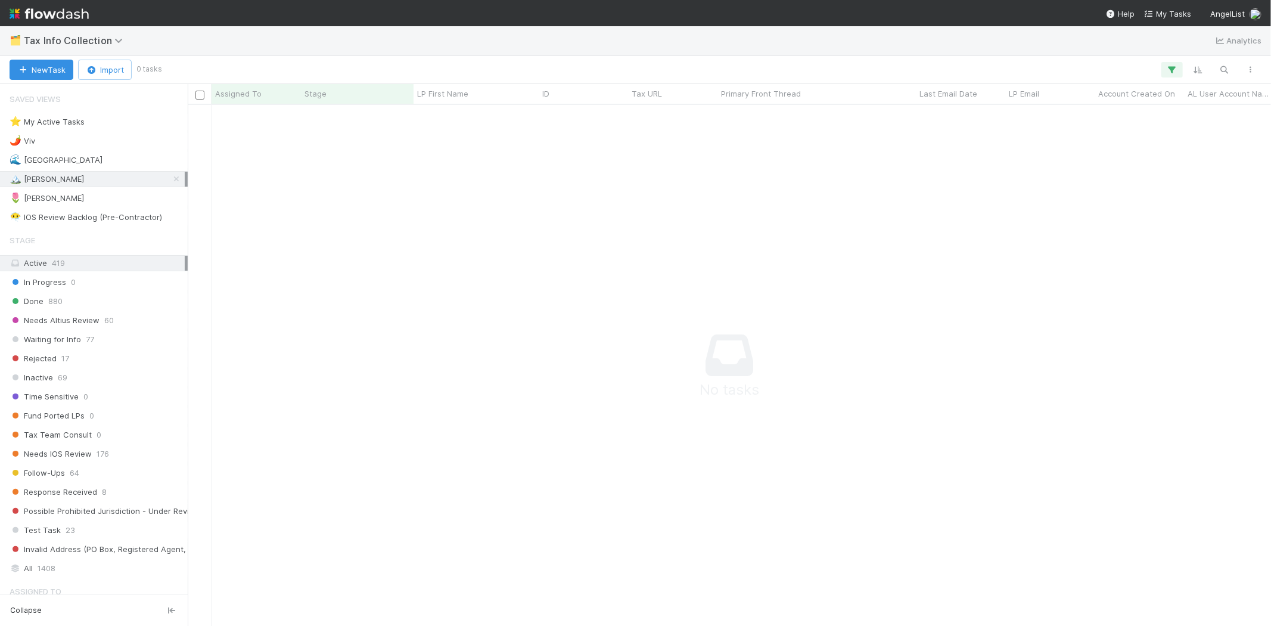
scroll to position [10, 10]
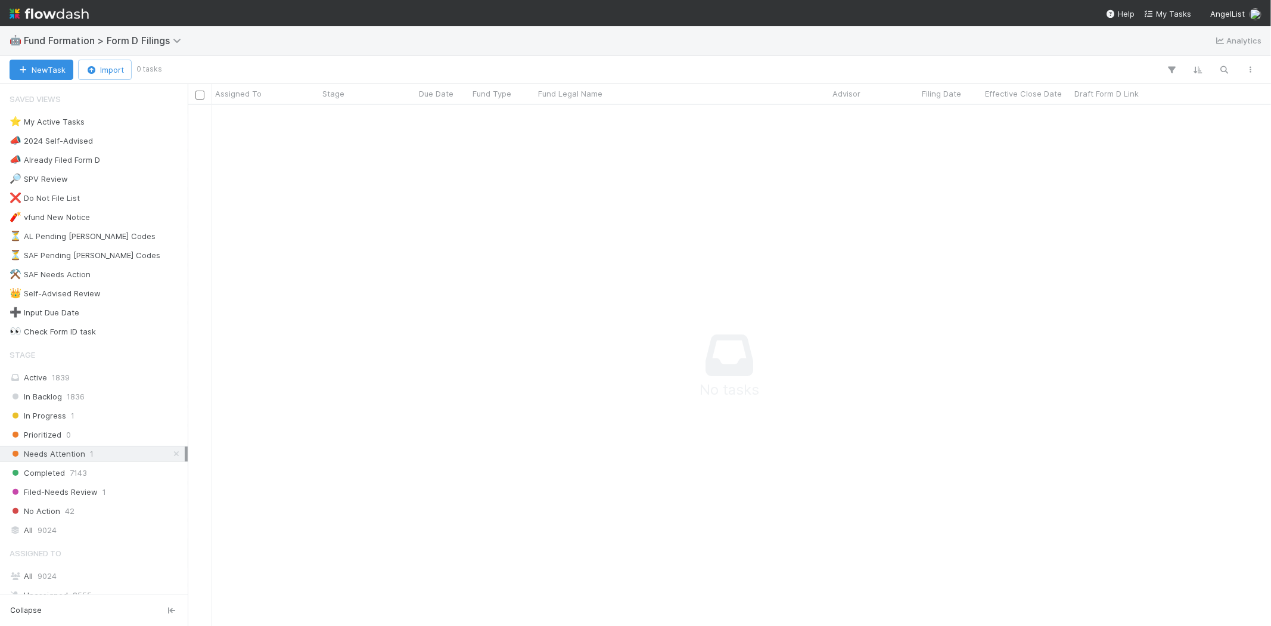
scroll to position [501, 1063]
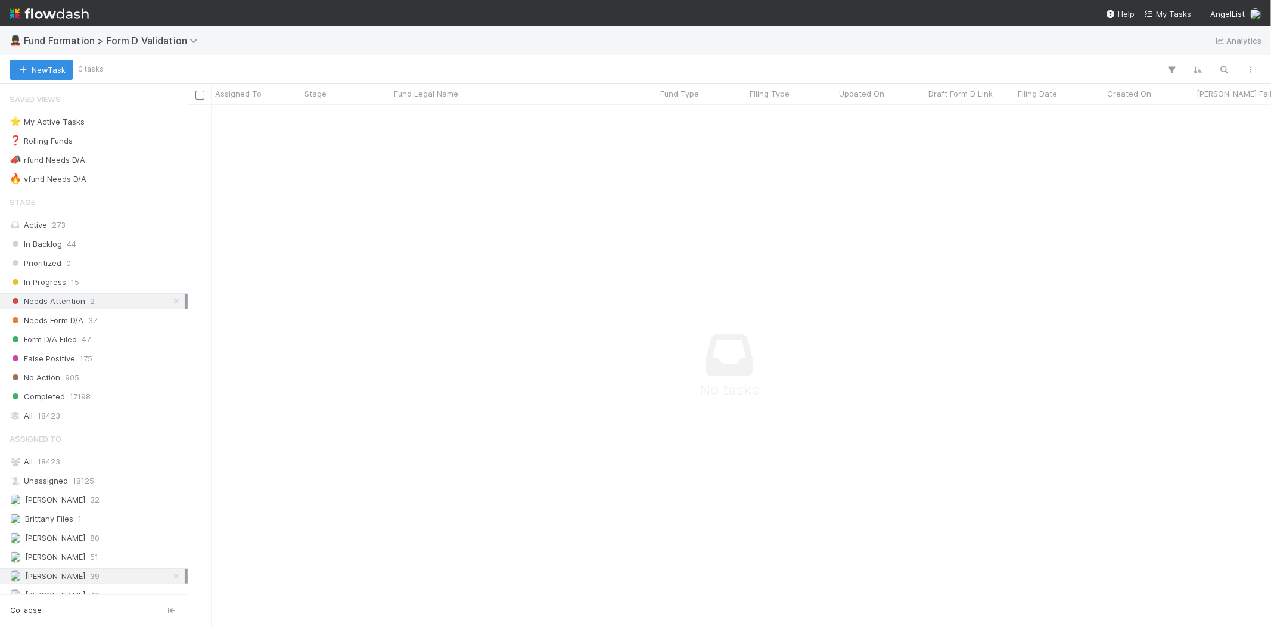
scroll to position [501, 1063]
click at [79, 285] on div "In Progress 15" at bounding box center [97, 282] width 175 height 15
click at [96, 322] on span "37" at bounding box center [92, 320] width 9 height 15
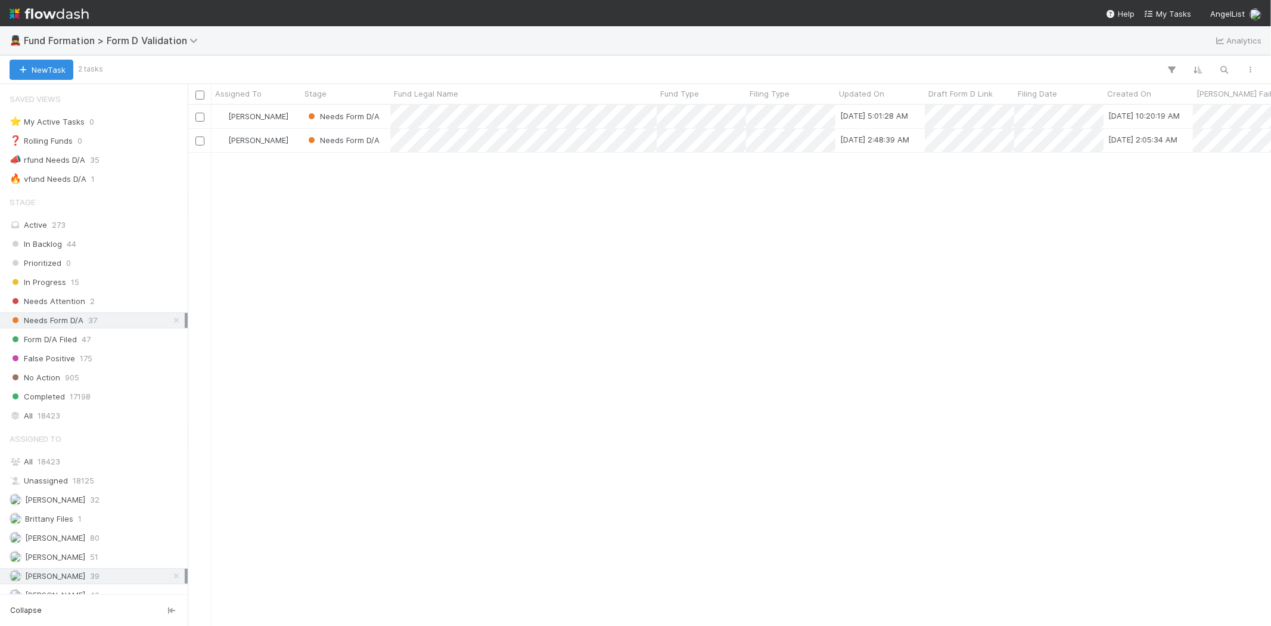
scroll to position [511, 1073]
click at [471, 294] on div "Karen Jane Salcedo Needs Form D/A 8/7/25, 5:01:28 AM 12/31/24, 10:20:19 AM Kare…" at bounding box center [729, 365] width 1083 height 520
click at [650, 181] on div "Karen Jane Salcedo Needs Form D/A 8/7/25, 5:01:28 AM 12/31/24, 10:20:19 AM Kare…" at bounding box center [729, 365] width 1083 height 520
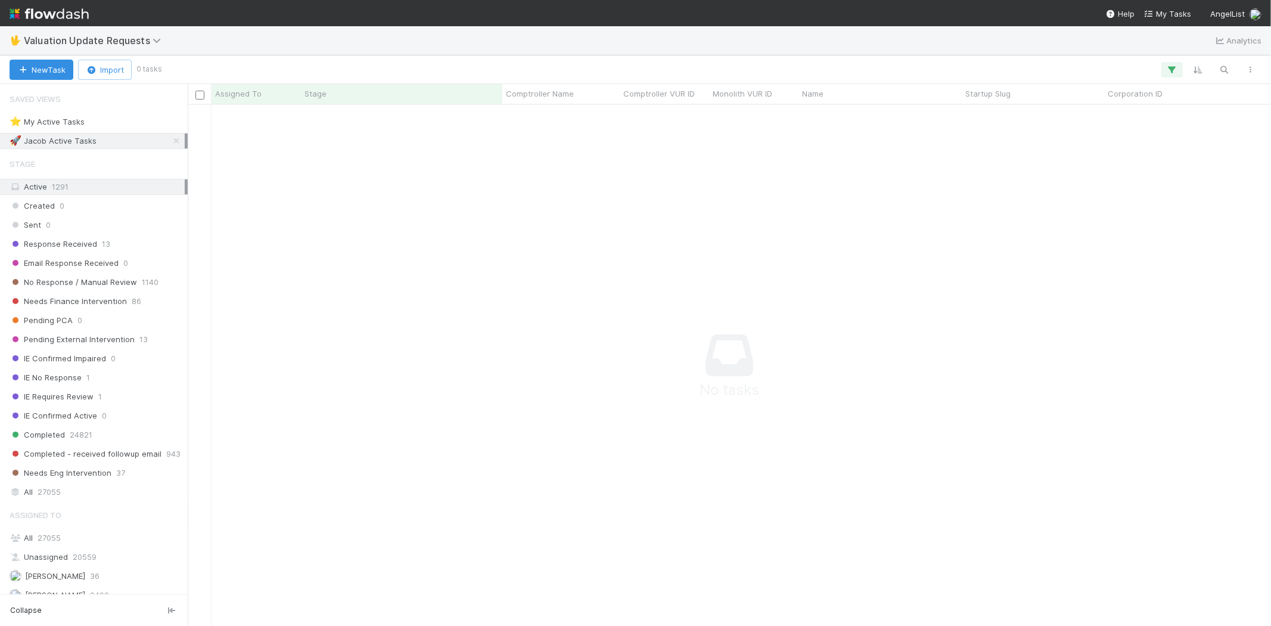
scroll to position [10, 10]
click at [1171, 66] on icon "button" at bounding box center [1172, 69] width 12 height 11
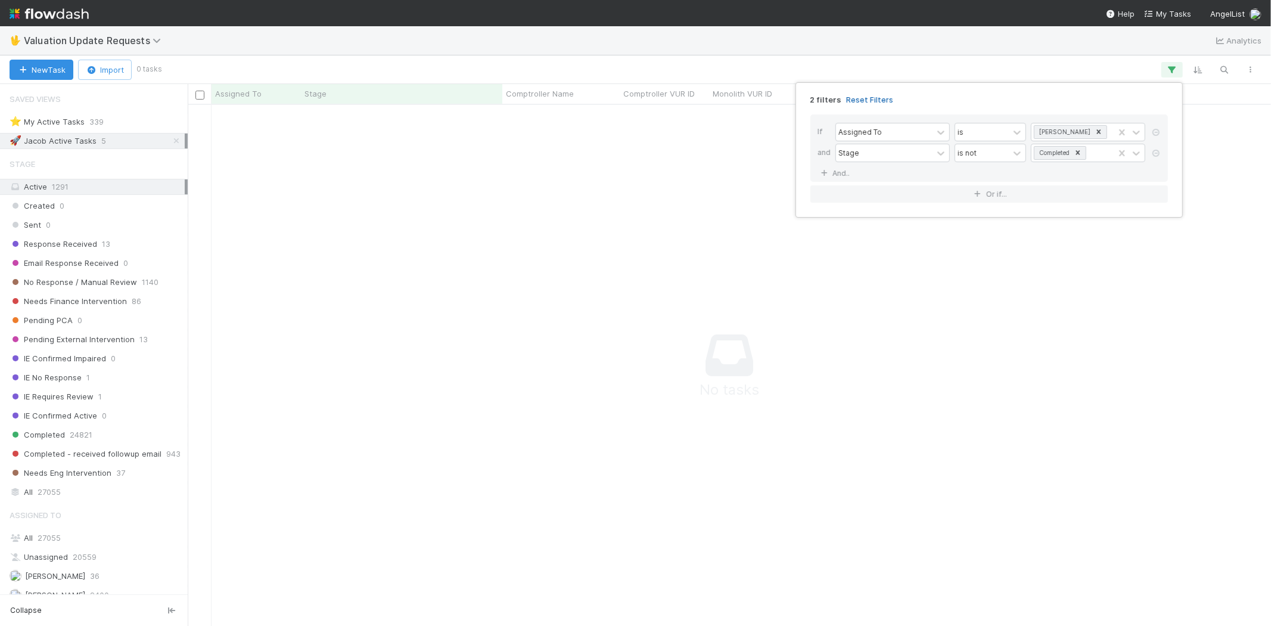
click at [873, 95] on link "Reset Filters" at bounding box center [869, 100] width 47 height 10
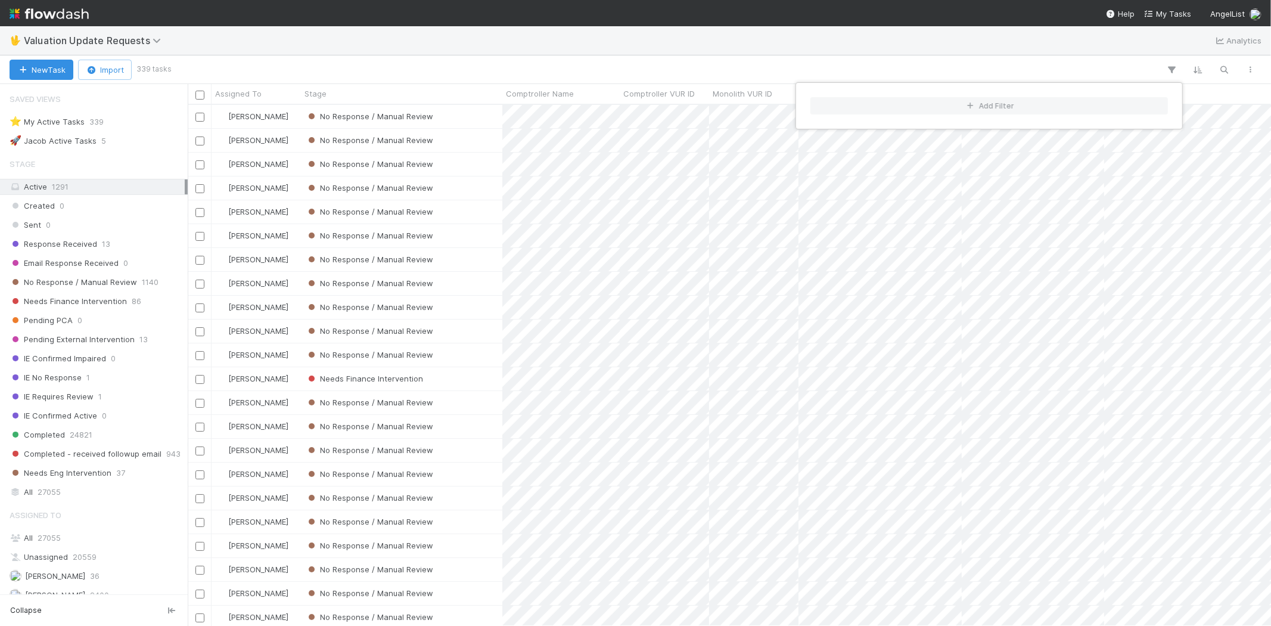
scroll to position [511, 1073]
click at [701, 63] on div "Add Filter" at bounding box center [635, 313] width 1271 height 626
click at [645, 67] on div "Add Filter" at bounding box center [635, 313] width 1271 height 626
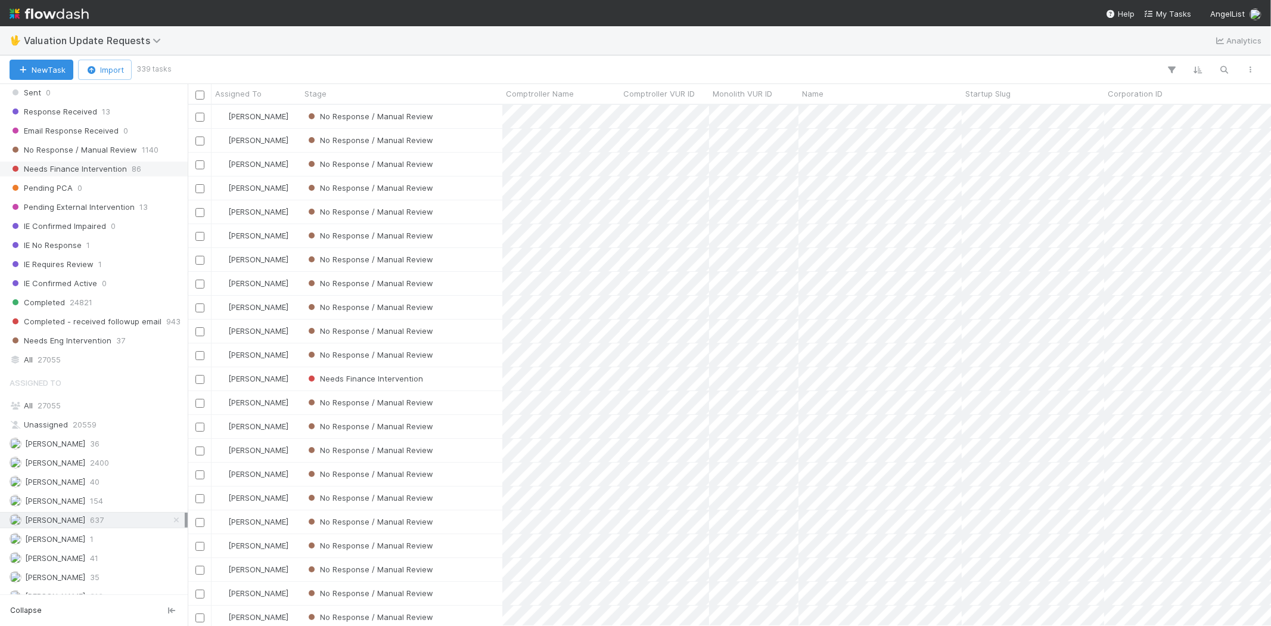
scroll to position [0, 0]
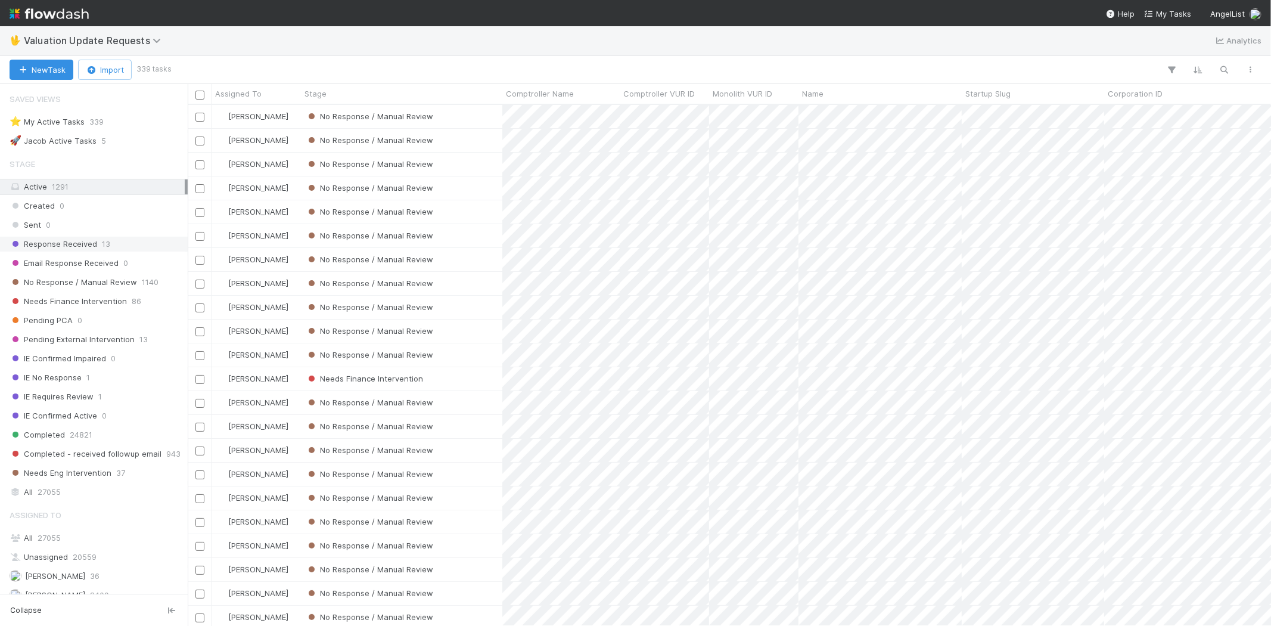
click at [97, 243] on div "Response Received 13" at bounding box center [97, 244] width 175 height 15
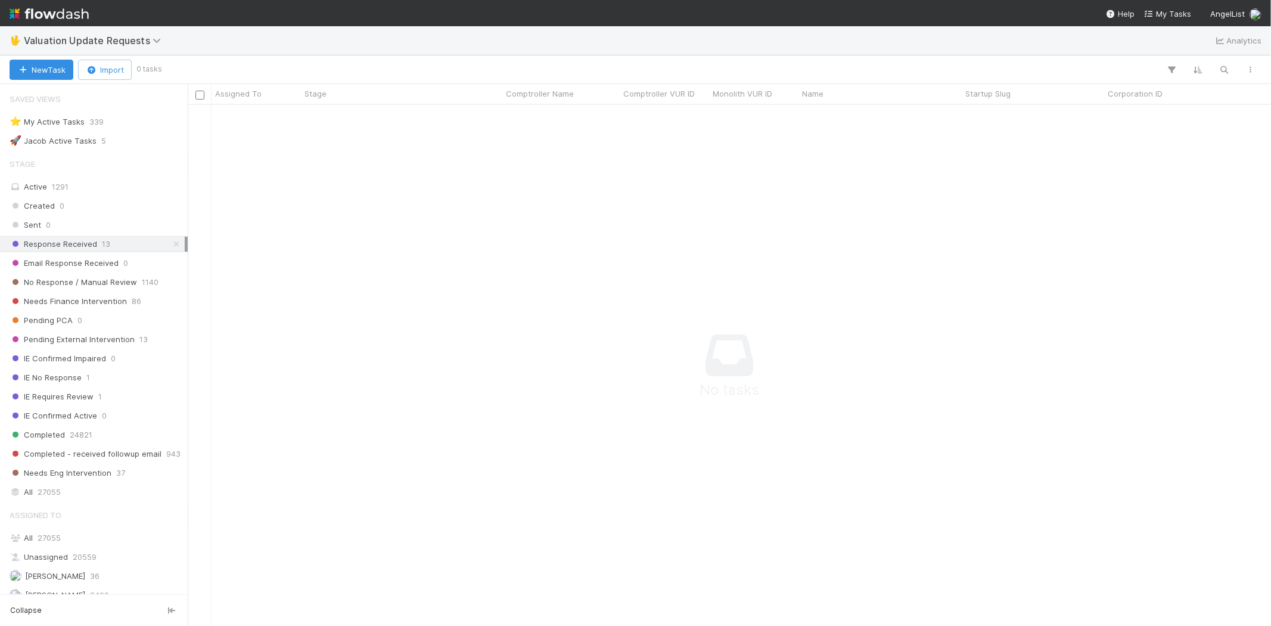
scroll to position [501, 1063]
click at [120, 280] on span "No Response / Manual Review" at bounding box center [74, 282] width 128 height 15
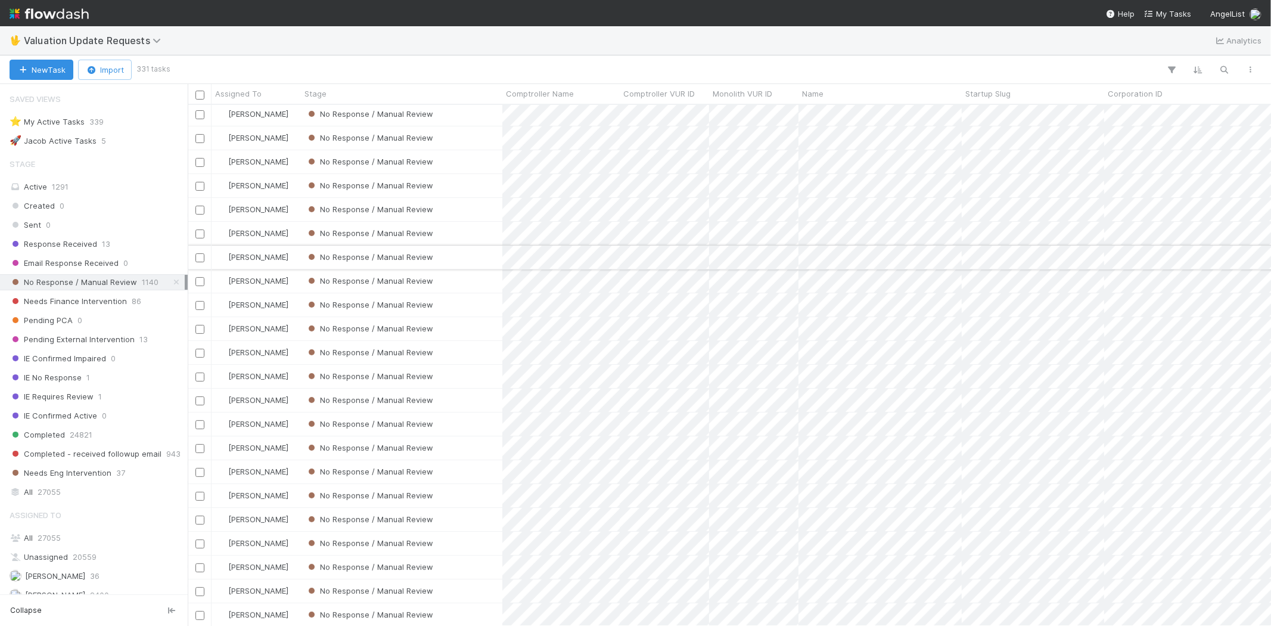
scroll to position [331, 0]
click at [471, 449] on div "No Response / Manual Review" at bounding box center [401, 453] width 201 height 23
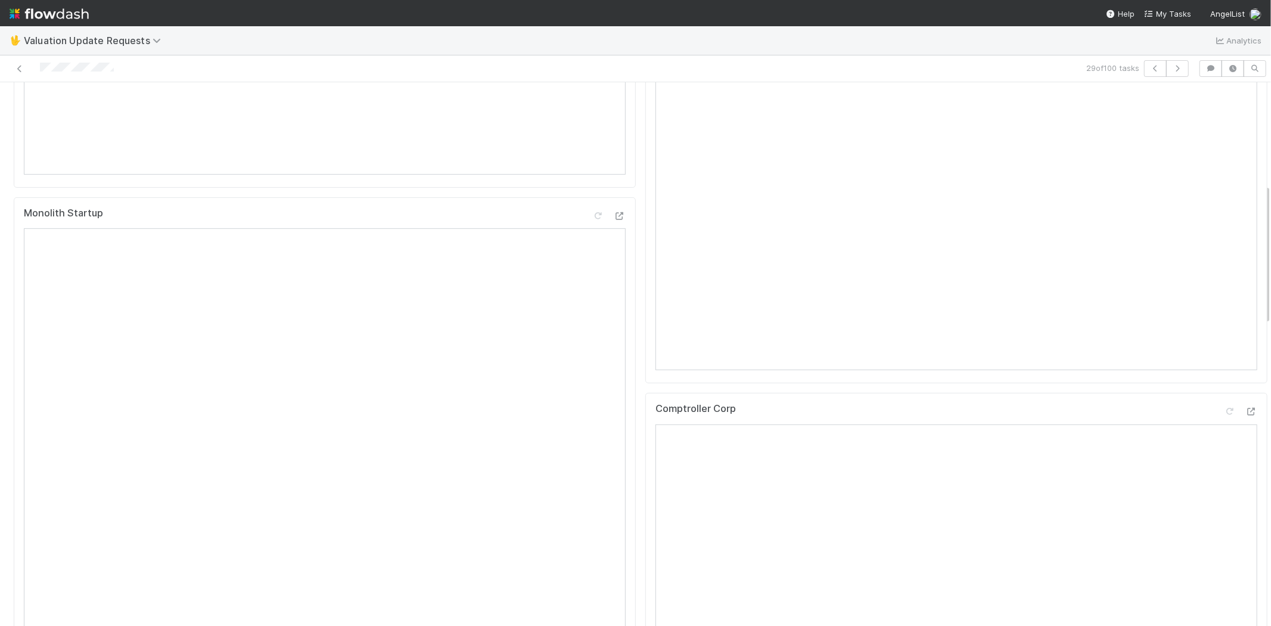
scroll to position [397, 0]
click at [1245, 414] on icon at bounding box center [1251, 410] width 12 height 8
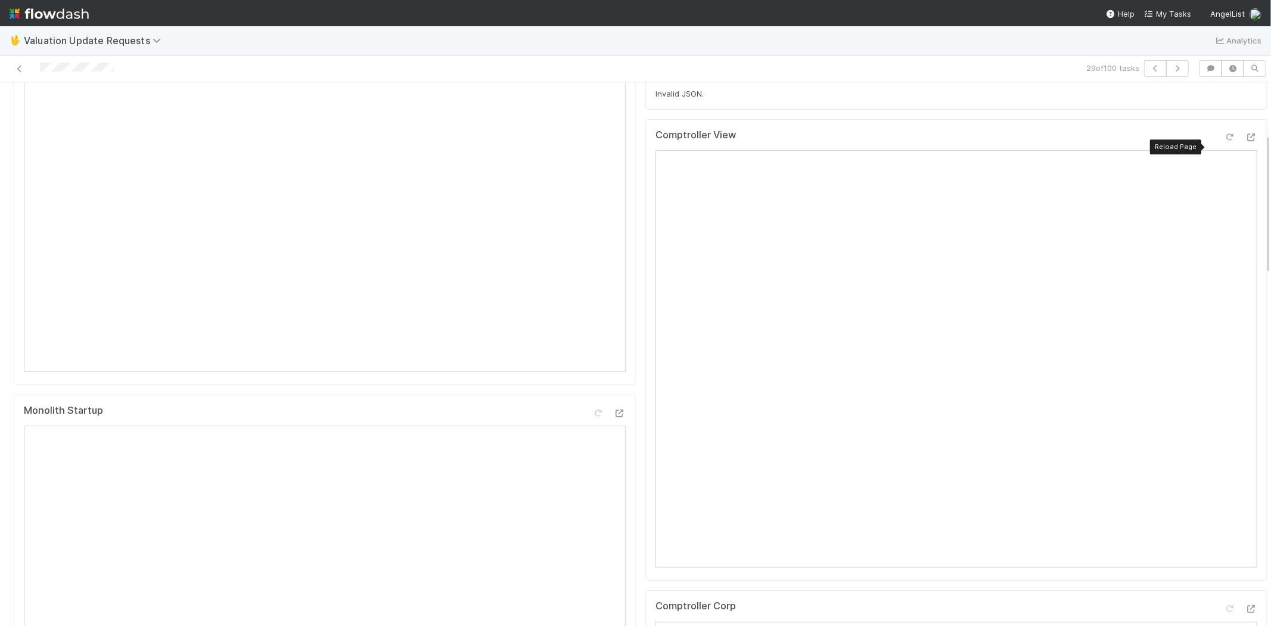
click at [1224, 143] on div at bounding box center [1230, 137] width 12 height 12
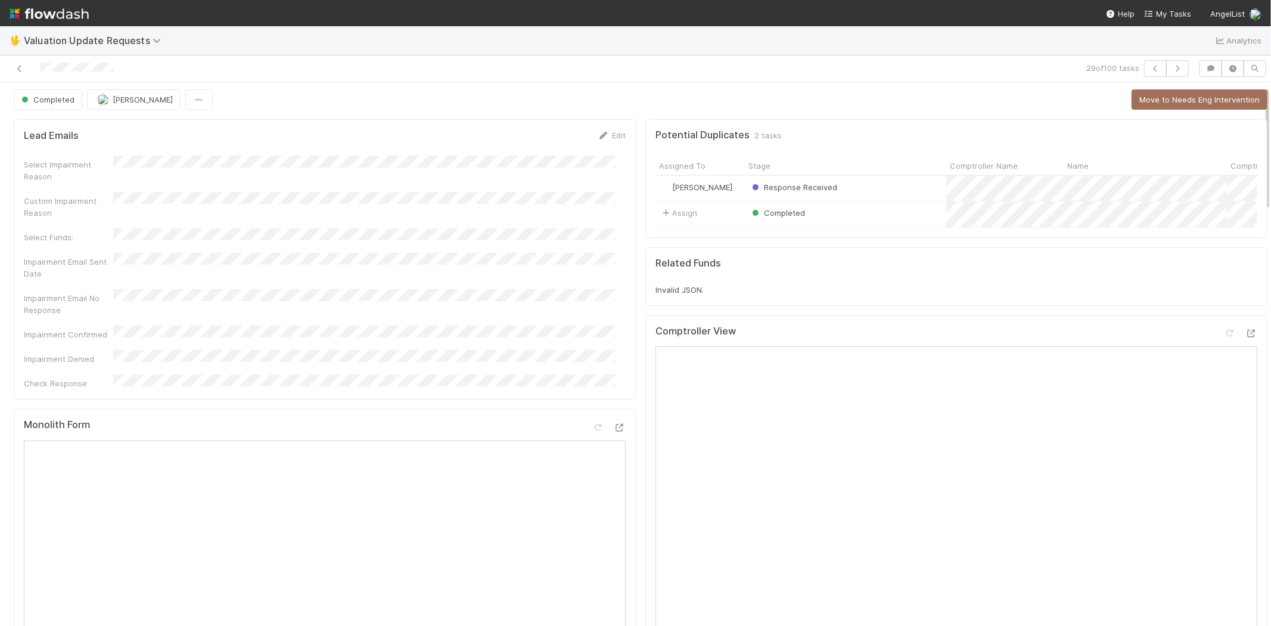
scroll to position [0, 0]
click at [1171, 66] on icon "button" at bounding box center [1177, 68] width 12 height 7
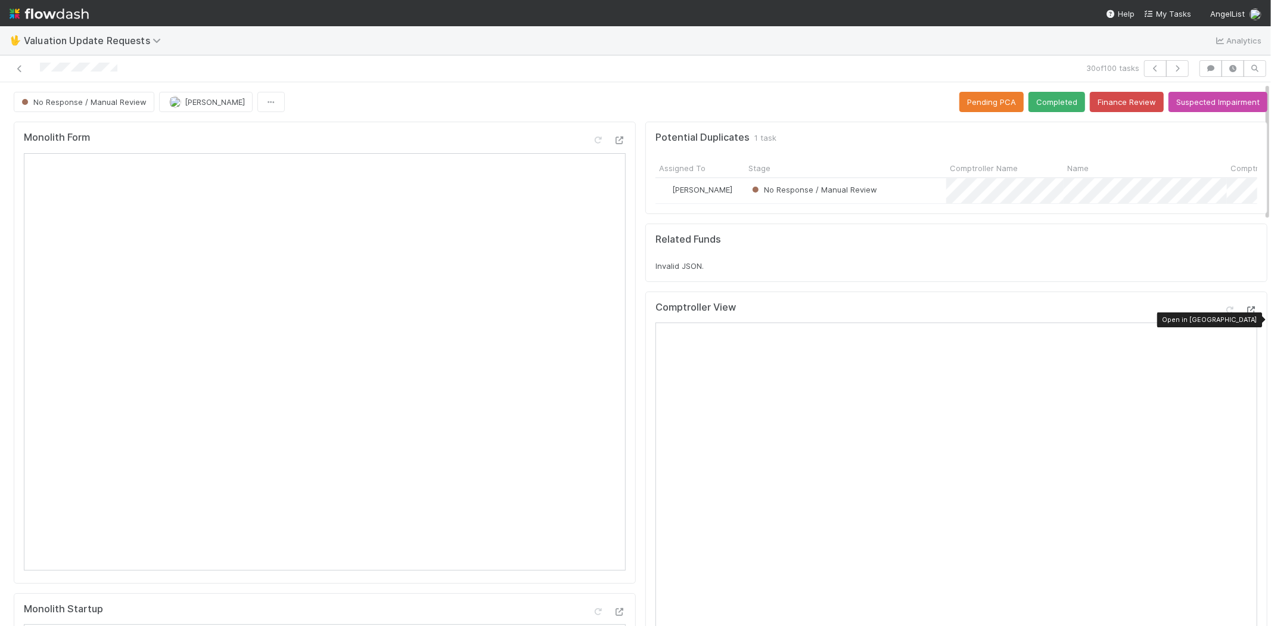
click at [1245, 314] on icon at bounding box center [1251, 310] width 12 height 8
click at [1091, 99] on button "Finance Review" at bounding box center [1127, 102] width 74 height 20
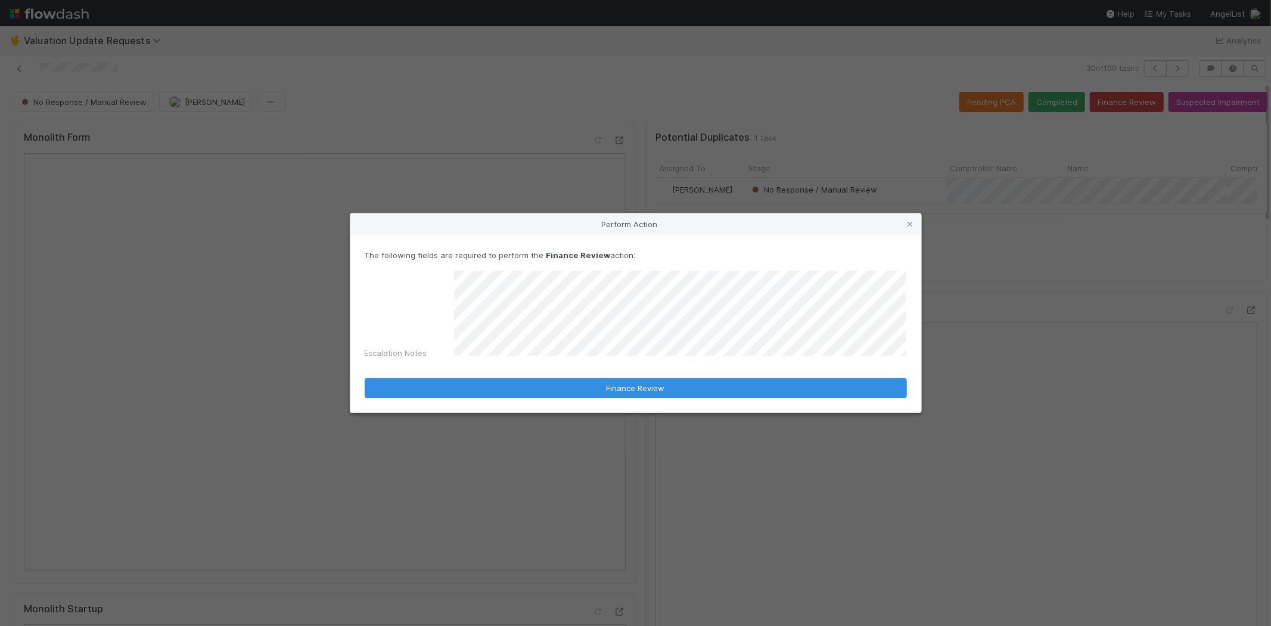
click at [425, 322] on div "Escalation Notes" at bounding box center [636, 317] width 542 height 93
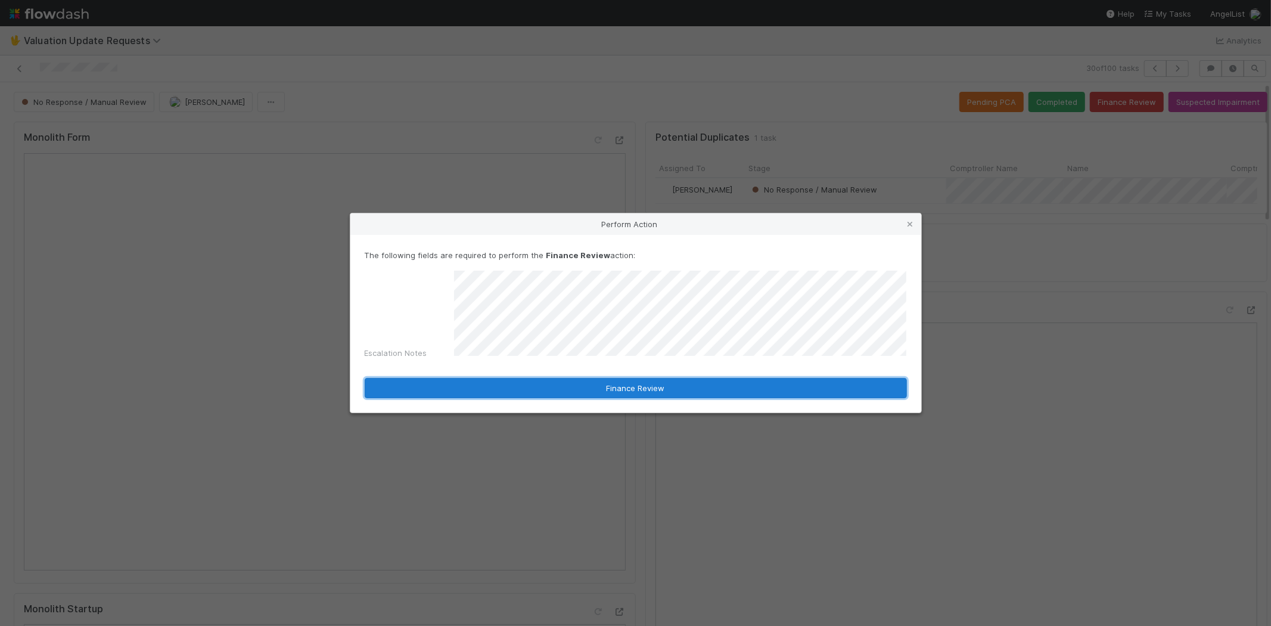
click at [461, 378] on button "Finance Review" at bounding box center [636, 388] width 542 height 20
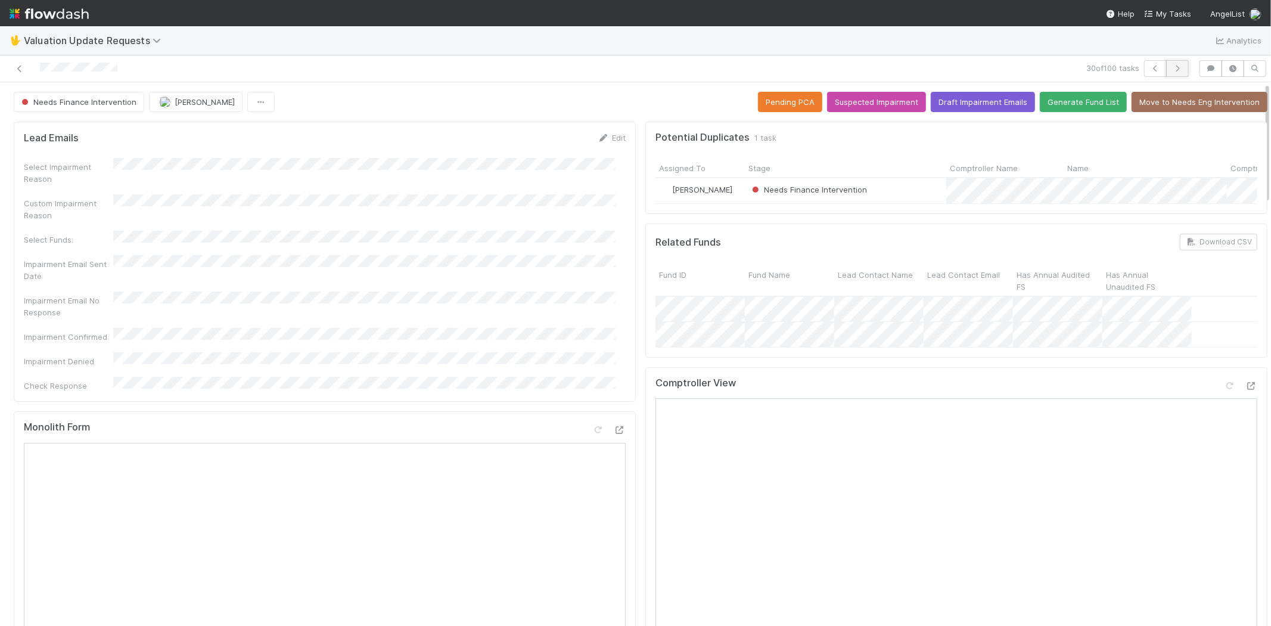
click at [1173, 66] on icon "button" at bounding box center [1177, 68] width 12 height 7
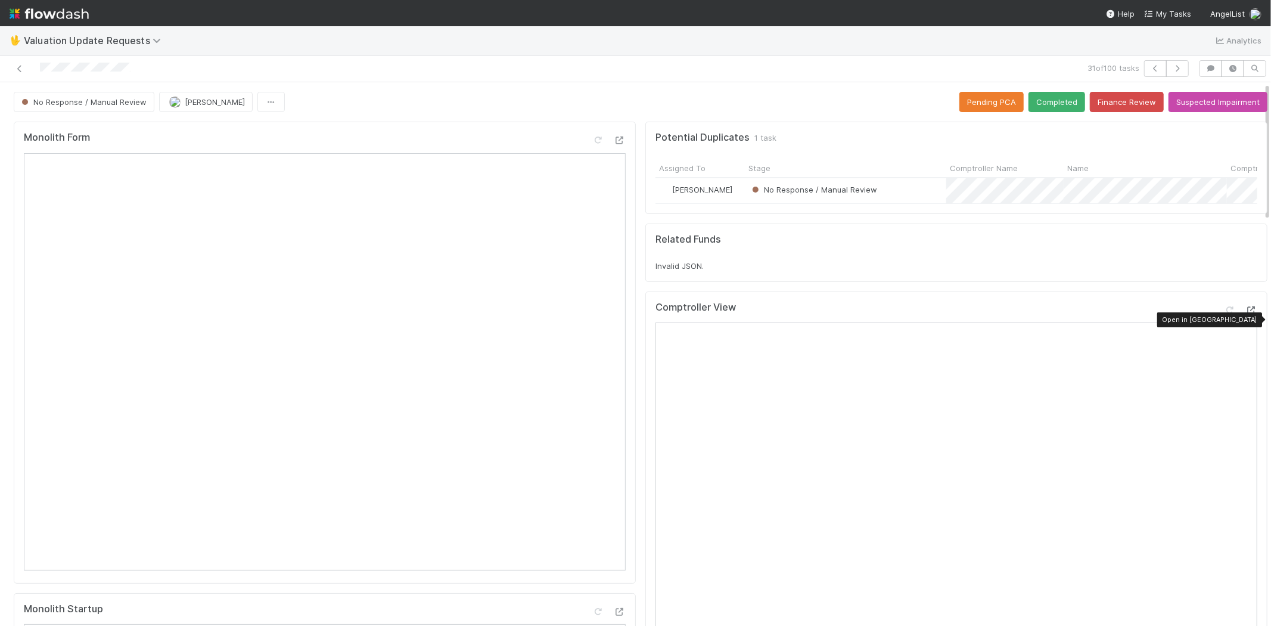
click at [1245, 314] on icon at bounding box center [1251, 310] width 12 height 8
click at [1171, 66] on icon "button" at bounding box center [1177, 68] width 12 height 7
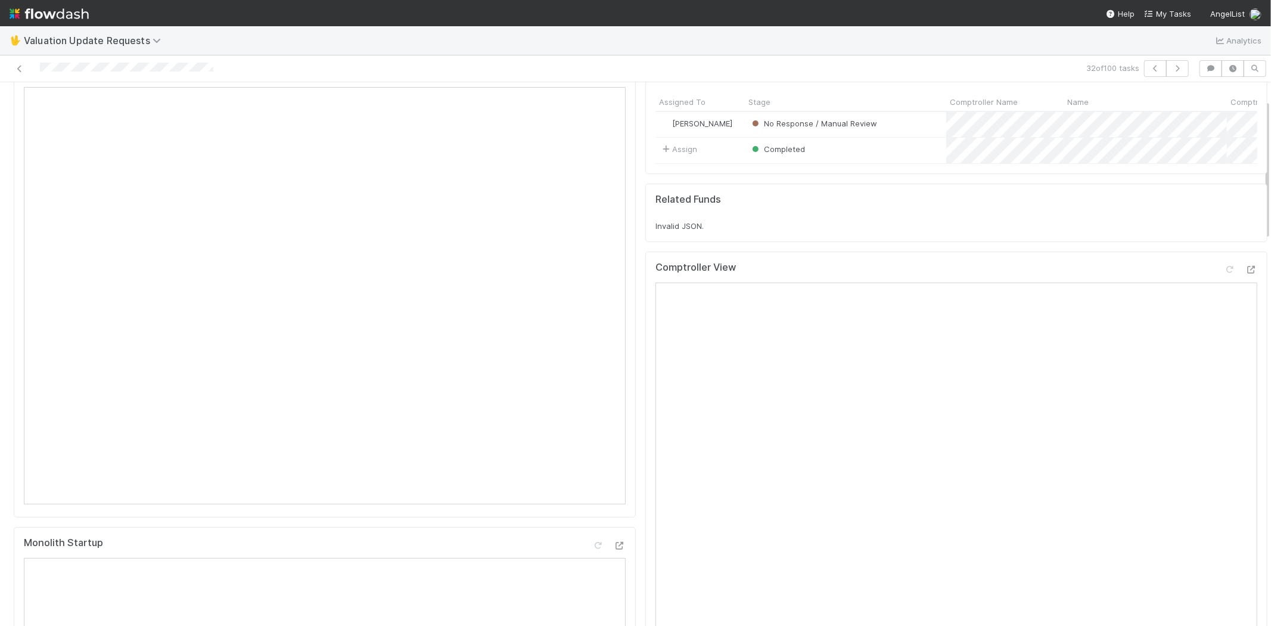
scroll to position [397, 0]
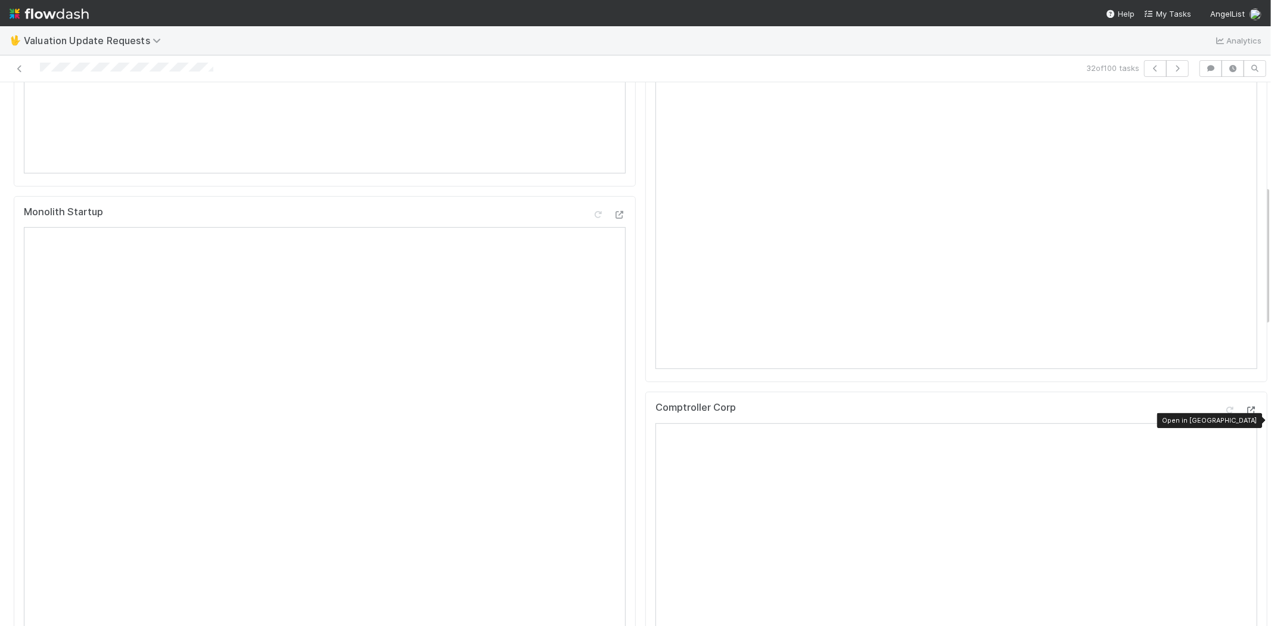
click at [1245, 415] on div at bounding box center [1251, 410] width 12 height 12
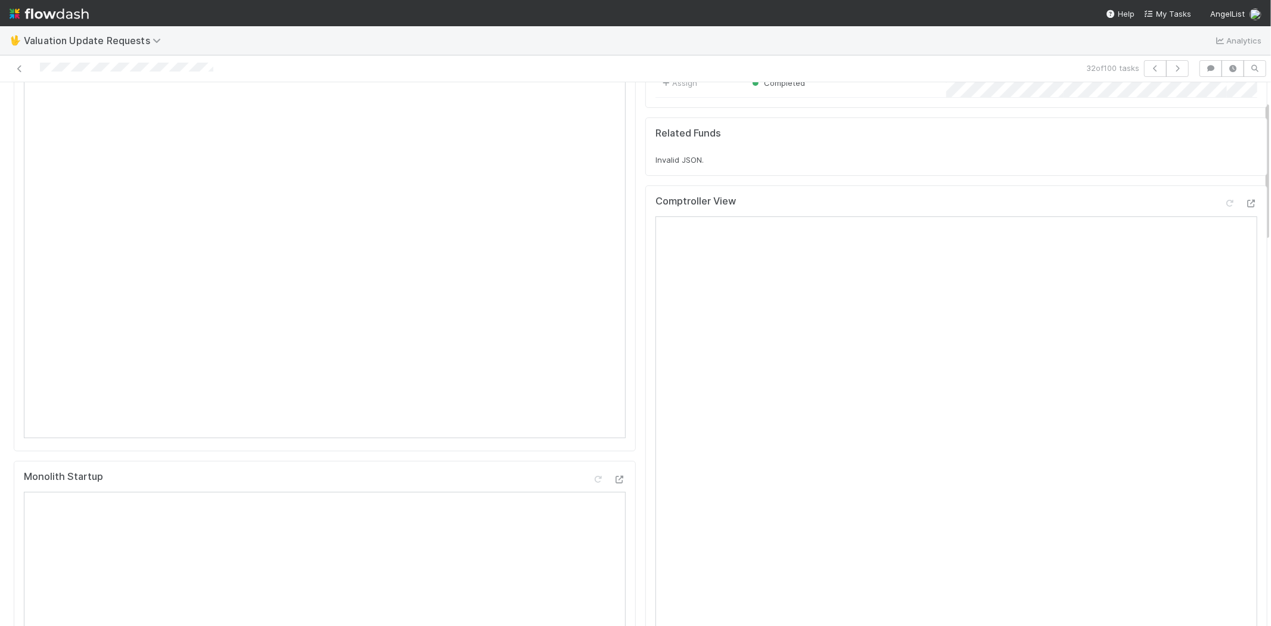
scroll to position [0, 0]
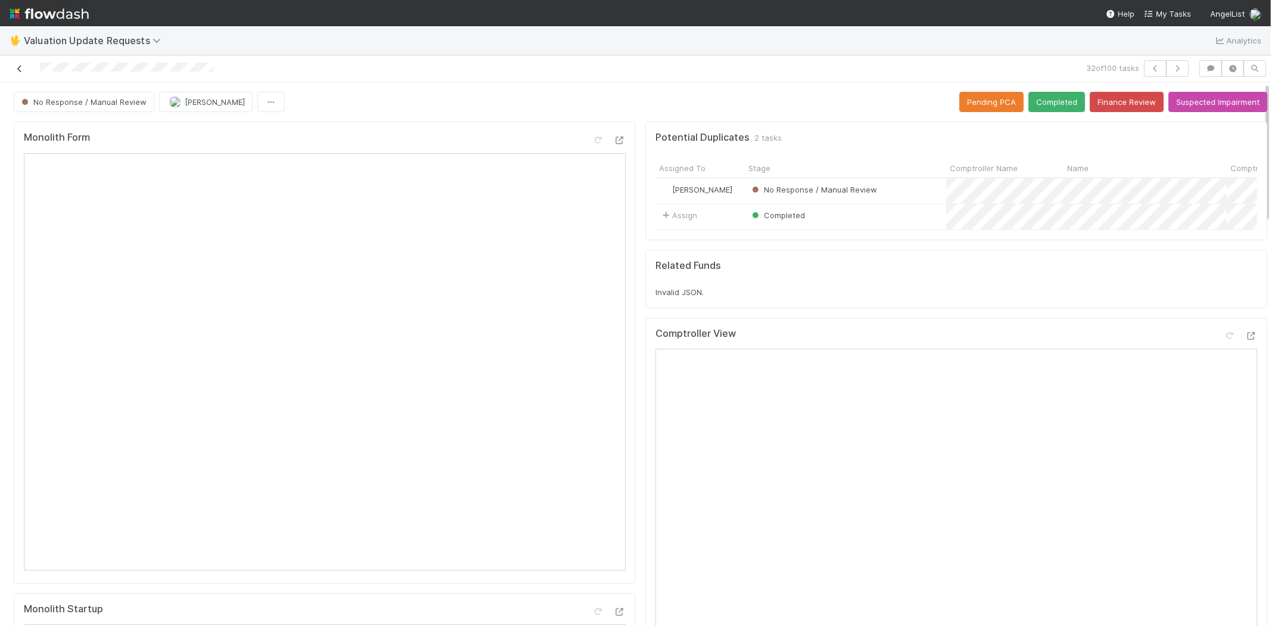
click at [19, 69] on icon at bounding box center [20, 69] width 12 height 8
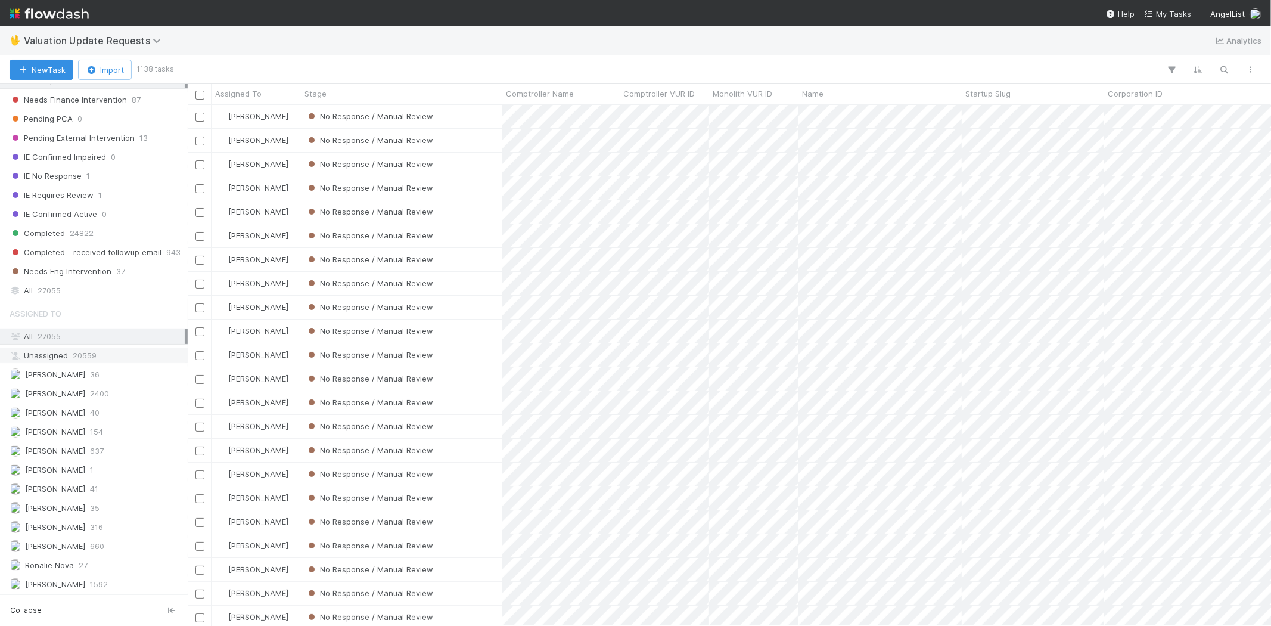
scroll to position [207, 0]
click at [74, 448] on span "[PERSON_NAME]" at bounding box center [55, 450] width 60 height 10
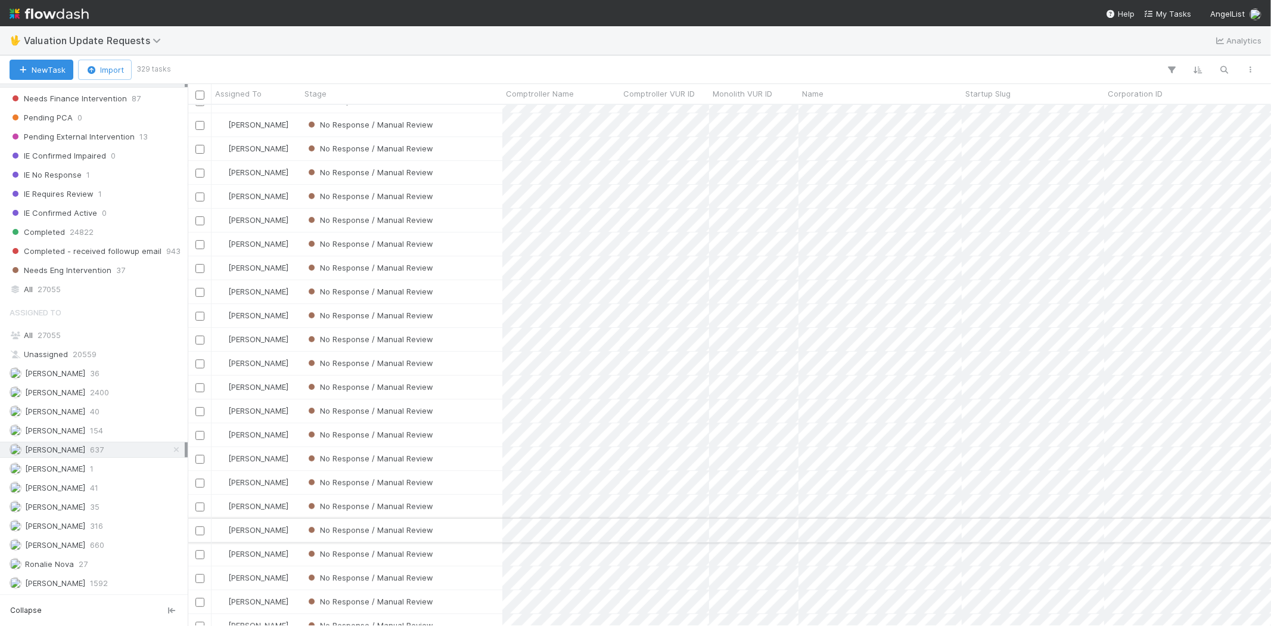
click at [466, 536] on div "No Response / Manual Review" at bounding box center [401, 529] width 201 height 23
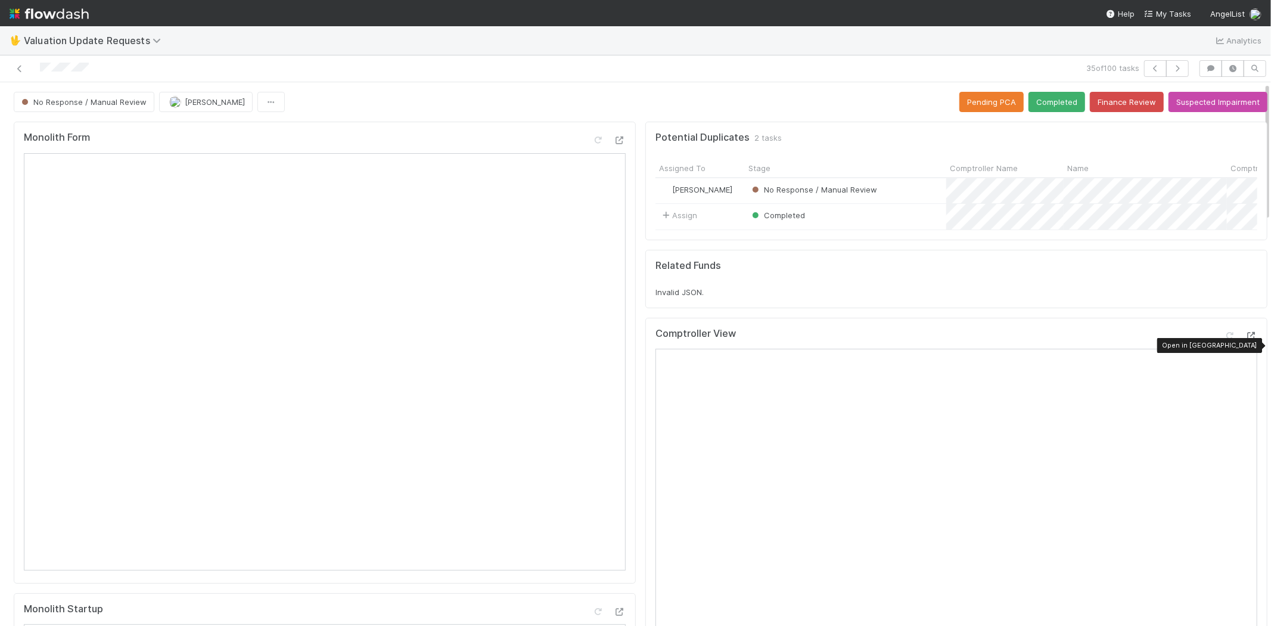
click at [1245, 340] on icon at bounding box center [1251, 336] width 12 height 8
click at [1171, 70] on icon "button" at bounding box center [1177, 68] width 12 height 7
click at [18, 73] on icon at bounding box center [20, 69] width 12 height 8
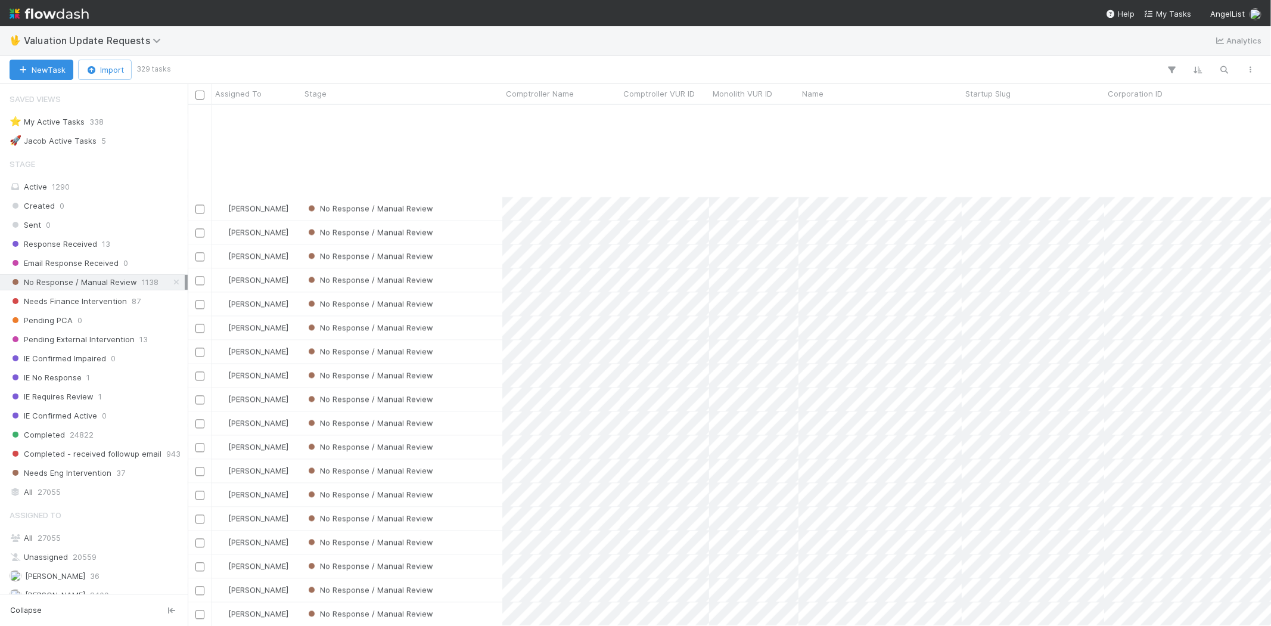
scroll to position [2005, 0]
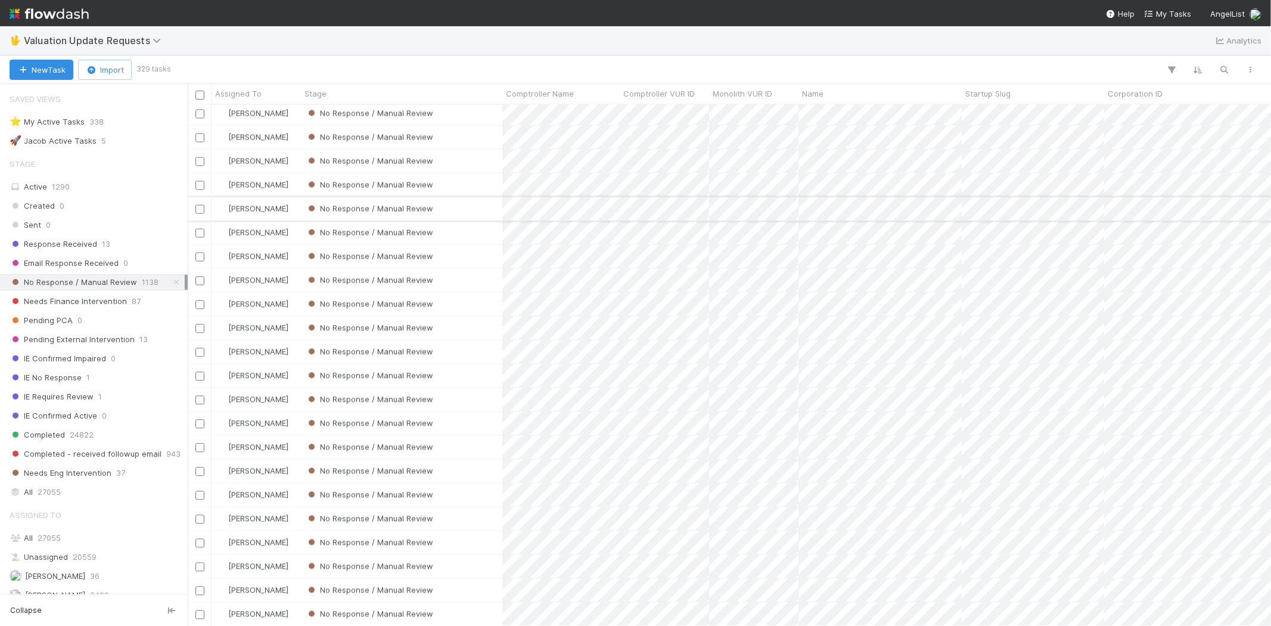
click at [466, 213] on div "No Response / Manual Review" at bounding box center [401, 208] width 201 height 23
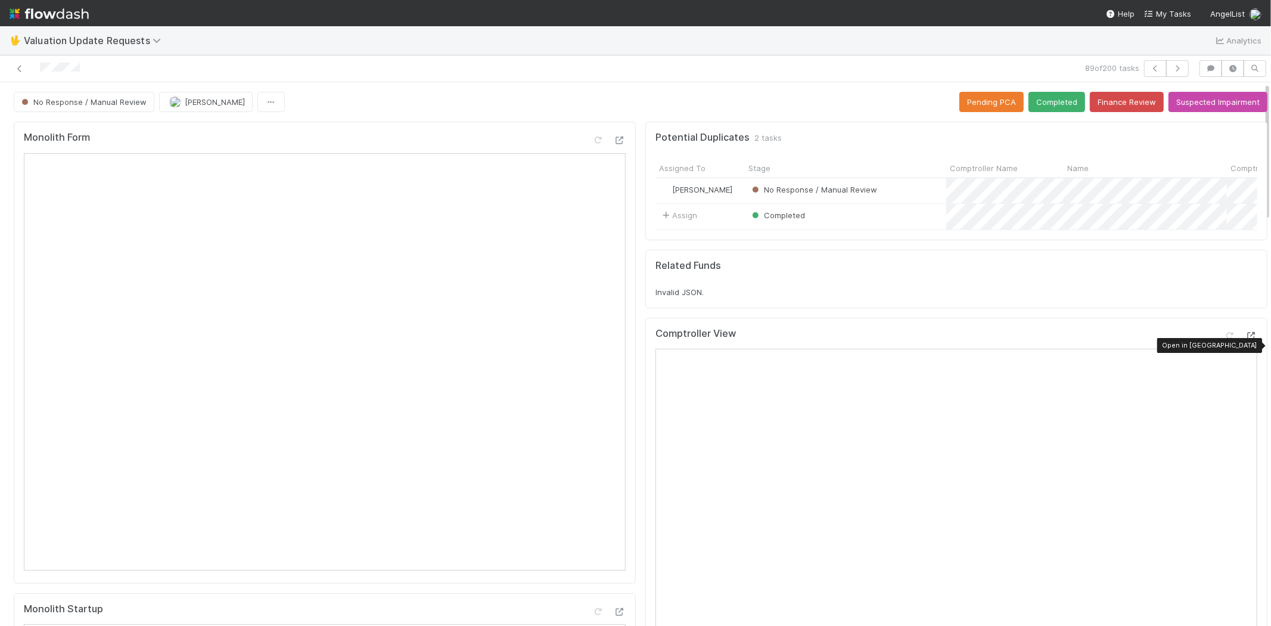
click at [1245, 340] on icon at bounding box center [1251, 336] width 12 height 8
click at [1099, 99] on button "Finance Review" at bounding box center [1127, 102] width 74 height 20
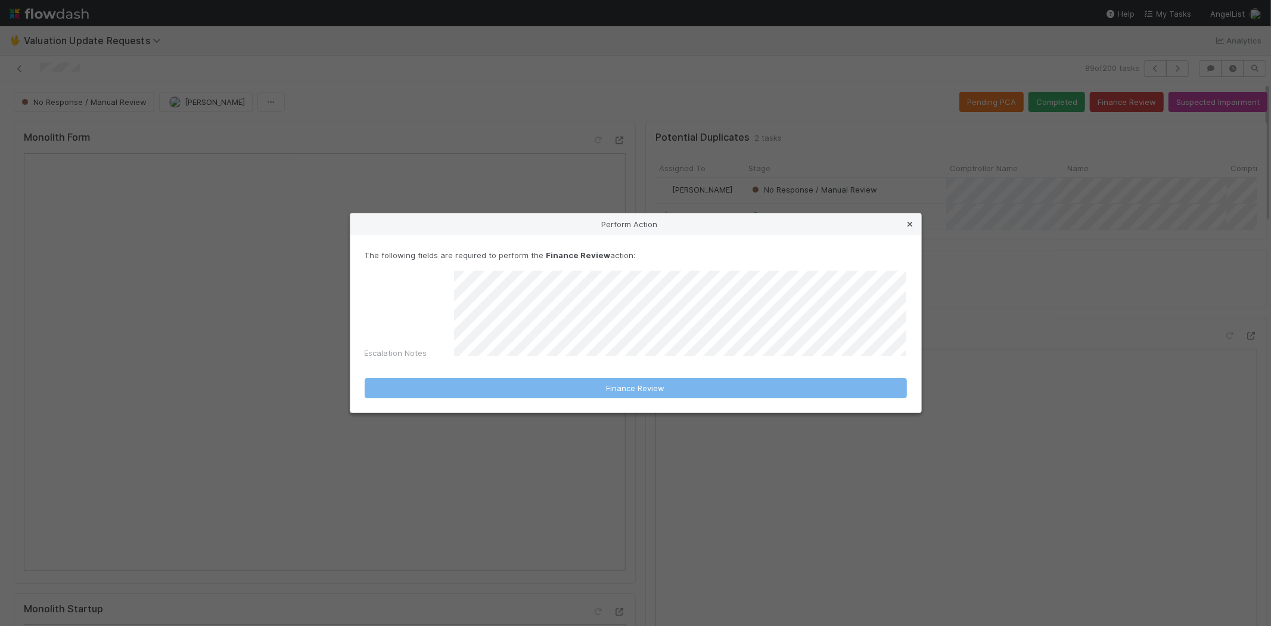
click at [909, 225] on icon at bounding box center [910, 224] width 12 height 8
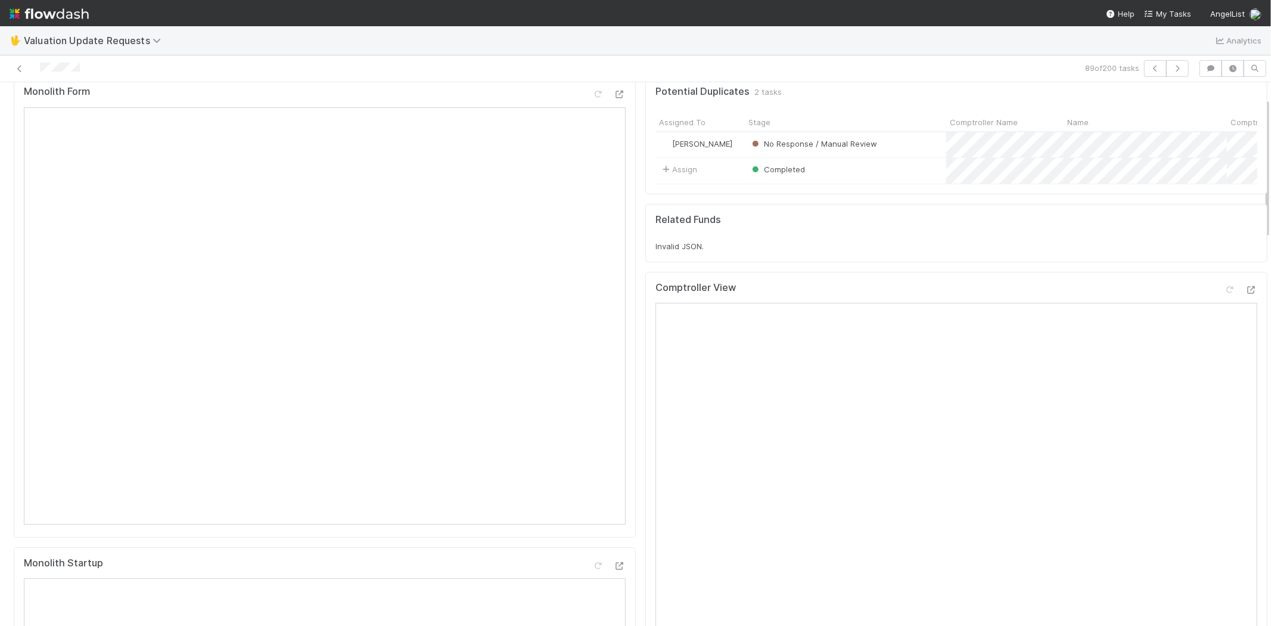
scroll to position [66, 0]
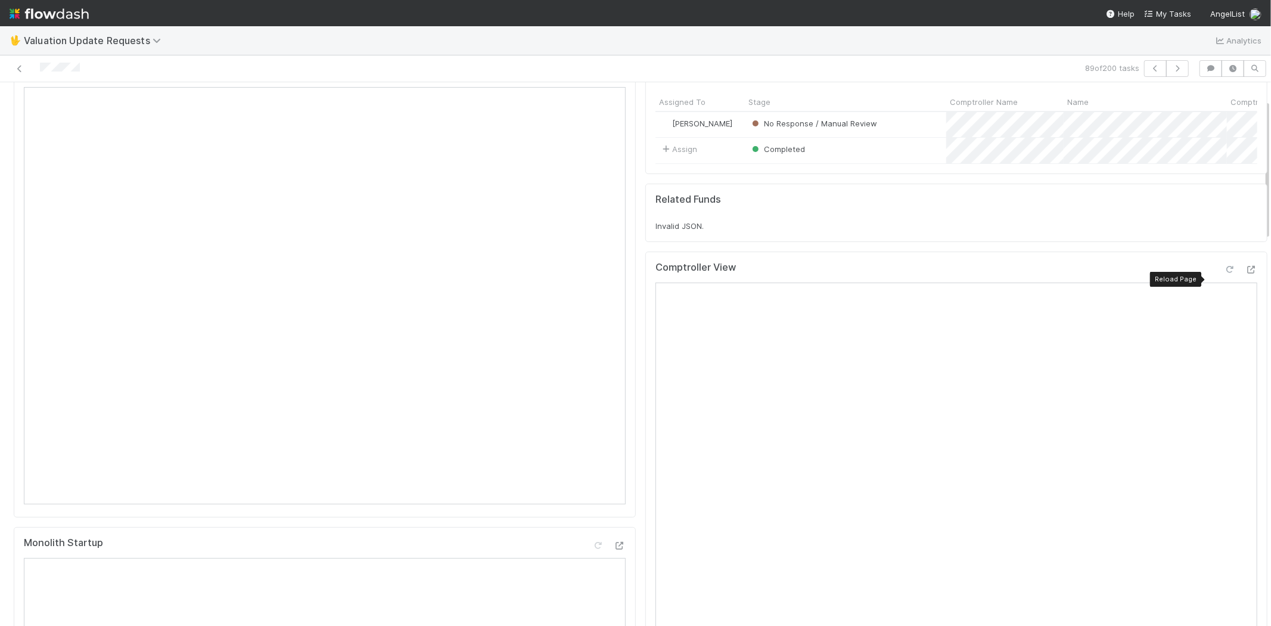
click at [1224, 273] on icon at bounding box center [1230, 270] width 12 height 8
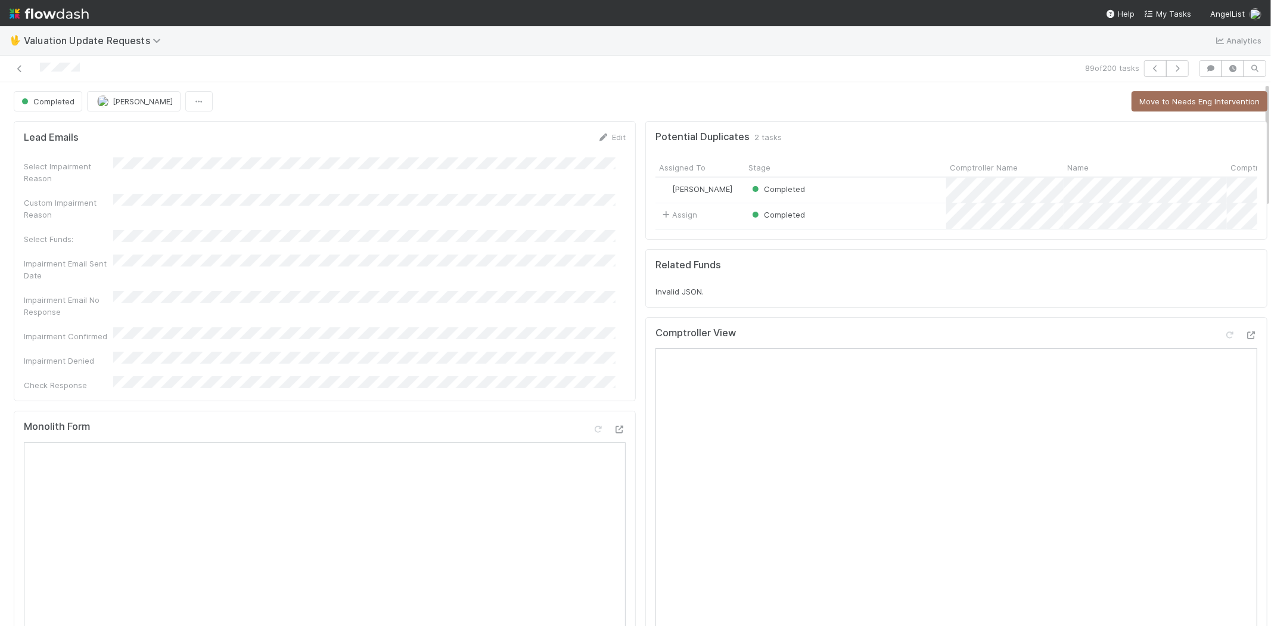
scroll to position [0, 0]
click at [1173, 65] on icon "button" at bounding box center [1177, 68] width 12 height 7
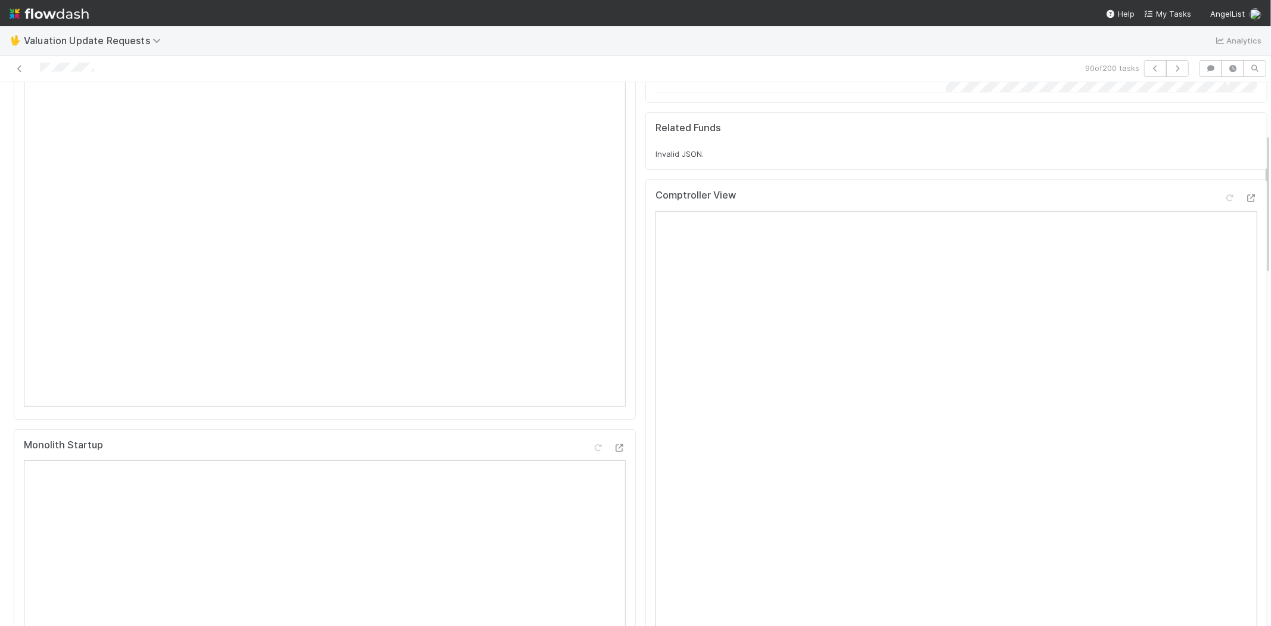
scroll to position [198, 0]
click at [1245, 167] on icon at bounding box center [1251, 164] width 12 height 8
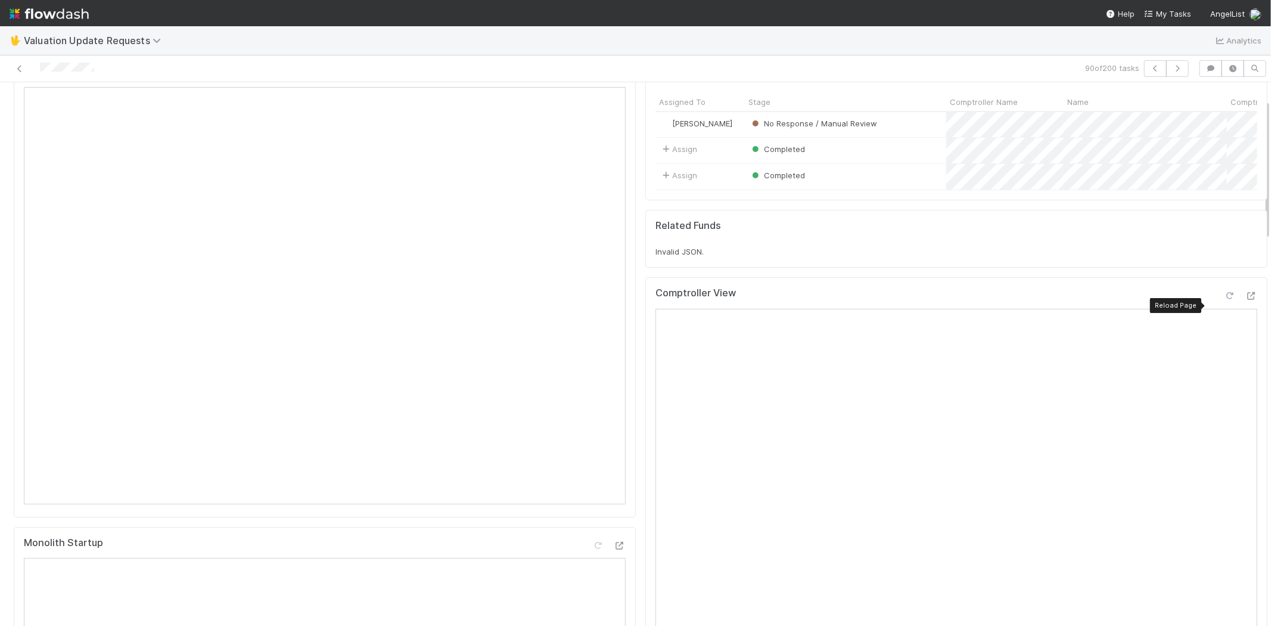
click at [1224, 300] on icon at bounding box center [1230, 296] width 12 height 8
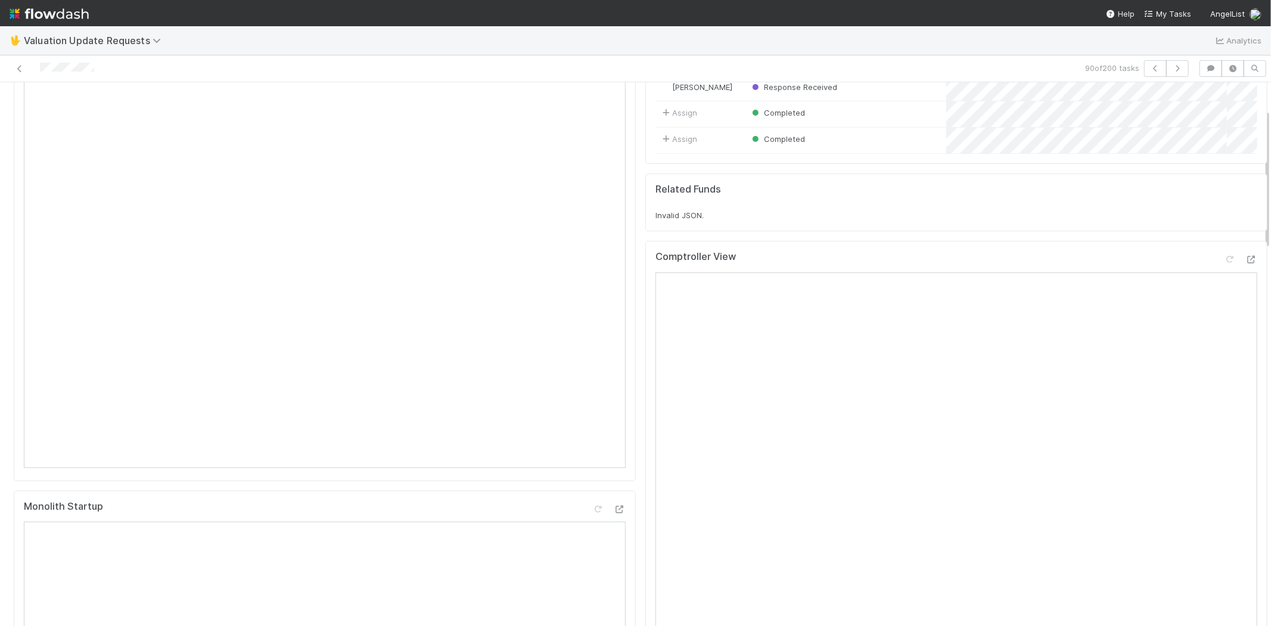
scroll to position [0, 0]
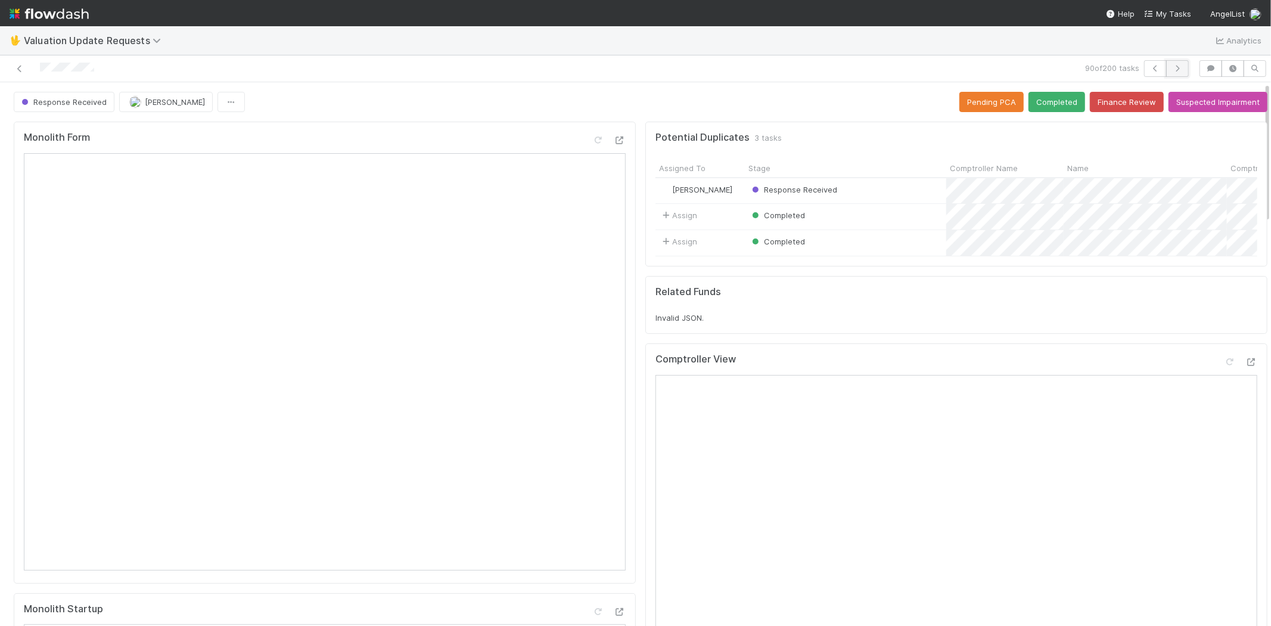
click at [1173, 69] on icon "button" at bounding box center [1177, 68] width 12 height 7
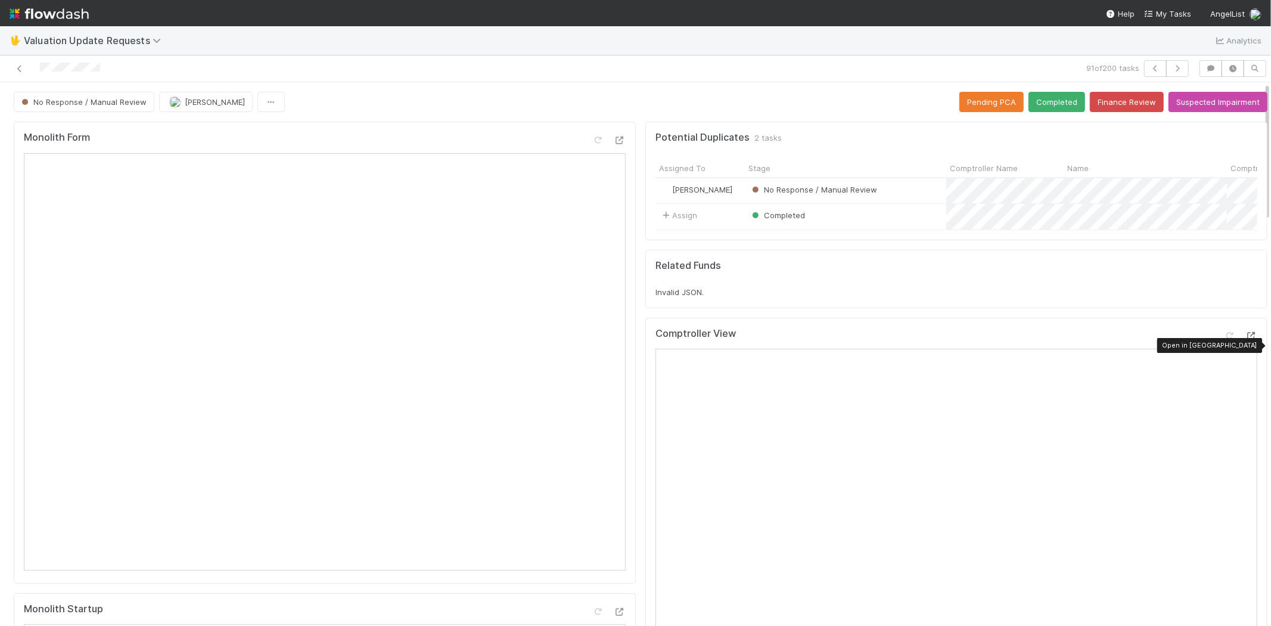
click at [1245, 340] on icon at bounding box center [1251, 336] width 12 height 8
click at [1170, 63] on button "button" at bounding box center [1177, 68] width 23 height 17
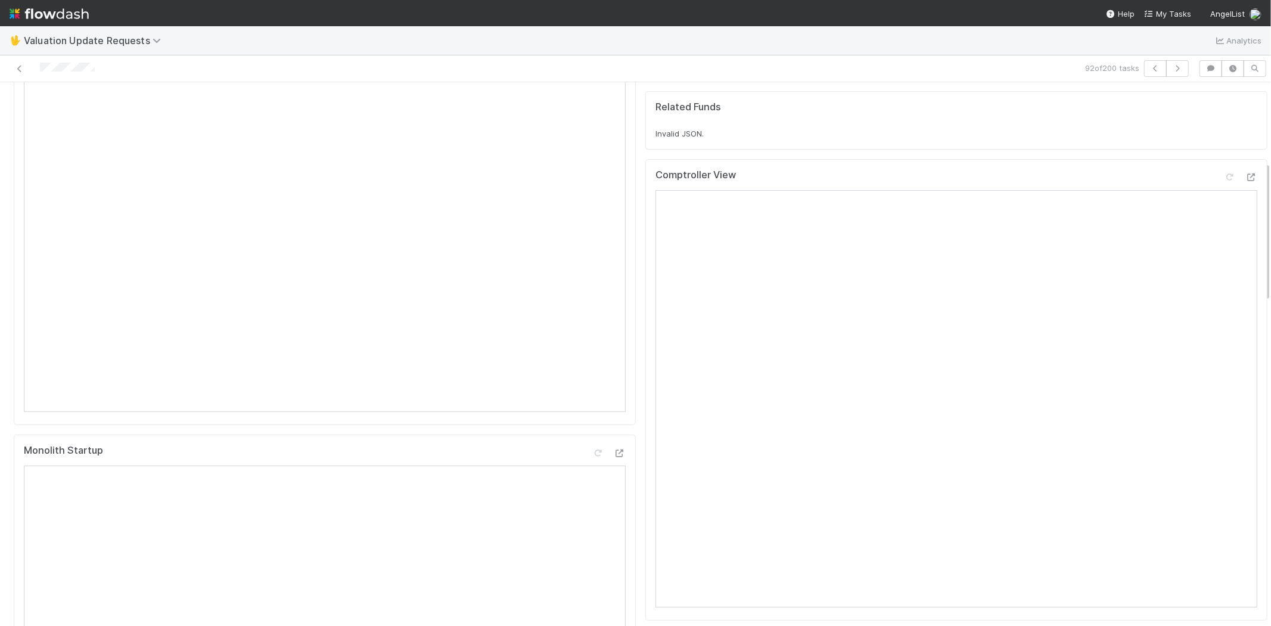
scroll to position [331, 0]
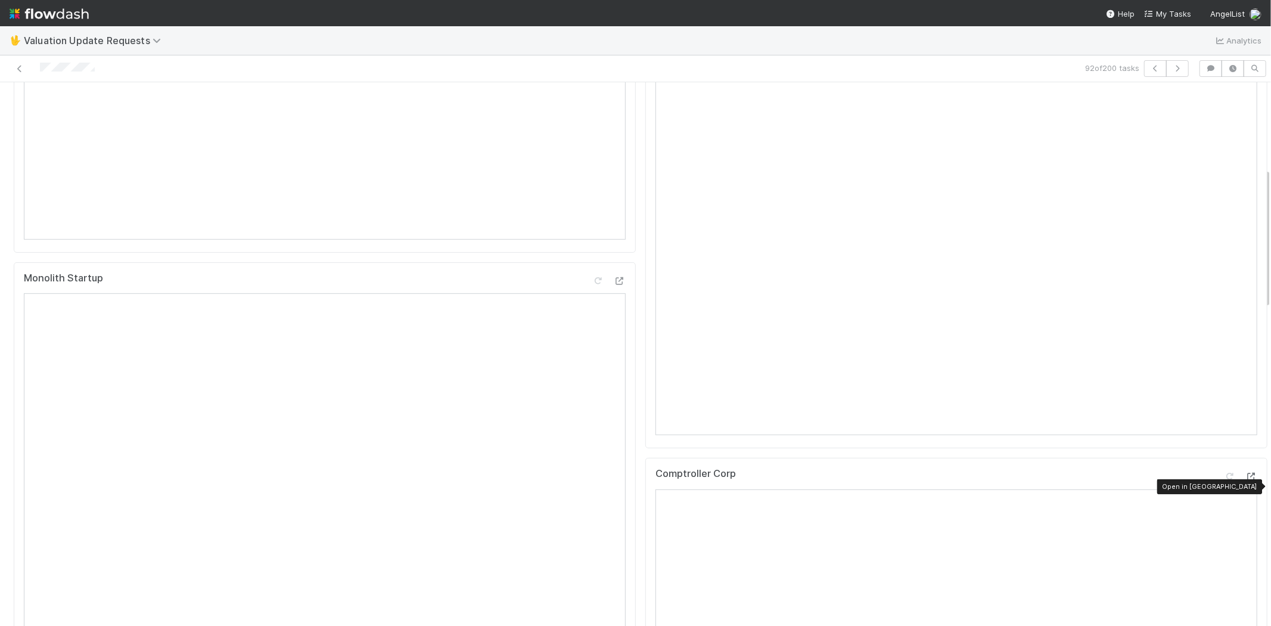
click at [1245, 480] on icon at bounding box center [1251, 477] width 12 height 8
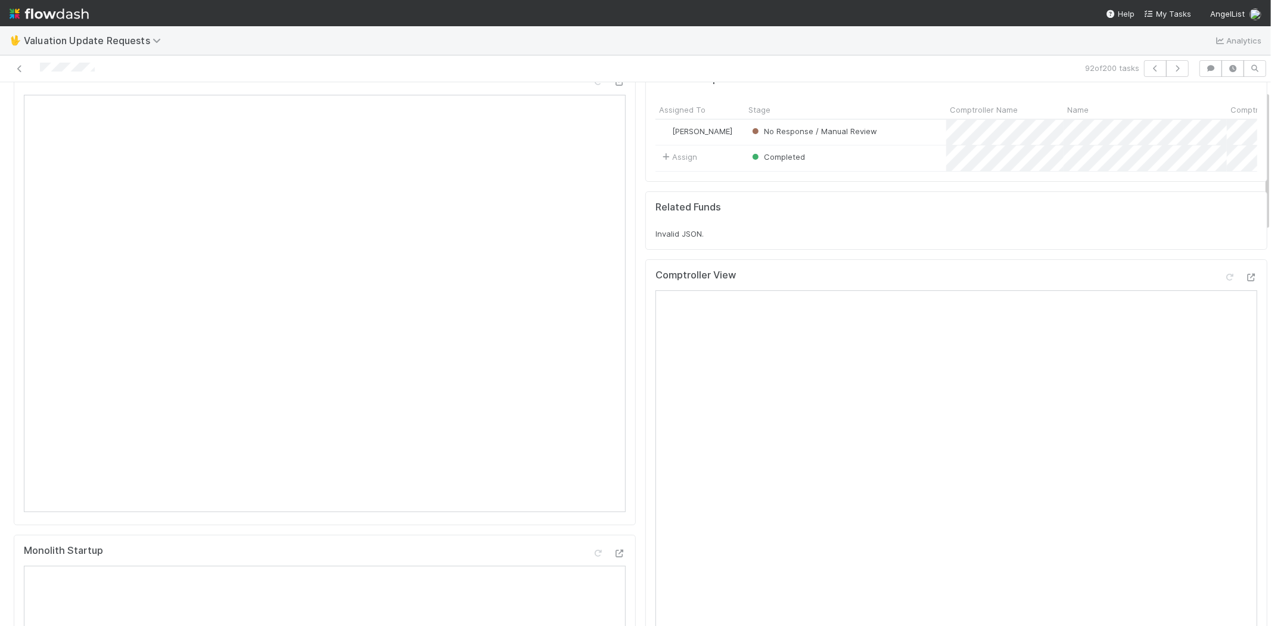
scroll to position [0, 0]
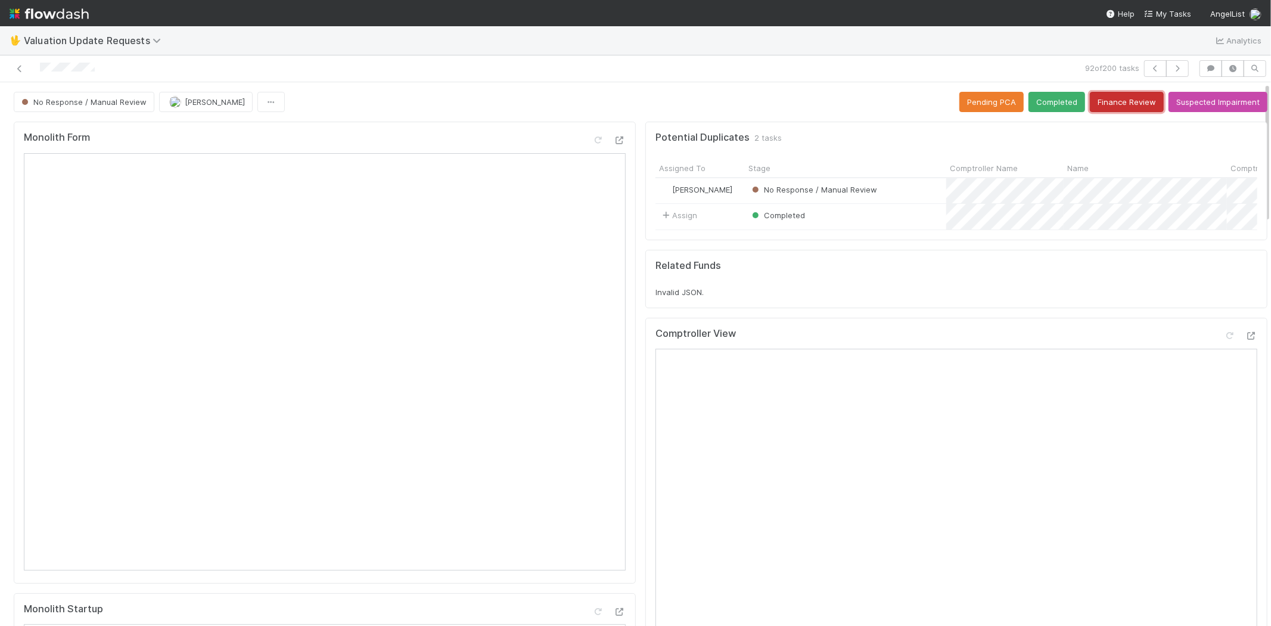
click at [1099, 103] on button "Finance Review" at bounding box center [1127, 102] width 74 height 20
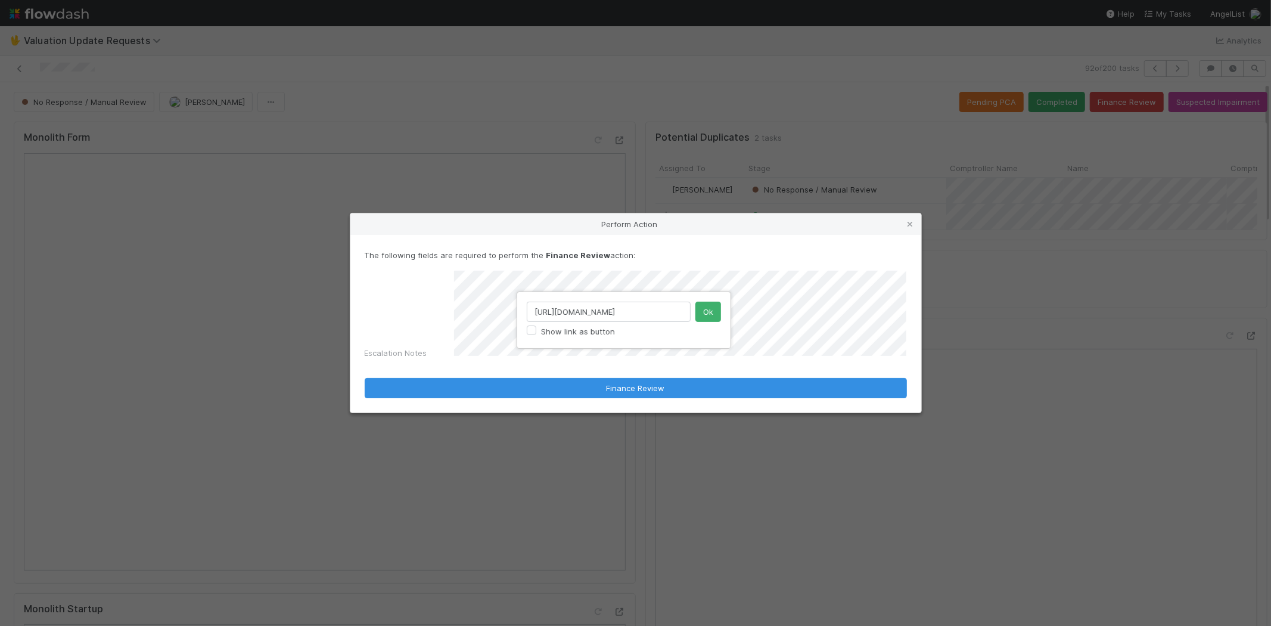
scroll to position [0, 39]
click at [572, 314] on input "[URL][DOMAIN_NAME]" at bounding box center [609, 311] width 164 height 20
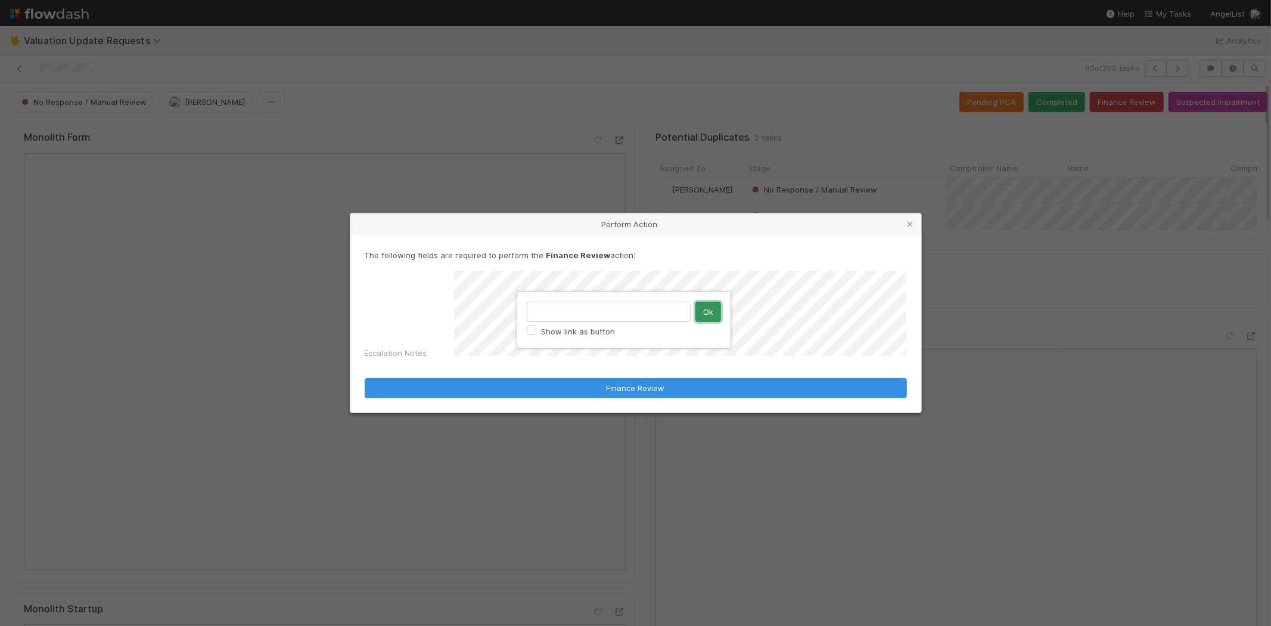
click at [705, 312] on button "Ok" at bounding box center [708, 311] width 26 height 20
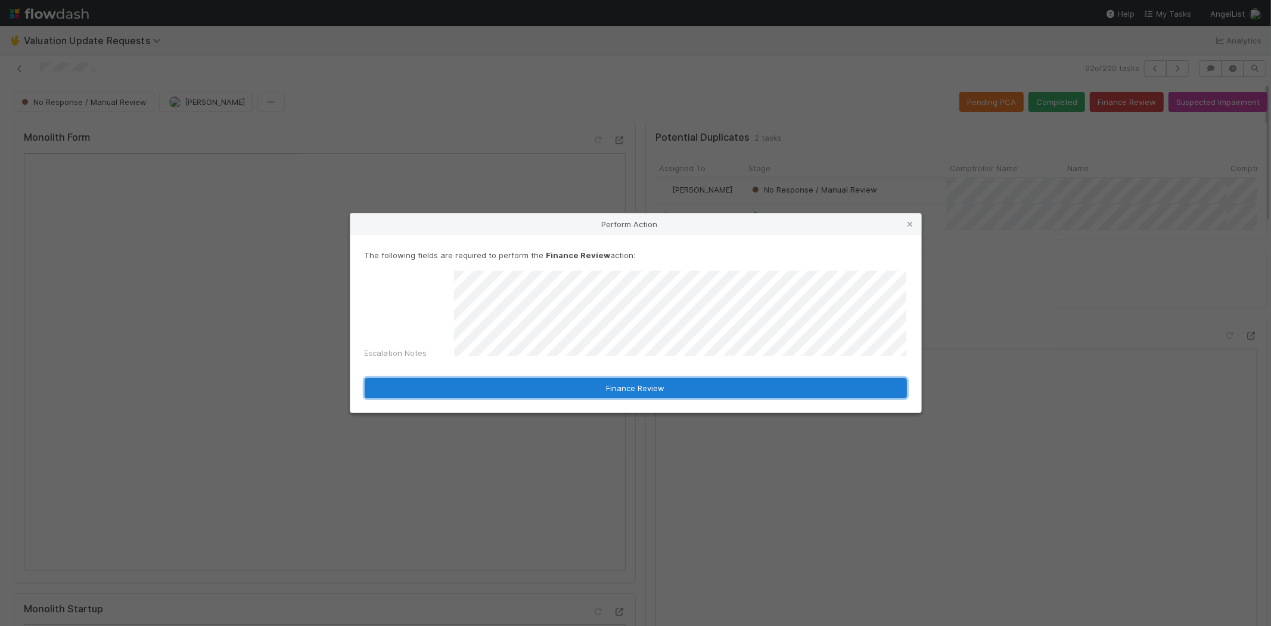
click at [602, 380] on button "Finance Review" at bounding box center [636, 388] width 542 height 20
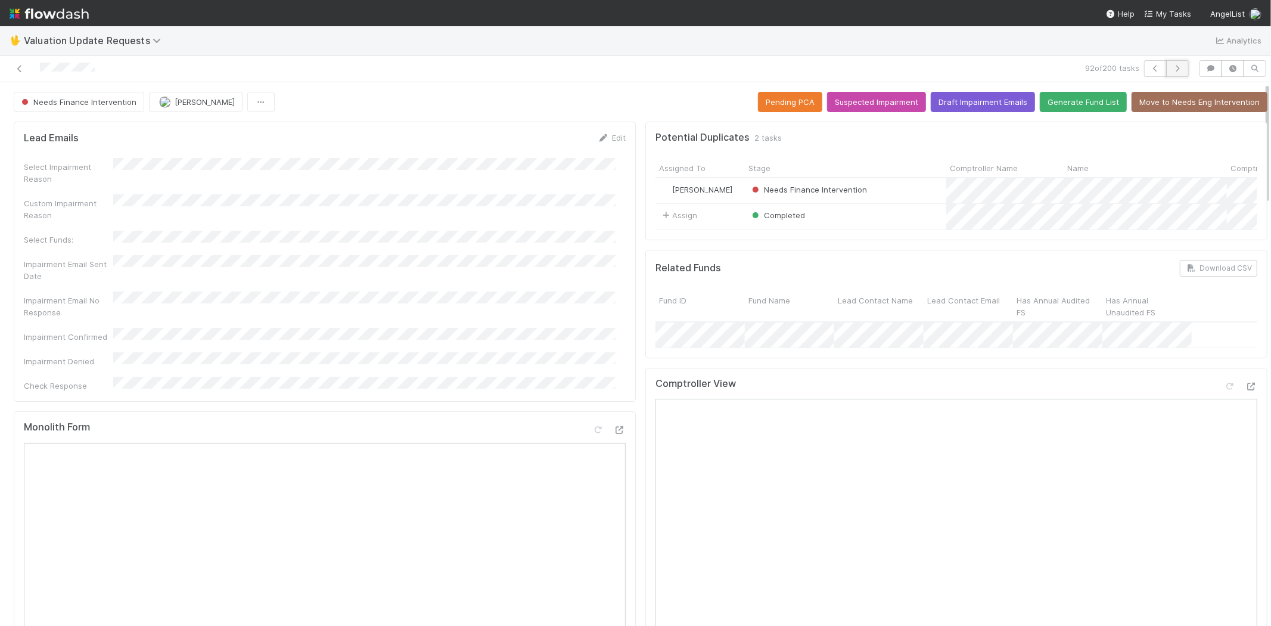
click at [1171, 67] on icon "button" at bounding box center [1177, 68] width 12 height 7
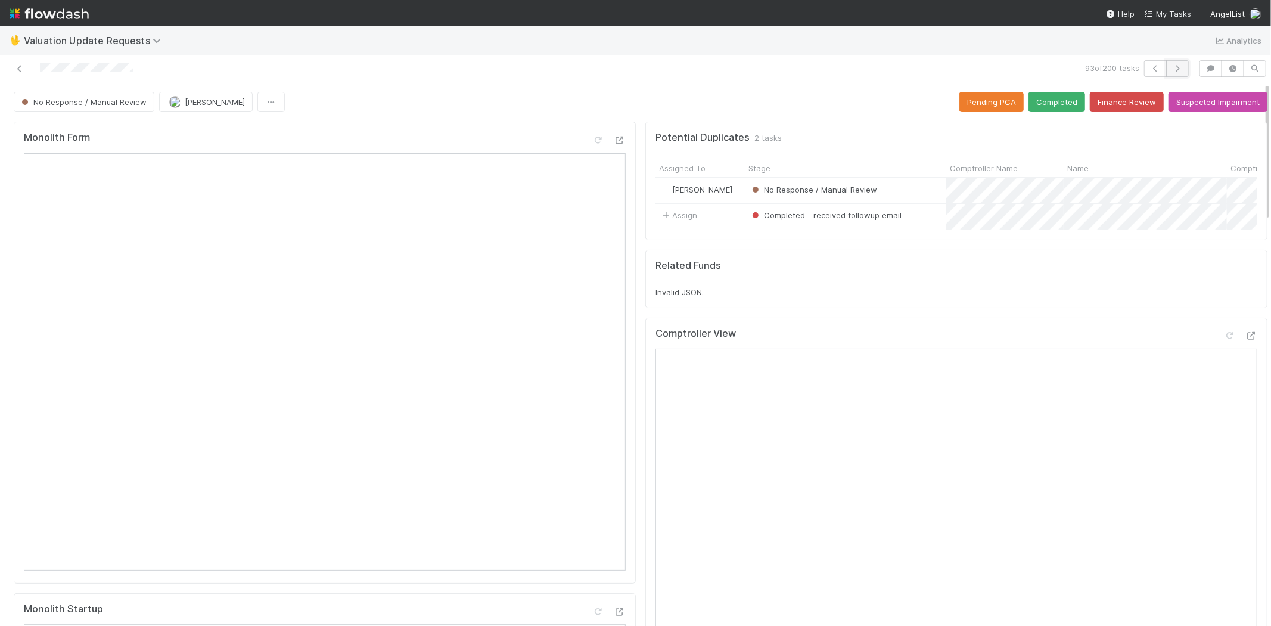
click at [1171, 67] on icon "button" at bounding box center [1177, 68] width 12 height 7
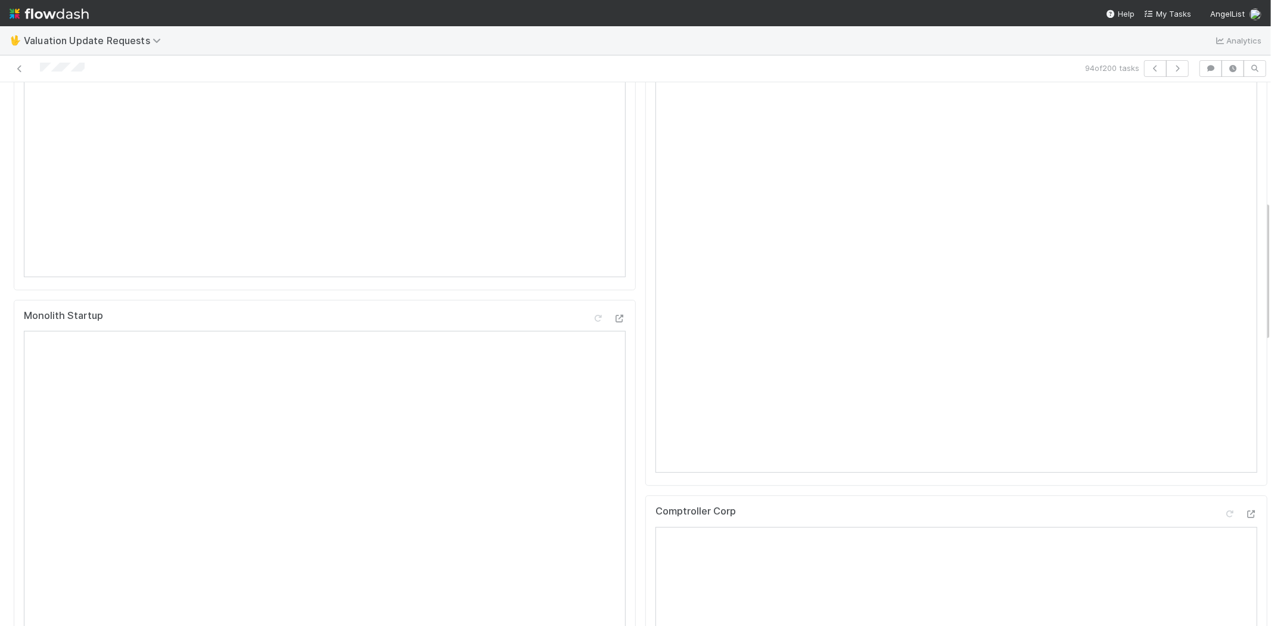
scroll to position [463, 0]
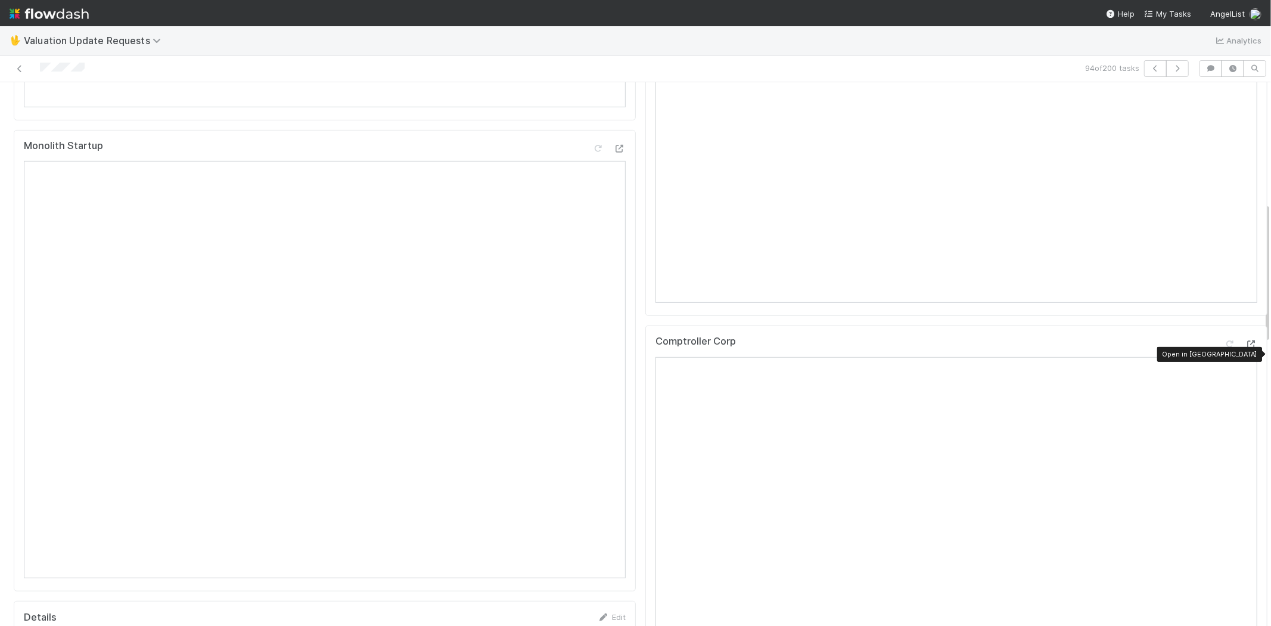
click at [1245, 348] on icon at bounding box center [1251, 344] width 12 height 8
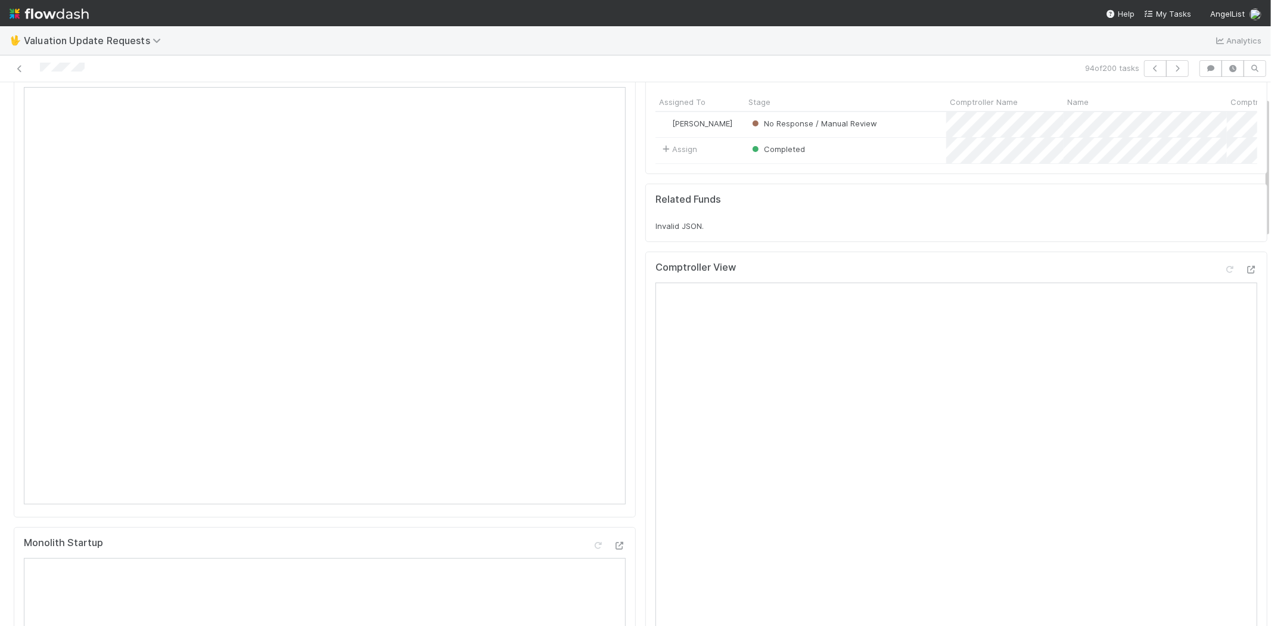
scroll to position [0, 0]
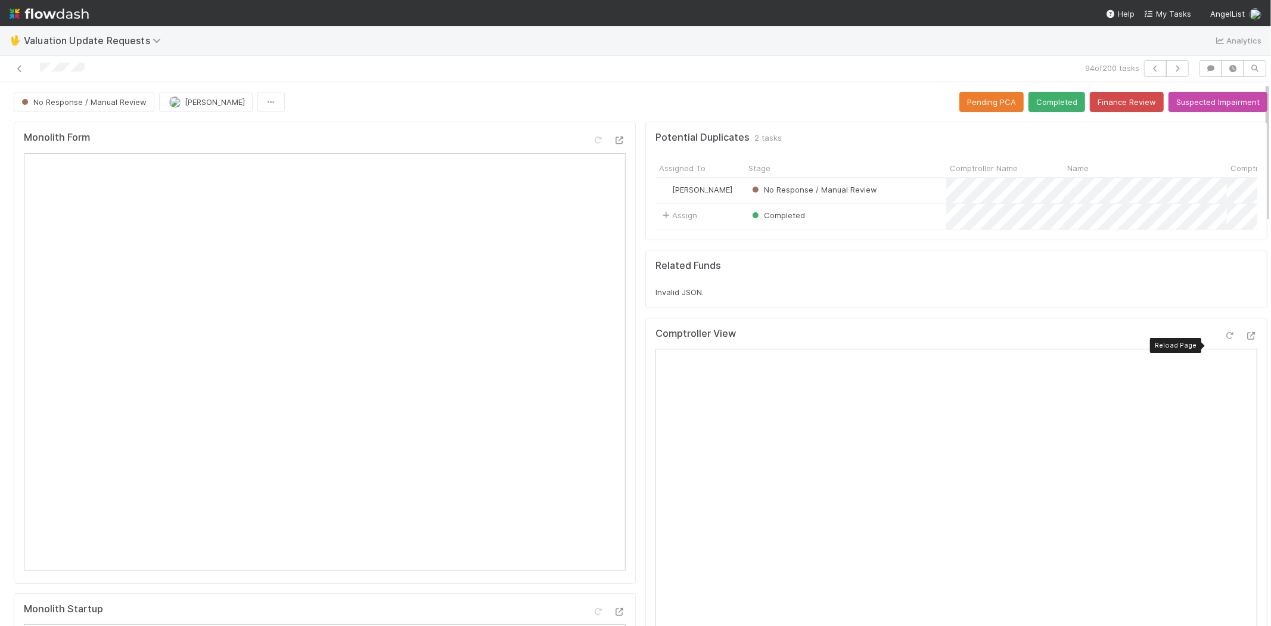
click at [1224, 340] on icon at bounding box center [1230, 336] width 12 height 8
